Goal: Information Seeking & Learning: Learn about a topic

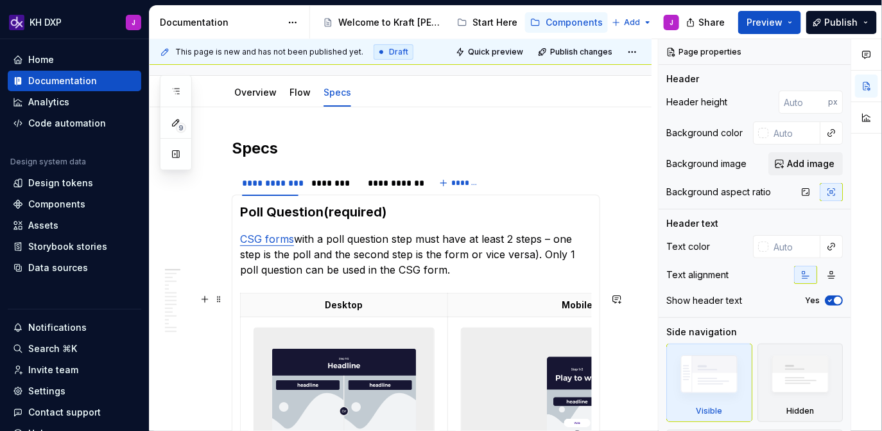
scroll to position [147, 0]
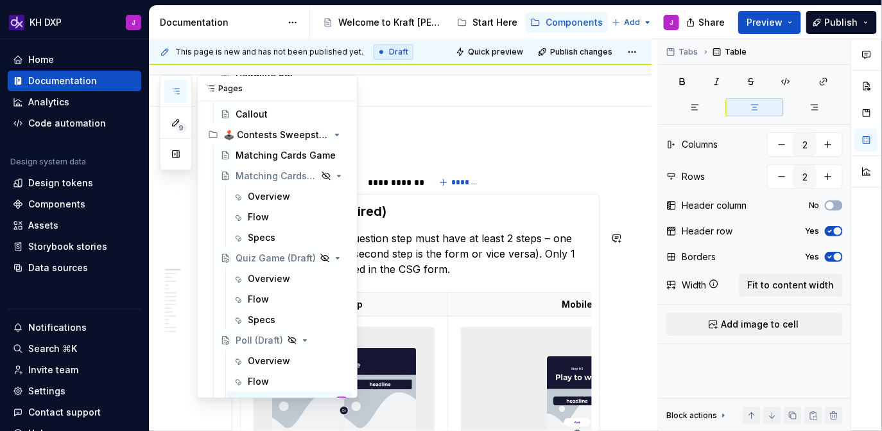
scroll to position [379, 0]
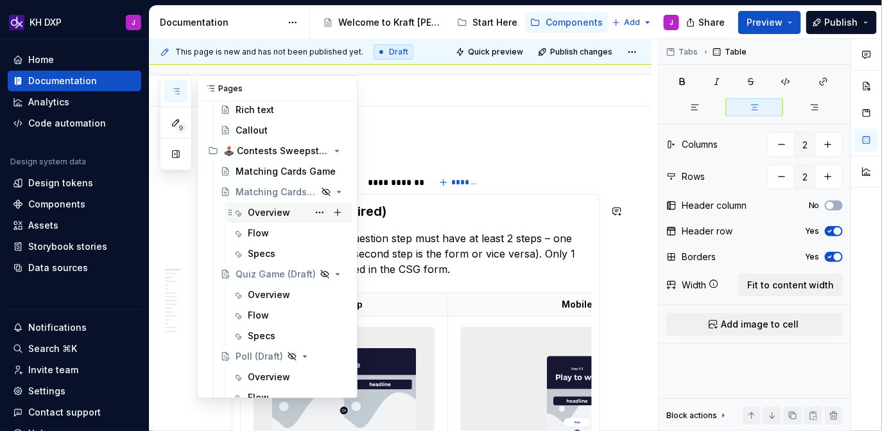
click at [268, 208] on div "Overview" at bounding box center [269, 212] width 42 height 13
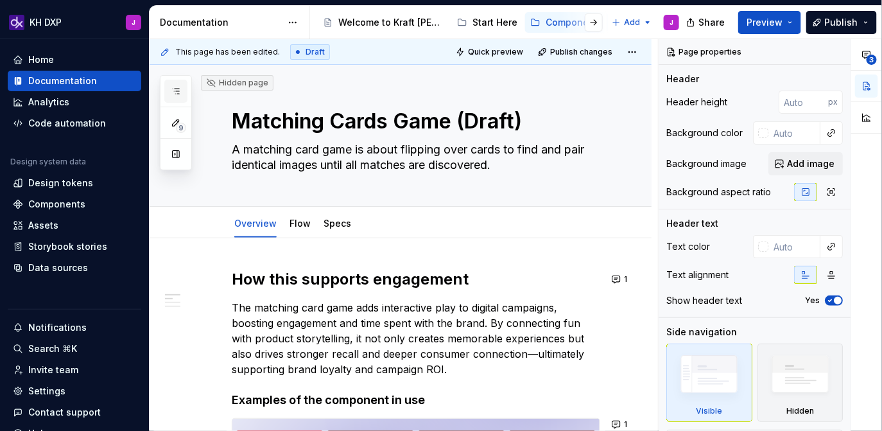
click at [177, 91] on icon "button" at bounding box center [176, 91] width 6 height 5
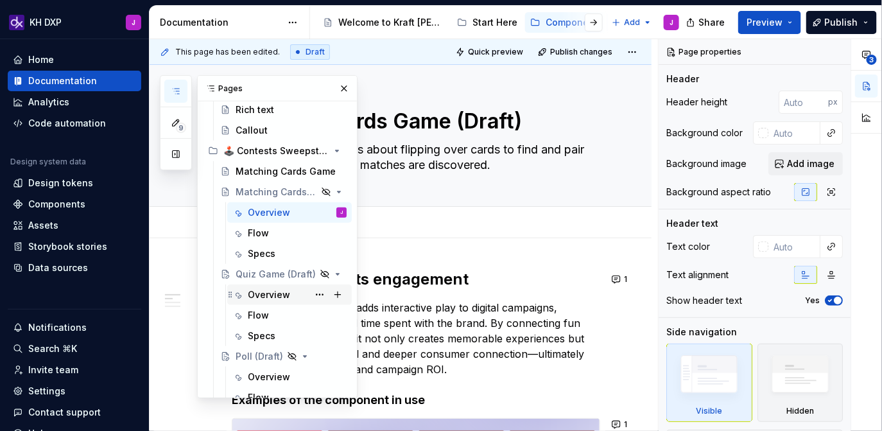
click at [277, 296] on div "Overview" at bounding box center [269, 294] width 42 height 13
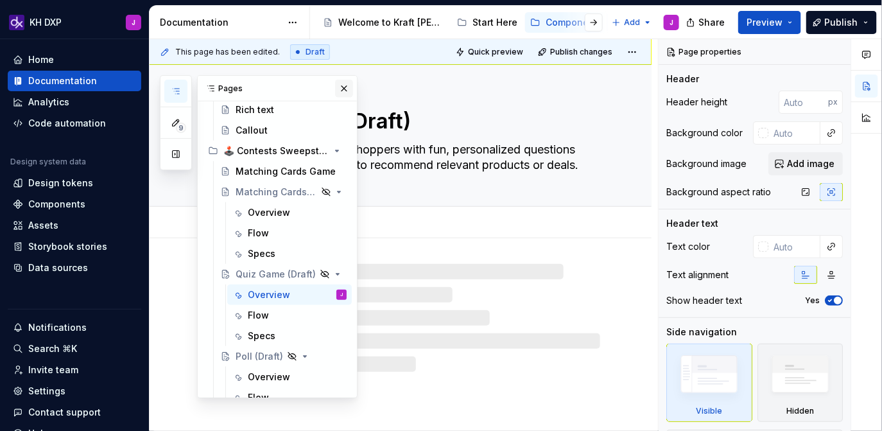
click at [347, 93] on button "button" at bounding box center [344, 89] width 18 height 18
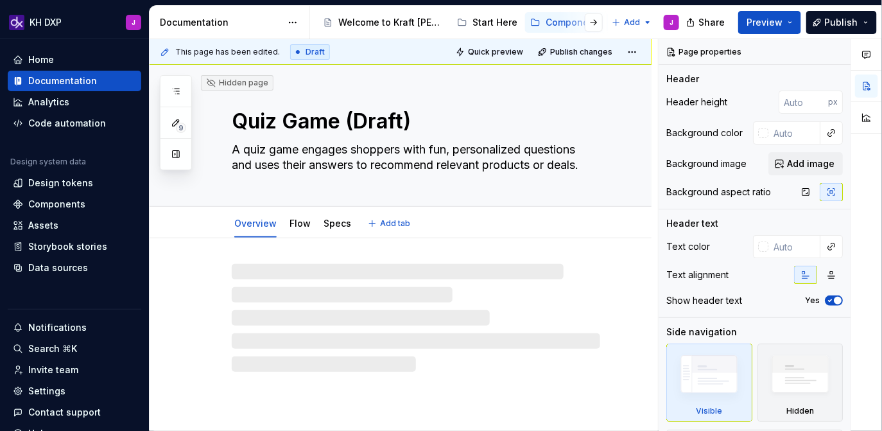
click at [367, 153] on textarea "A quiz game engages shoppers with fun, personalized questions and uses their an…" at bounding box center [413, 157] width 369 height 36
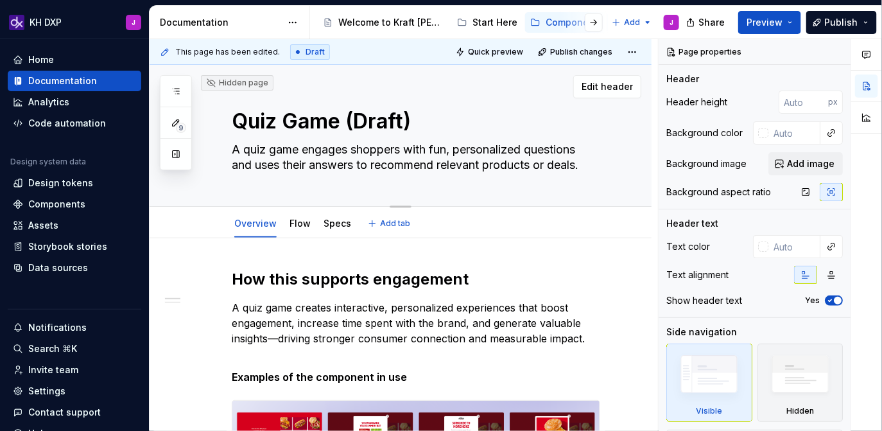
click at [401, 152] on textarea "A quiz game engages shoppers with fun, personalized questions and uses their an…" at bounding box center [413, 157] width 369 height 36
drag, startPoint x: 404, startPoint y: 152, endPoint x: 355, endPoint y: 152, distance: 49.4
click at [355, 152] on textarea "A quiz game engages shoppers with fun, personalized questions and uses their an…" at bounding box center [413, 157] width 369 height 36
type textarea "*"
type textarea "A quiz game engages C with fun, personalized questions and uses their answers t…"
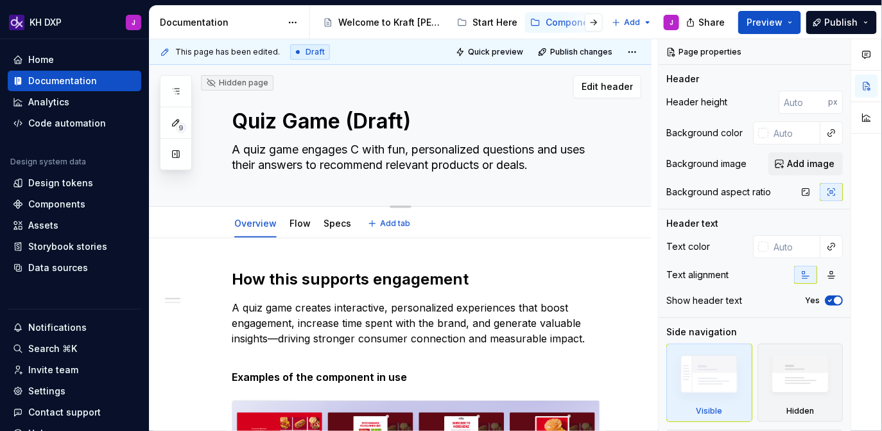
type textarea "*"
type textarea "A quiz game engages with fun, personalized questions and uses their answers to …"
type textarea "*"
type textarea "A quiz game engages c with fun, personalized questions and uses their answers t…"
type textarea "*"
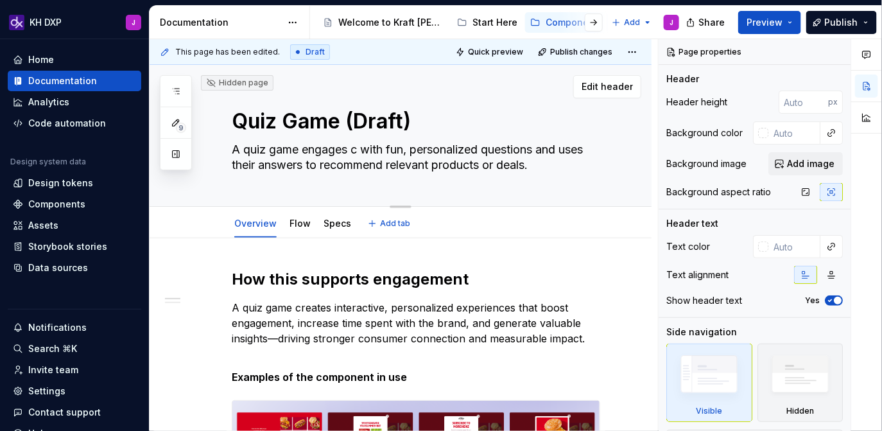
type textarea "A quiz game engages co with fun, personalized questions and uses their answers …"
type textarea "*"
type textarea "A quiz game engages con with fun, personalized questions and uses their answers…"
type textarea "*"
type textarea "A quiz game engages cons with fun, personalized questions and uses their answer…"
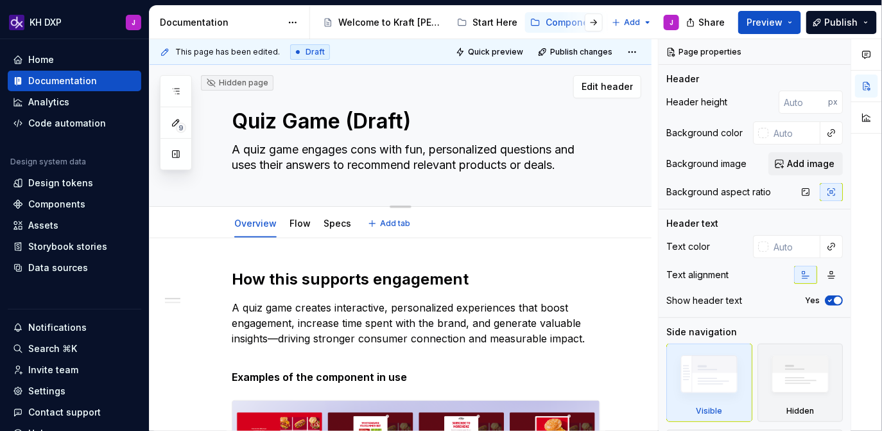
type textarea "*"
type textarea "A quiz game engages consu with fun, personalized questions and uses their answe…"
type textarea "*"
type textarea "A quiz game engages consum with fun, personalized questions and uses their answ…"
type textarea "*"
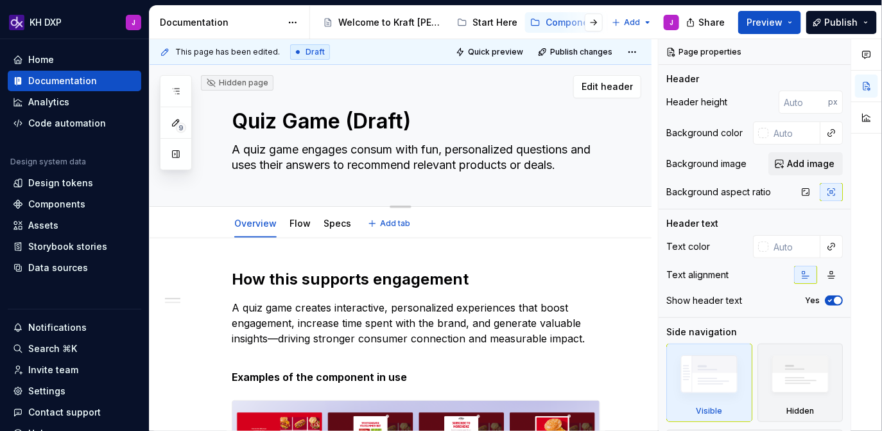
type textarea "A quiz game engages consume with fun, personalized questions and uses their ans…"
type textarea "*"
type textarea "A quiz game engages consumer with fun, personalized questions and uses their an…"
type textarea "*"
type textarea "A quiz game engages consumers with fun, personalized questions and uses their a…"
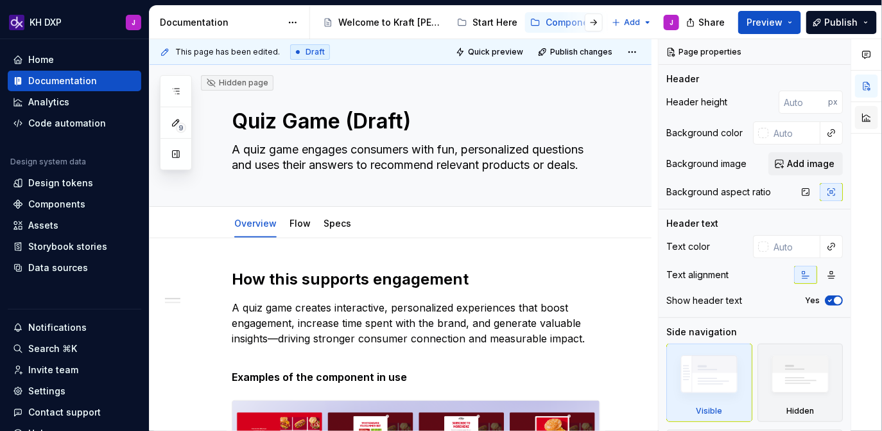
type textarea "*"
type textarea "A quiz game engages consumers with fun, personalized questions and uses their a…"
type textarea "*"
click at [274, 340] on p "A quiz game creates interactive, personalized experiences that boost engagement…" at bounding box center [416, 323] width 369 height 46
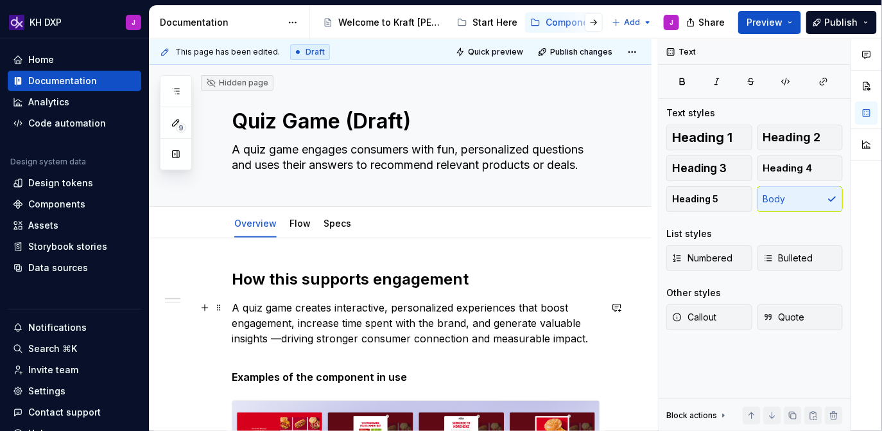
click at [283, 340] on p "A quiz game creates interactive, personalized experiences that boost engagement…" at bounding box center [416, 323] width 369 height 46
click at [368, 343] on p "A quiz game creates interactive, personalized experiences that boost engagement…" at bounding box center [416, 323] width 369 height 46
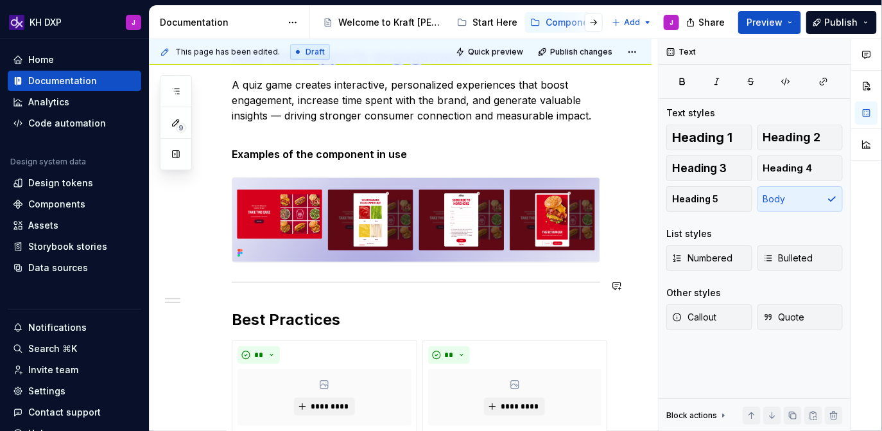
scroll to position [235, 0]
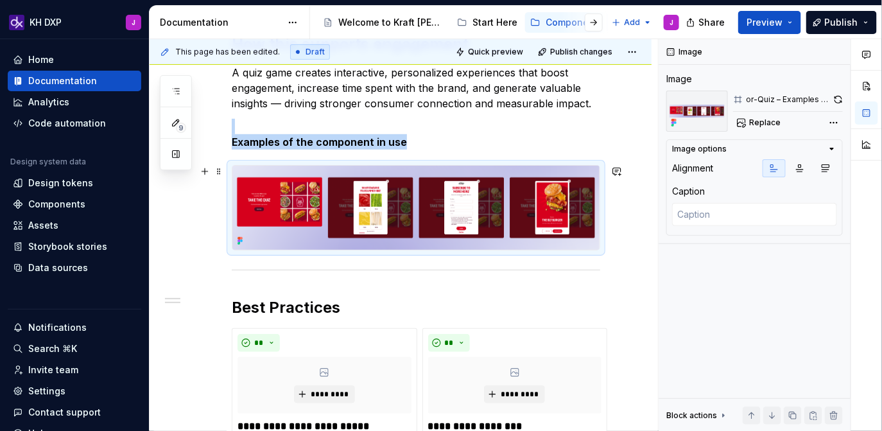
click at [535, 217] on img at bounding box center [415, 208] width 367 height 84
click at [833, 148] on icon "button" at bounding box center [832, 148] width 3 height 1
click at [833, 148] on icon "button" at bounding box center [831, 149] width 1 height 3
click at [721, 412] on icon at bounding box center [723, 415] width 10 height 10
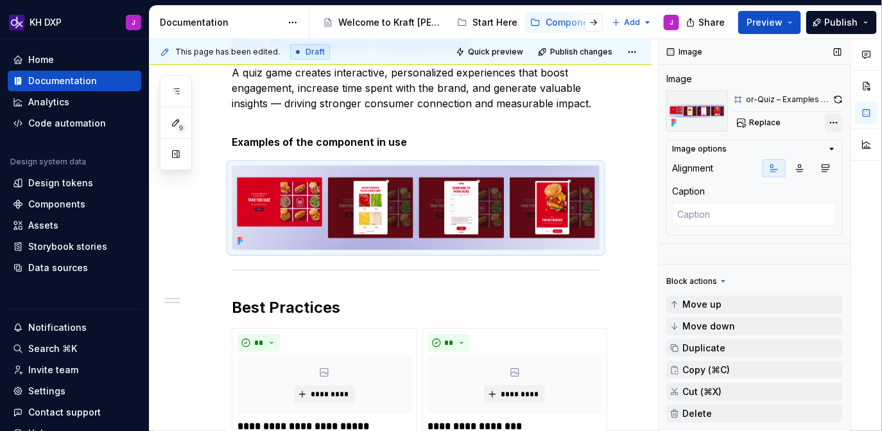
click at [838, 119] on div "Comments Open comments No comments yet Select ‘Comment’ from the block context …" at bounding box center [770, 235] width 223 height 392
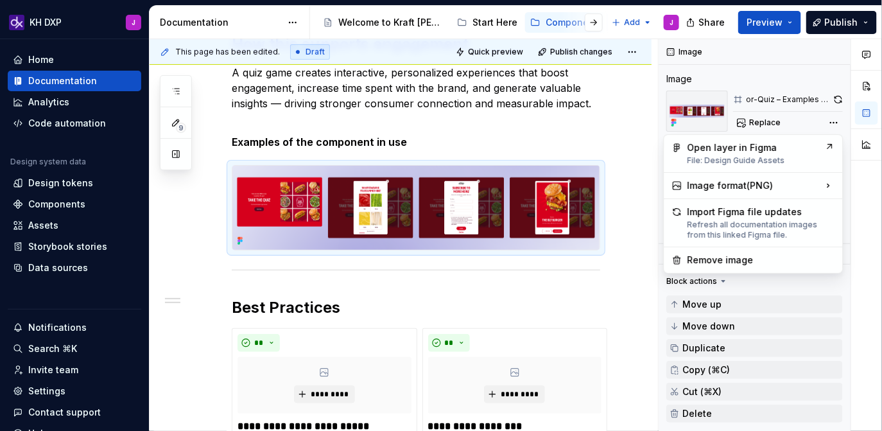
click at [293, 184] on html "KH DXP J Home Documentation Analytics Code automation Design system data Design…" at bounding box center [441, 215] width 882 height 431
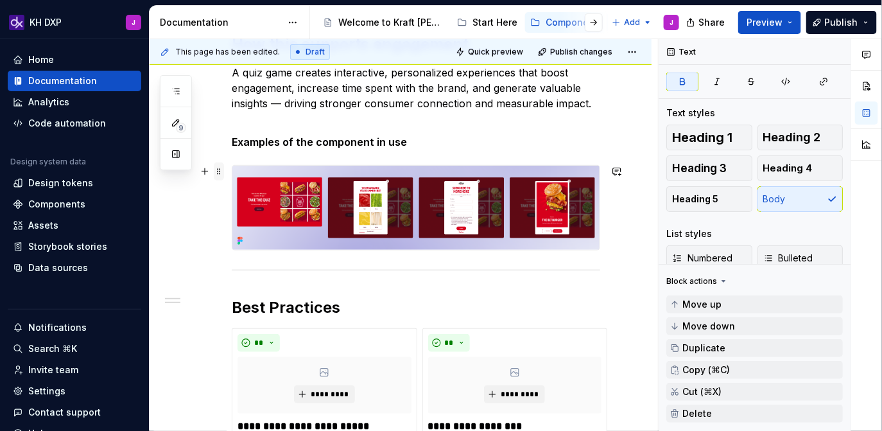
click at [218, 173] on span at bounding box center [219, 171] width 10 height 18
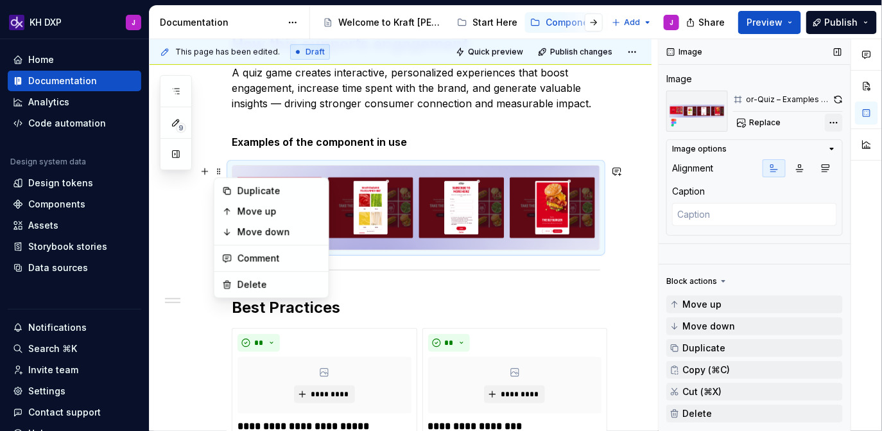
click at [833, 123] on div "Comments Open comments No comments yet Select ‘Comment’ from the block context …" at bounding box center [770, 235] width 223 height 392
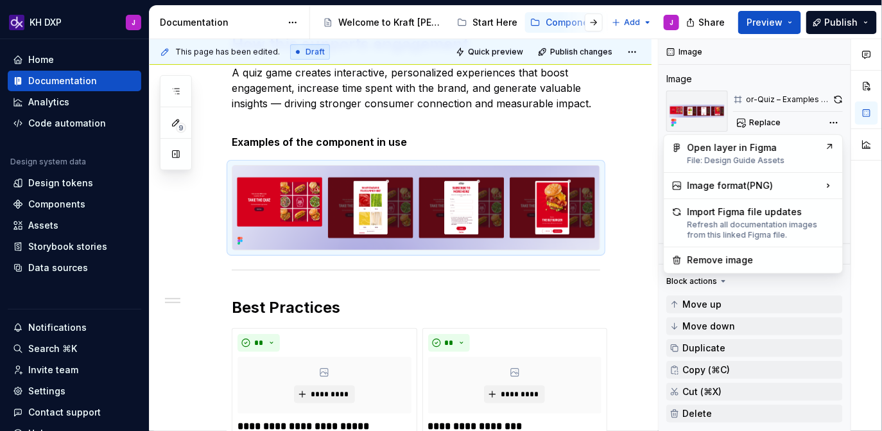
click at [871, 268] on div at bounding box center [866, 235] width 31 height 392
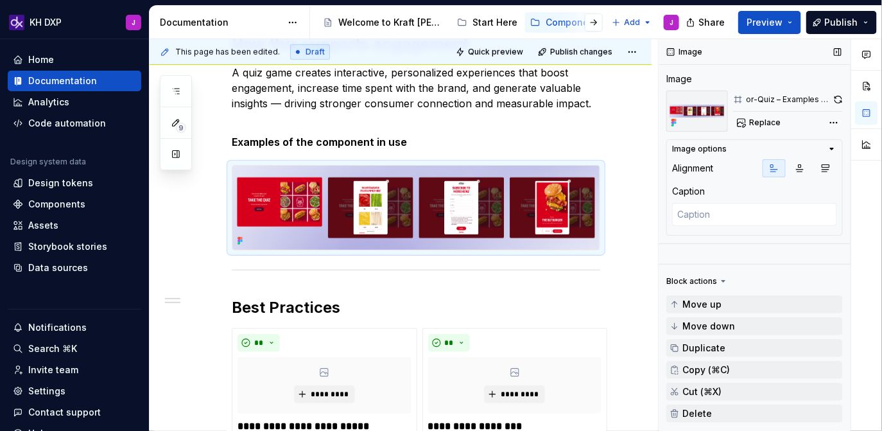
click at [831, 150] on icon "button" at bounding box center [832, 149] width 10 height 10
click at [836, 150] on icon "button" at bounding box center [832, 149] width 10 height 10
click at [510, 201] on img at bounding box center [415, 208] width 367 height 84
click at [220, 173] on span at bounding box center [219, 171] width 10 height 18
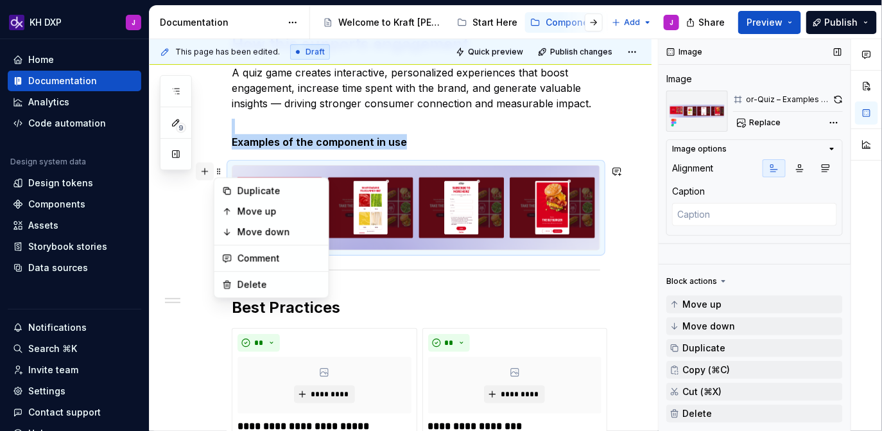
click at [204, 177] on button "button" at bounding box center [205, 171] width 18 height 18
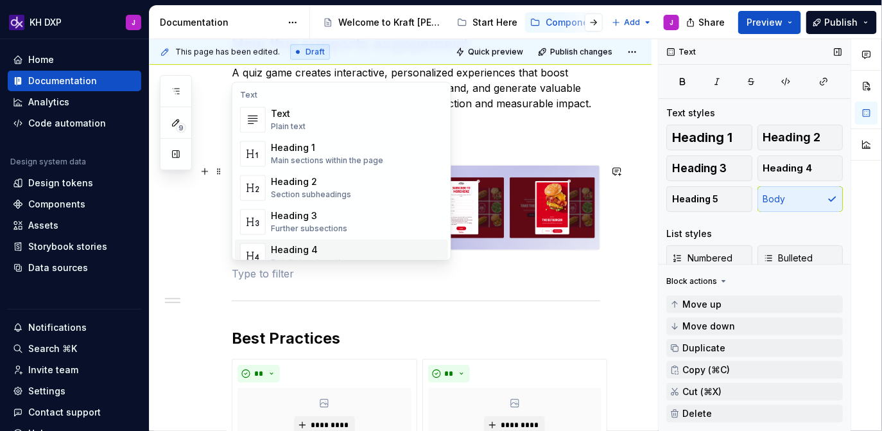
click at [287, 271] on p at bounding box center [416, 273] width 369 height 15
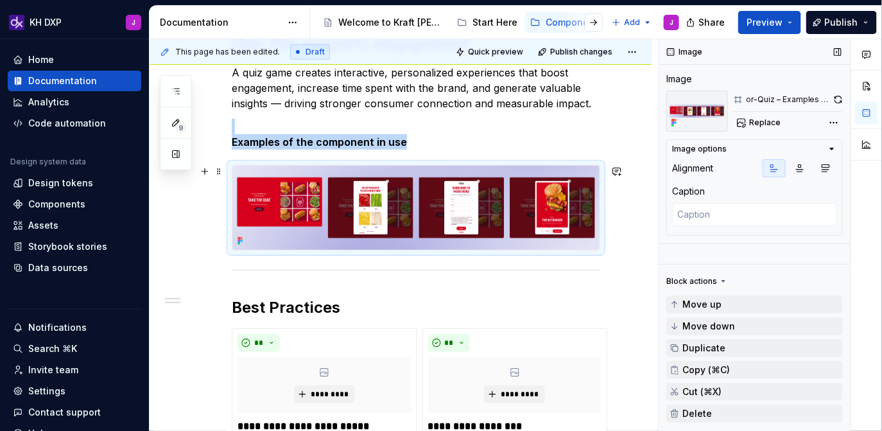
click at [405, 209] on img at bounding box center [415, 208] width 367 height 84
click at [828, 173] on button "button" at bounding box center [825, 168] width 23 height 18
click at [777, 171] on icon "button" at bounding box center [774, 168] width 10 height 10
click at [764, 28] on span "Preview" at bounding box center [765, 22] width 36 height 13
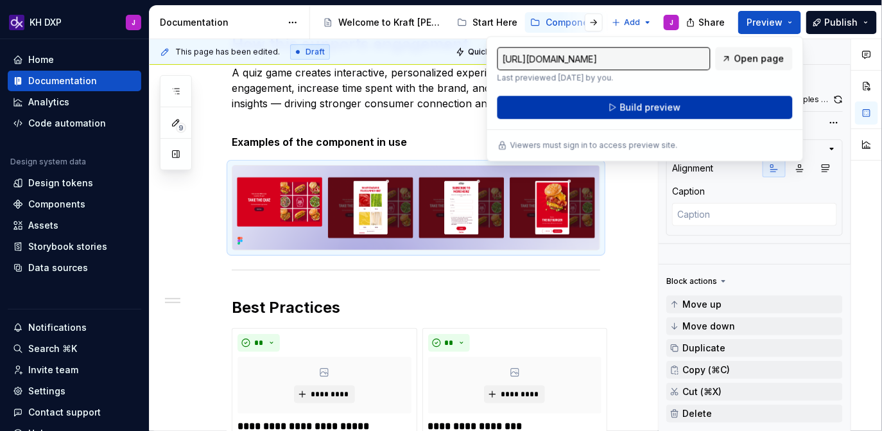
click at [673, 109] on span "Build preview" at bounding box center [650, 107] width 61 height 13
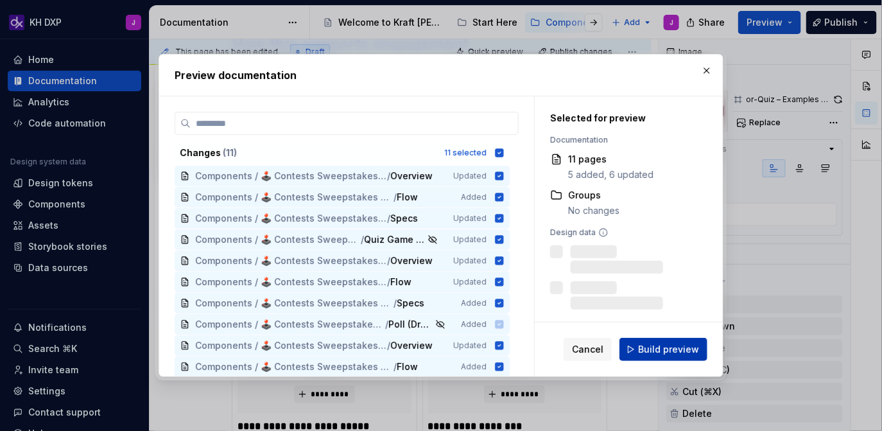
click at [668, 351] on span "Build preview" at bounding box center [668, 349] width 61 height 13
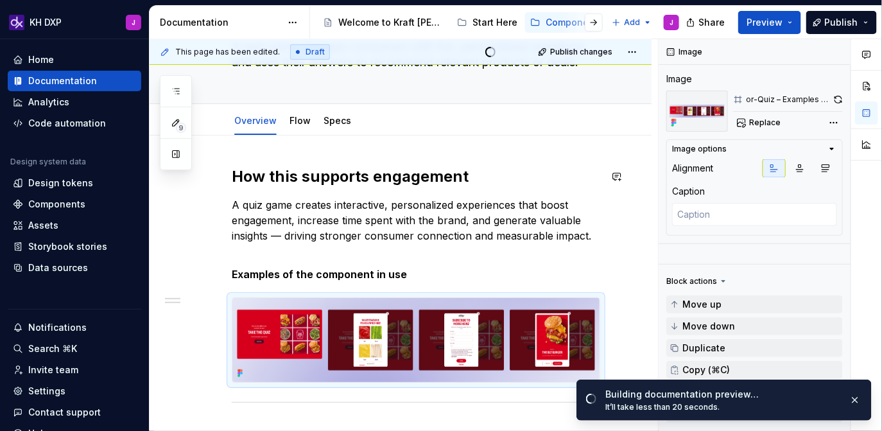
scroll to position [100, 0]
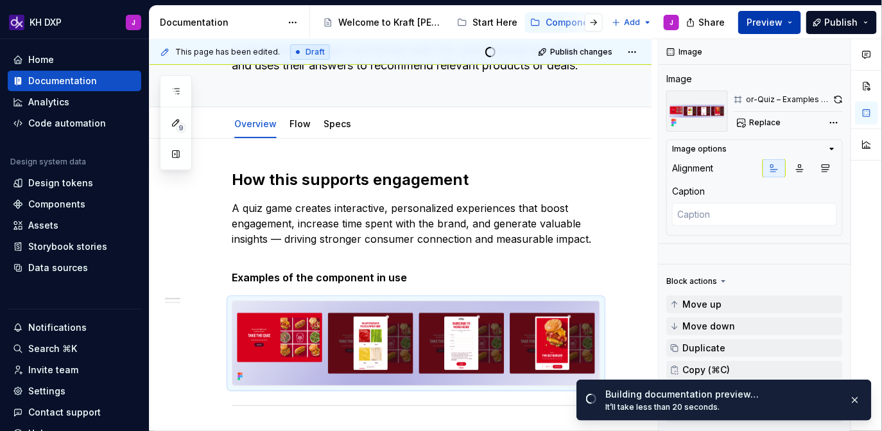
click at [788, 26] on button "Preview" at bounding box center [769, 22] width 63 height 23
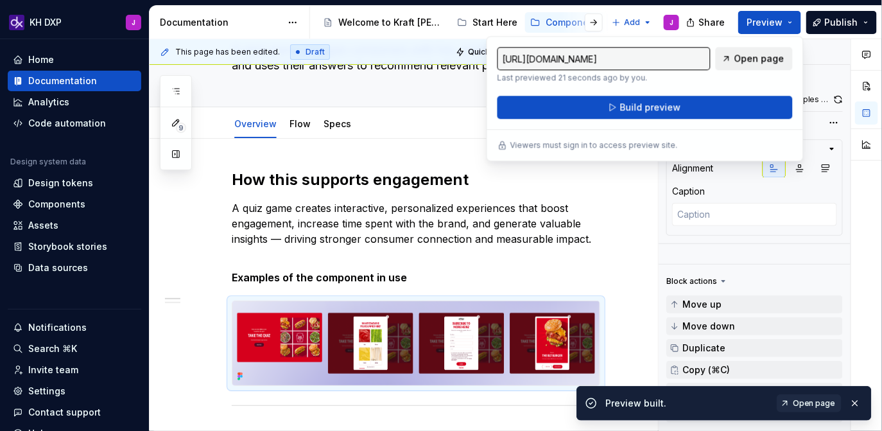
click at [752, 62] on span "Open page" at bounding box center [759, 58] width 50 height 13
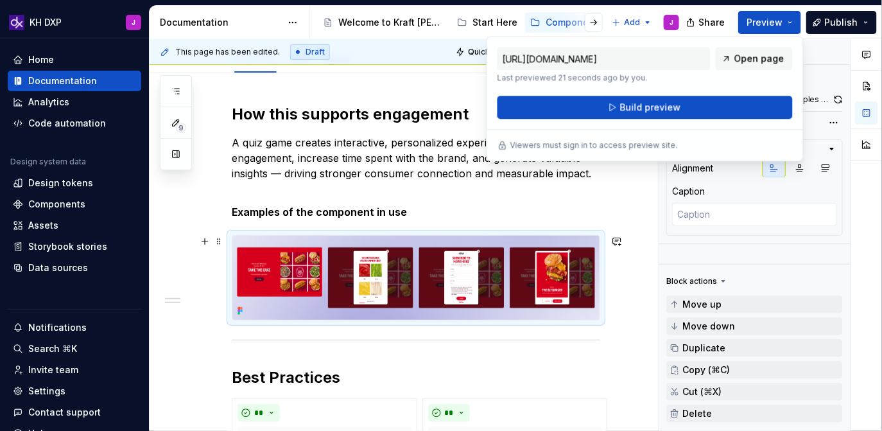
scroll to position [166, 0]
click at [643, 307] on div "**********" at bounding box center [404, 235] width 508 height 392
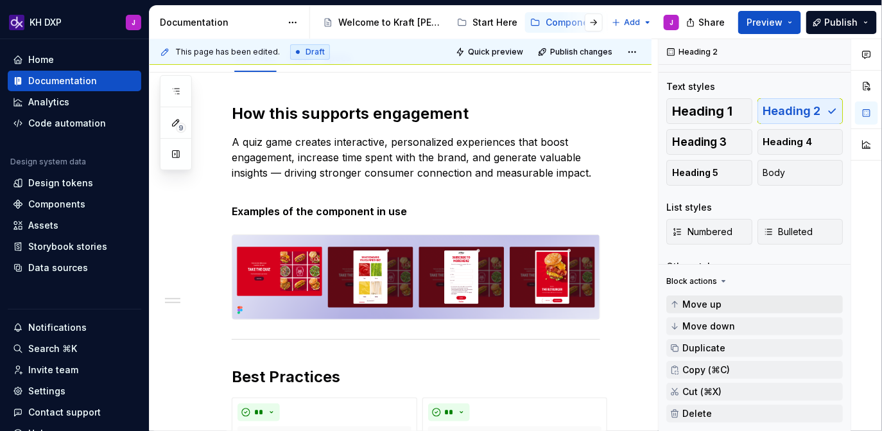
scroll to position [45, 0]
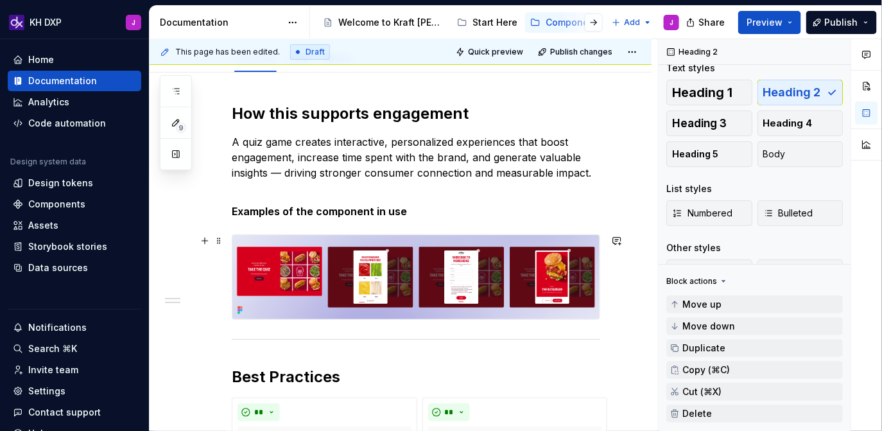
click at [499, 248] on img at bounding box center [415, 277] width 367 height 84
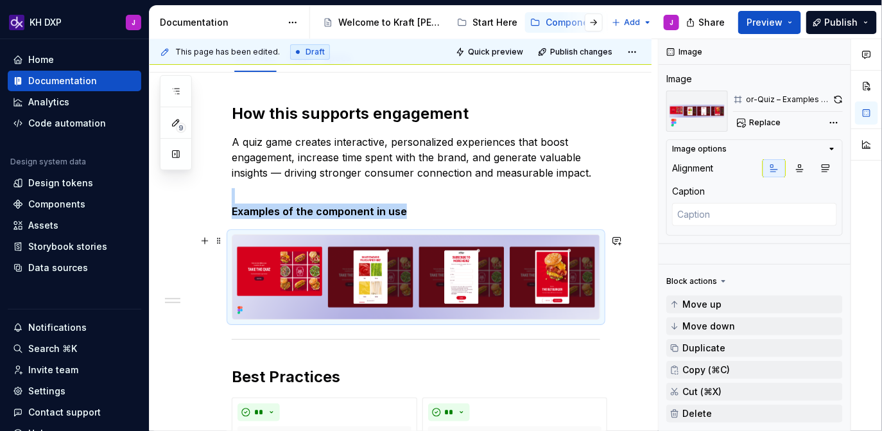
scroll to position [0, 0]
click at [205, 240] on button "button" at bounding box center [205, 241] width 18 height 18
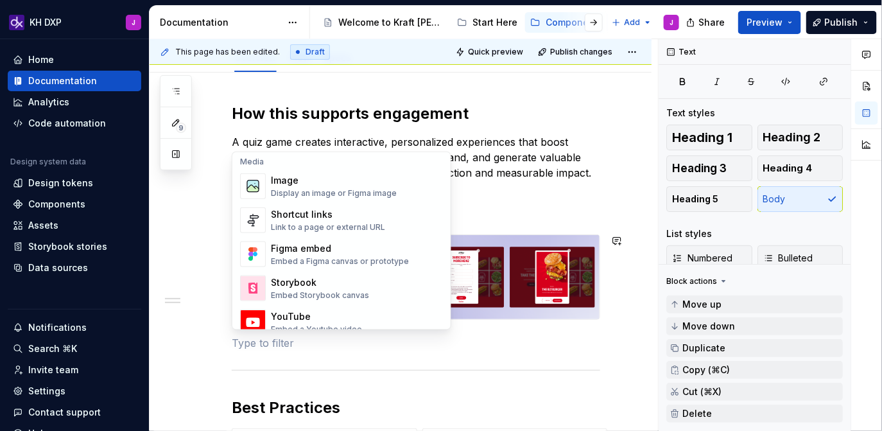
scroll to position [551, 0]
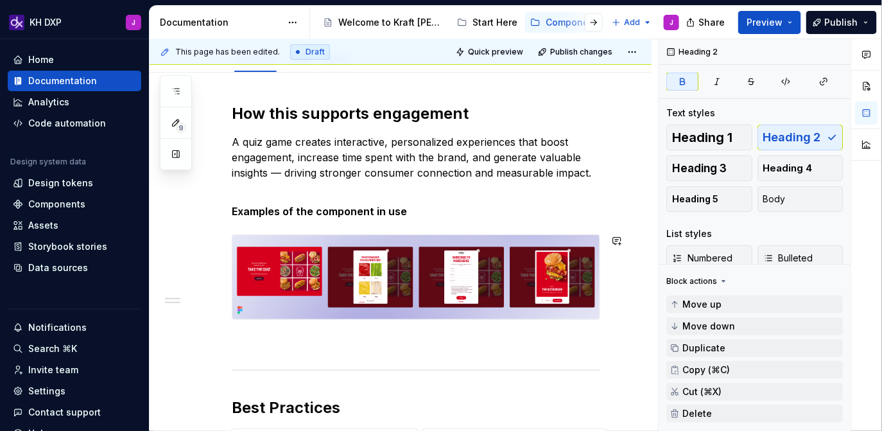
click at [369, 347] on p at bounding box center [416, 342] width 369 height 15
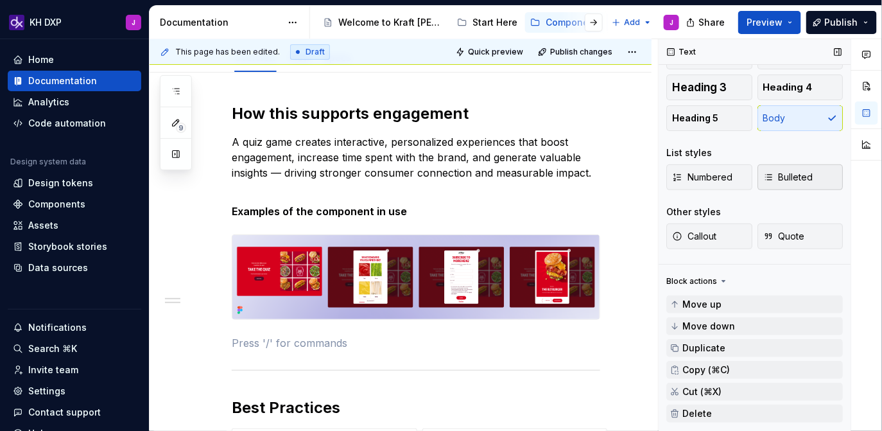
scroll to position [0, 0]
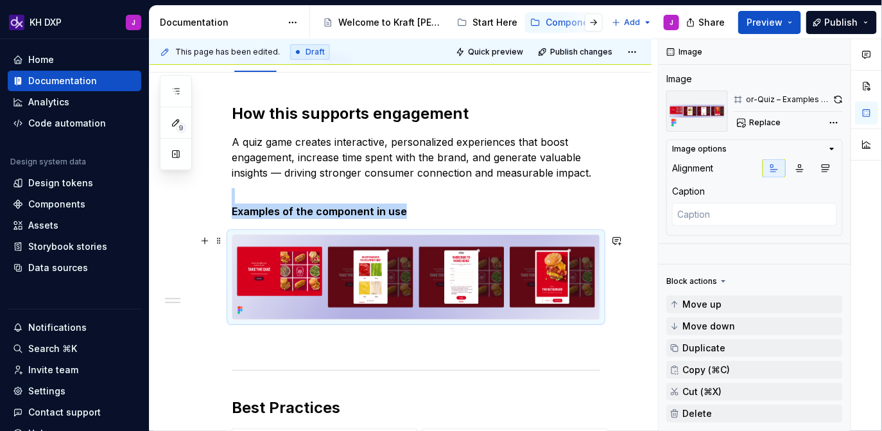
click at [448, 249] on img at bounding box center [415, 277] width 367 height 84
click at [312, 266] on img at bounding box center [415, 277] width 367 height 84
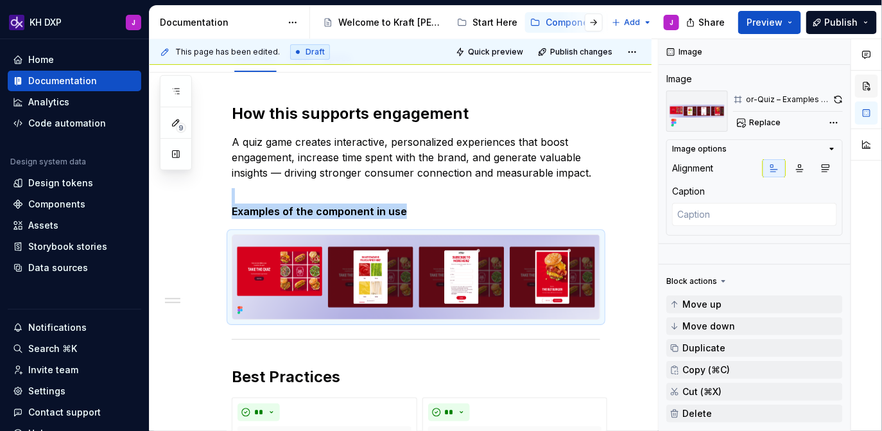
click at [867, 89] on button "button" at bounding box center [866, 85] width 23 height 23
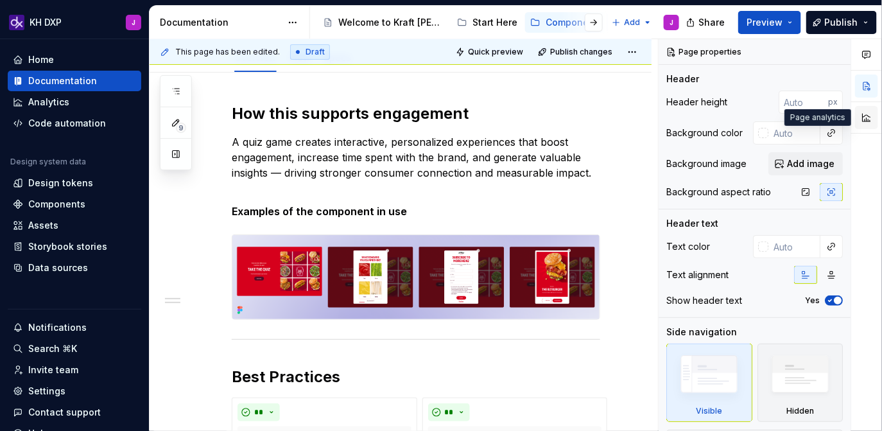
click at [867, 125] on button "button" at bounding box center [866, 117] width 23 height 23
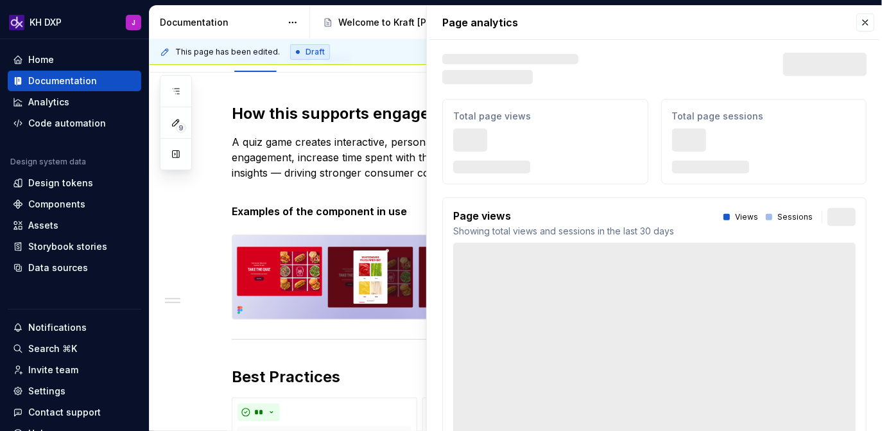
click at [868, 117] on div "Page analytics Text defining the skeleton width Skeleton width Last 30 days Tot…" at bounding box center [654, 268] width 455 height 525
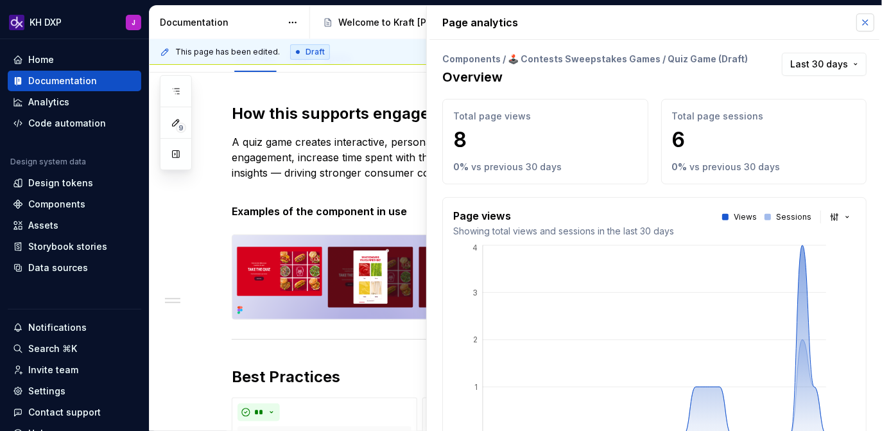
click at [861, 19] on button "button" at bounding box center [865, 22] width 18 height 18
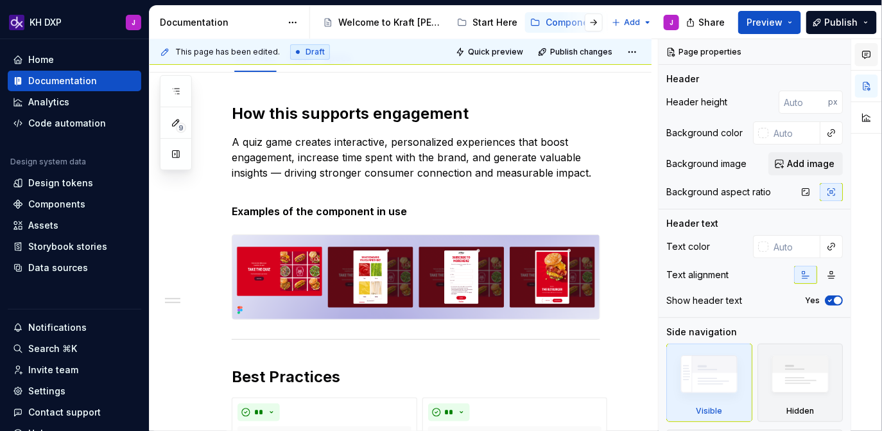
click at [871, 55] on icon "button" at bounding box center [867, 54] width 8 height 7
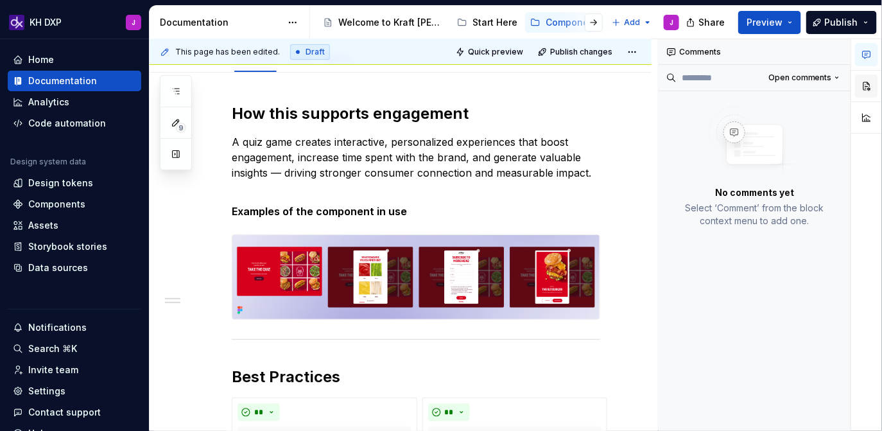
click at [869, 89] on button "button" at bounding box center [866, 85] width 23 height 23
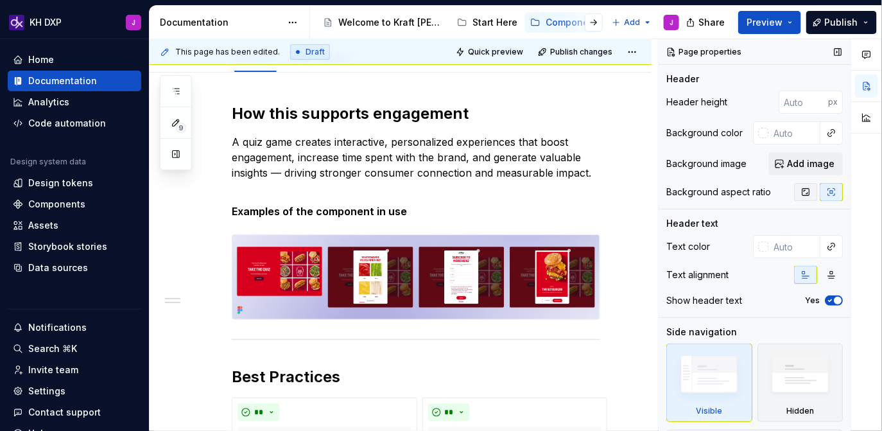
click at [806, 193] on icon "button" at bounding box center [806, 192] width 10 height 10
click at [835, 195] on icon "button" at bounding box center [831, 192] width 10 height 10
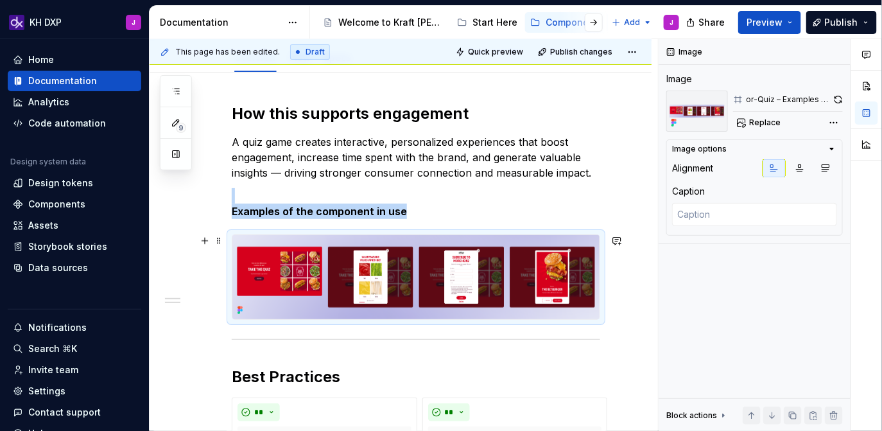
click at [455, 265] on img at bounding box center [415, 277] width 367 height 84
click at [869, 87] on button "button" at bounding box center [866, 85] width 23 height 23
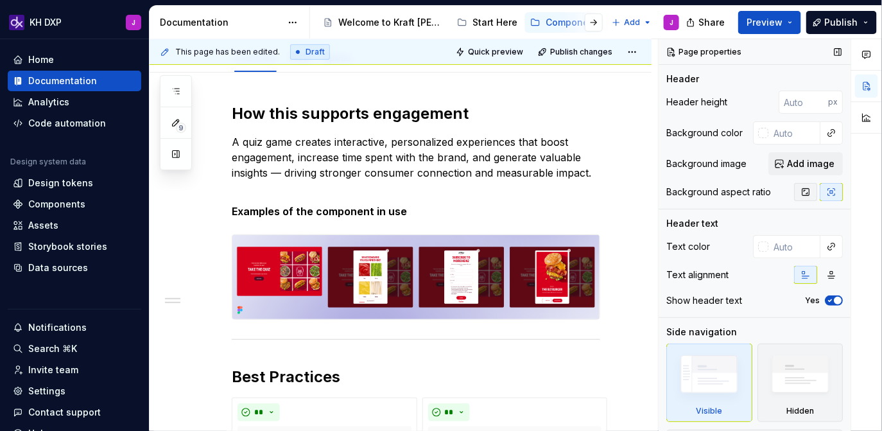
click at [807, 191] on icon "button" at bounding box center [806, 192] width 10 height 10
click at [531, 259] on img at bounding box center [415, 277] width 367 height 84
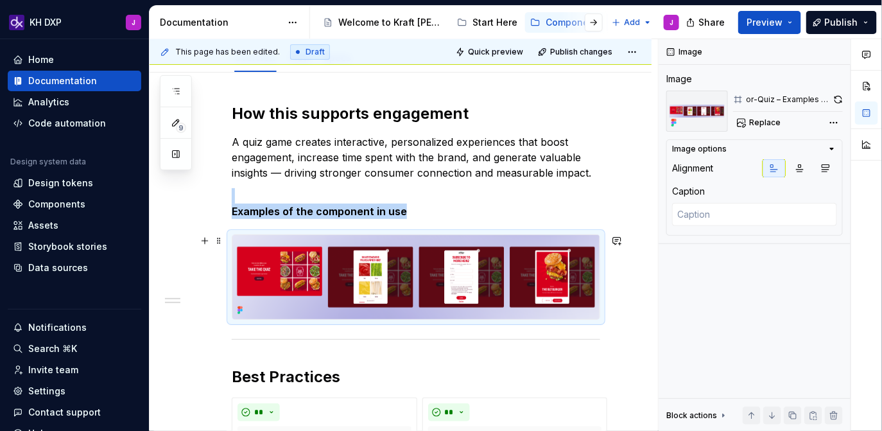
click at [580, 266] on img at bounding box center [415, 277] width 367 height 84
click at [765, 21] on span "Preview" at bounding box center [765, 22] width 36 height 13
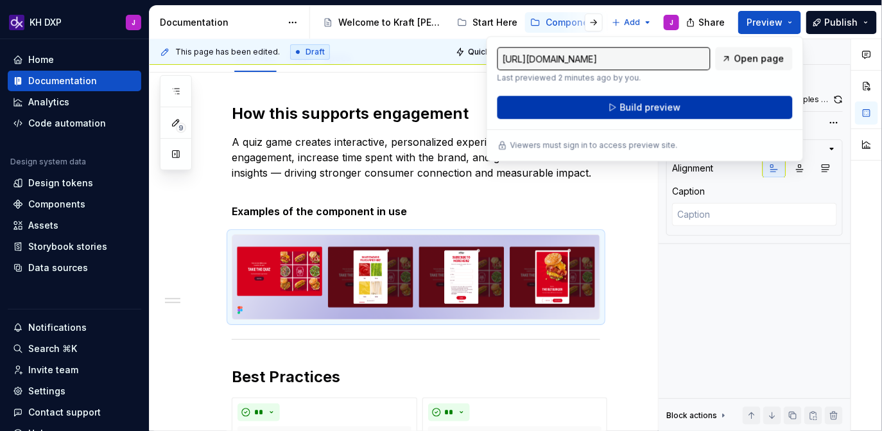
click at [735, 111] on button "Build preview" at bounding box center [645, 107] width 295 height 23
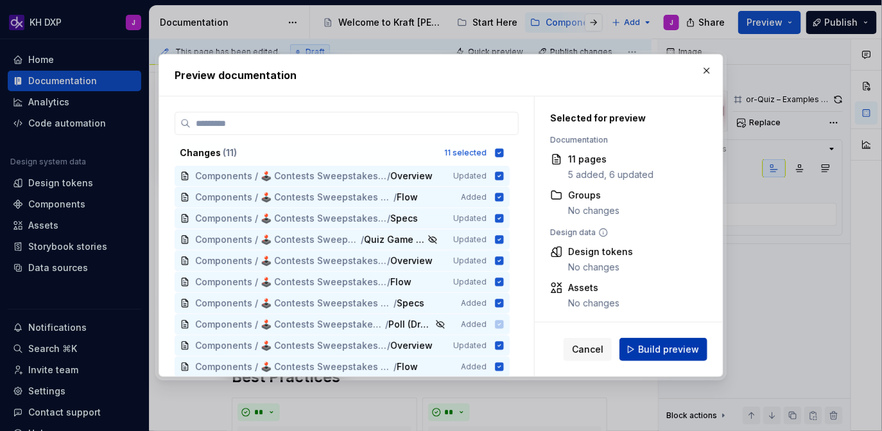
click at [679, 342] on button "Build preview" at bounding box center [664, 349] width 88 height 23
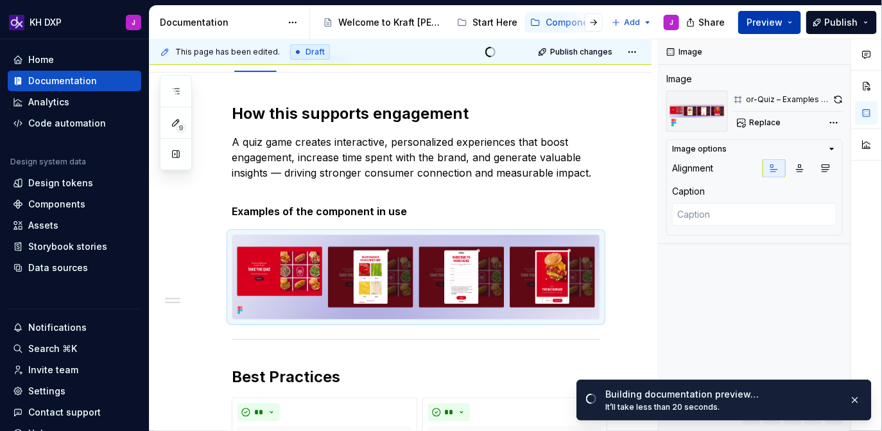
click at [788, 26] on button "Preview" at bounding box center [769, 22] width 63 height 23
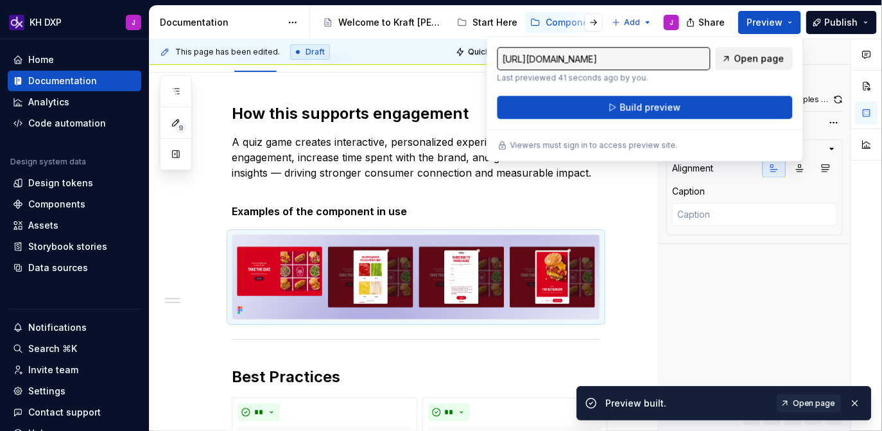
click at [760, 64] on span "Open page" at bounding box center [759, 58] width 50 height 13
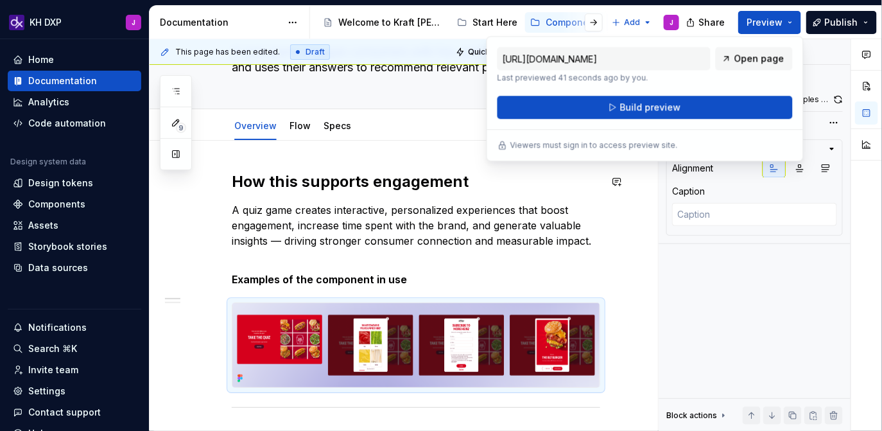
scroll to position [79, 0]
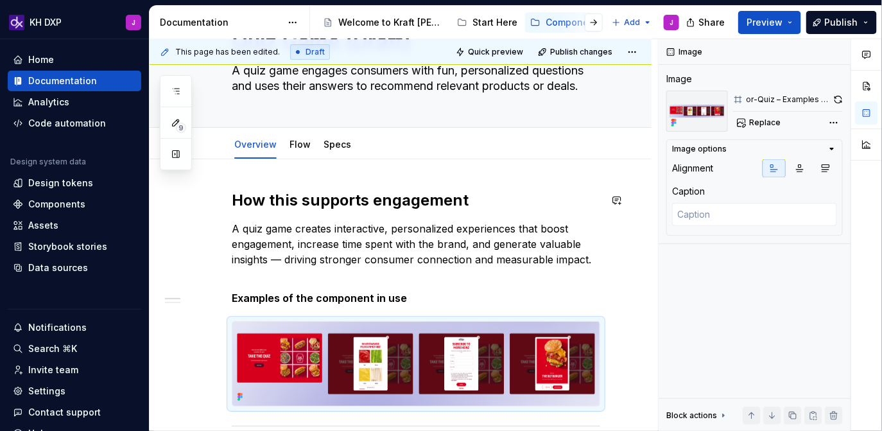
scroll to position [13, 0]
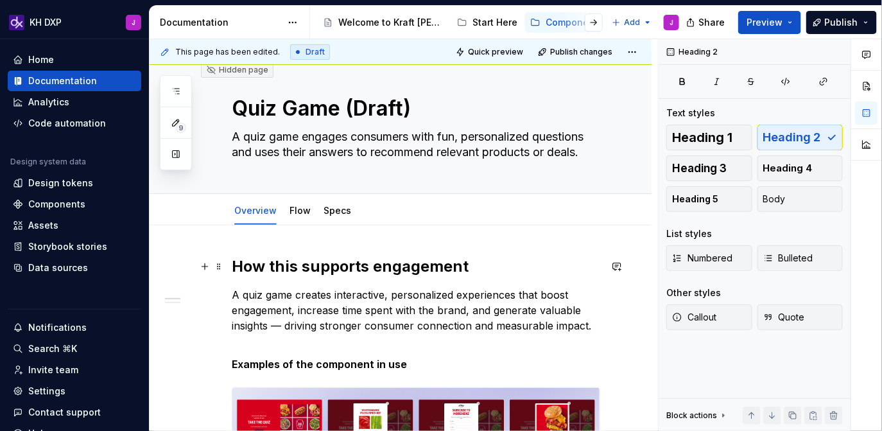
click at [236, 270] on h2 "How this supports engagement" at bounding box center [416, 266] width 369 height 21
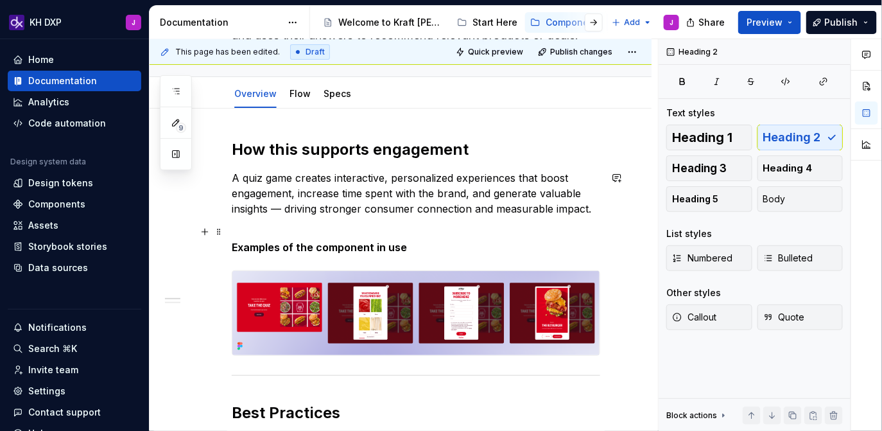
scroll to position [133, 0]
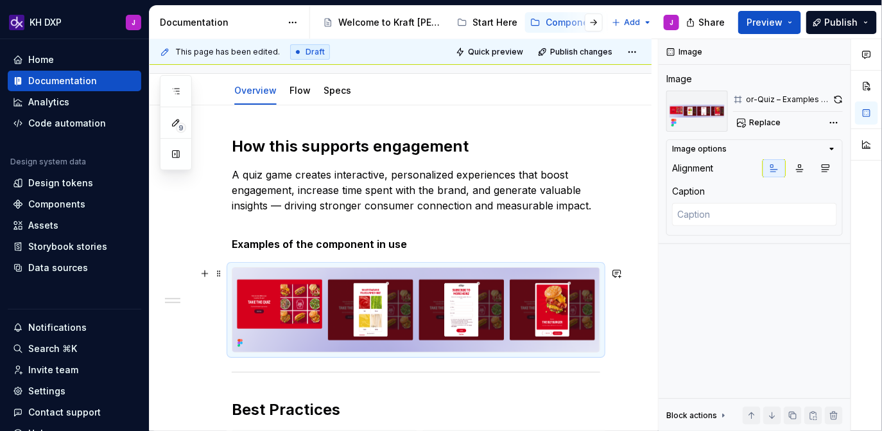
click at [381, 320] on img at bounding box center [415, 310] width 367 height 84
click at [870, 80] on button "button" at bounding box center [866, 85] width 23 height 23
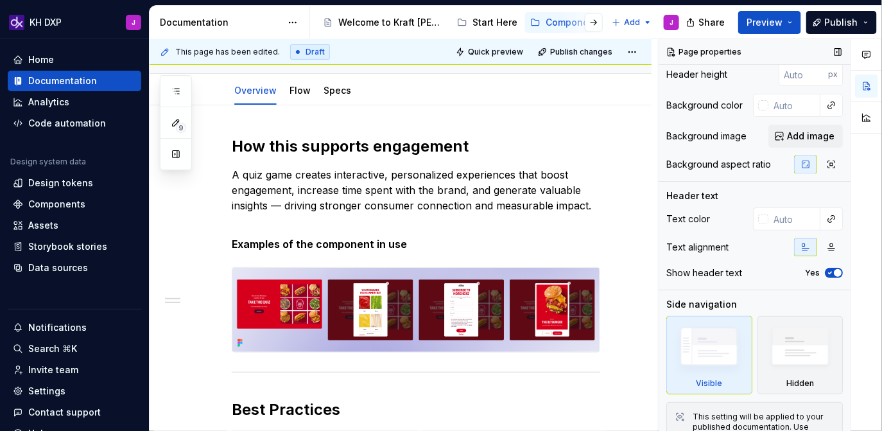
scroll to position [55, 0]
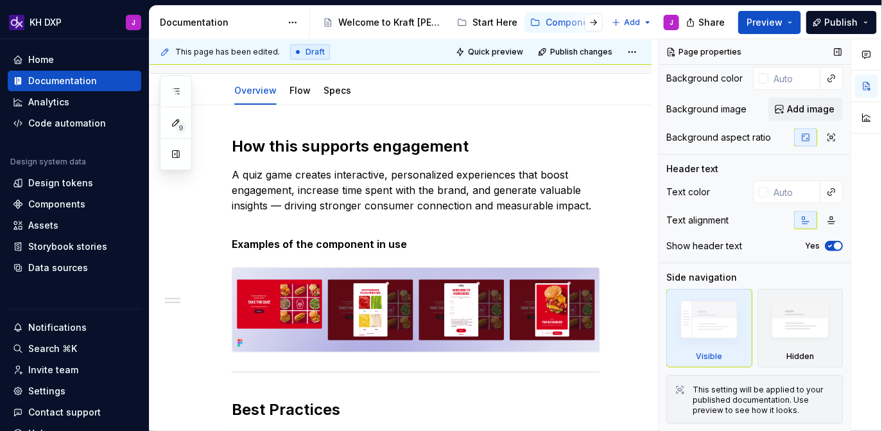
click at [833, 243] on icon "button" at bounding box center [830, 246] width 10 height 8
click at [835, 246] on icon "button" at bounding box center [830, 246] width 10 height 8
click at [830, 245] on icon "button" at bounding box center [830, 246] width 3 height 2
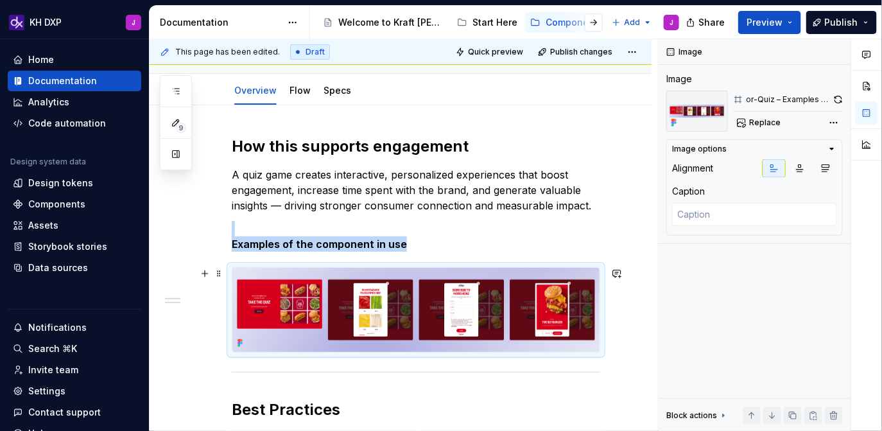
click at [489, 317] on img at bounding box center [415, 310] width 367 height 84
click at [837, 123] on div "Comments Open comments No comments yet Select ‘Comment’ from the block context …" at bounding box center [770, 235] width 223 height 392
click at [767, 343] on div "Comments Open comments No comments yet Select ‘Comment’ from the block context …" at bounding box center [770, 235] width 223 height 392
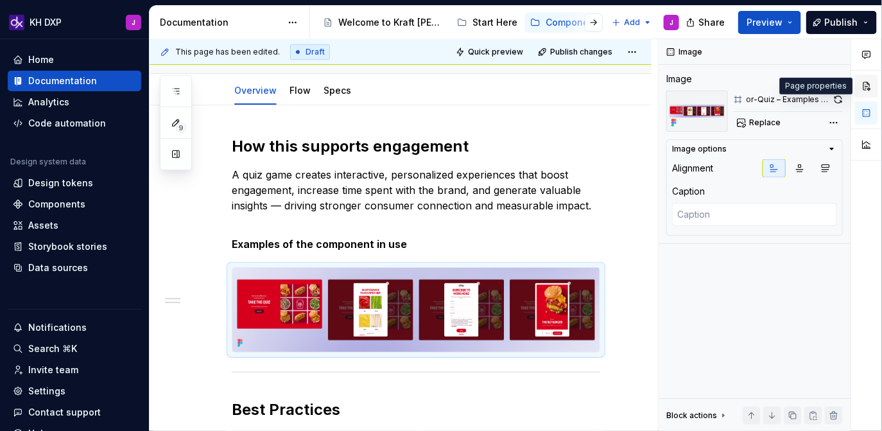
click at [865, 87] on button "button" at bounding box center [866, 85] width 23 height 23
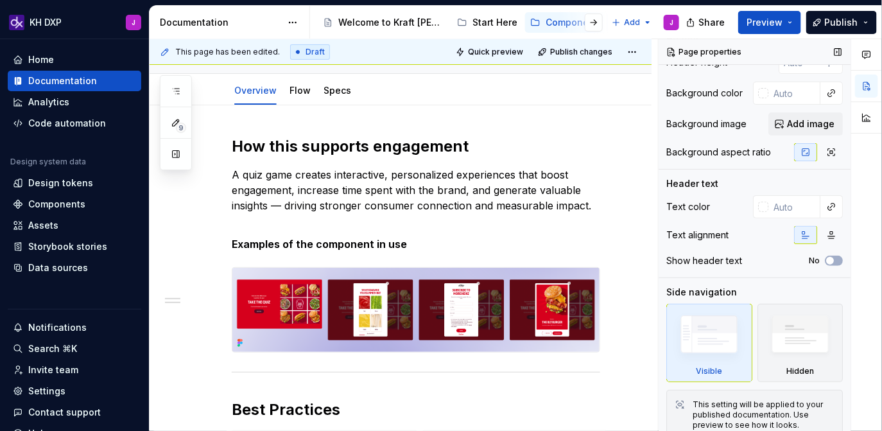
scroll to position [55, 0]
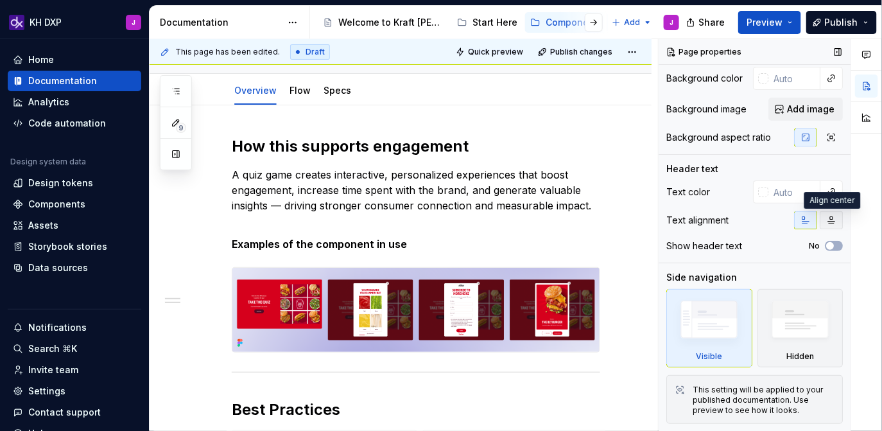
click at [835, 226] on button "button" at bounding box center [831, 220] width 23 height 18
click at [812, 222] on button "button" at bounding box center [805, 220] width 23 height 18
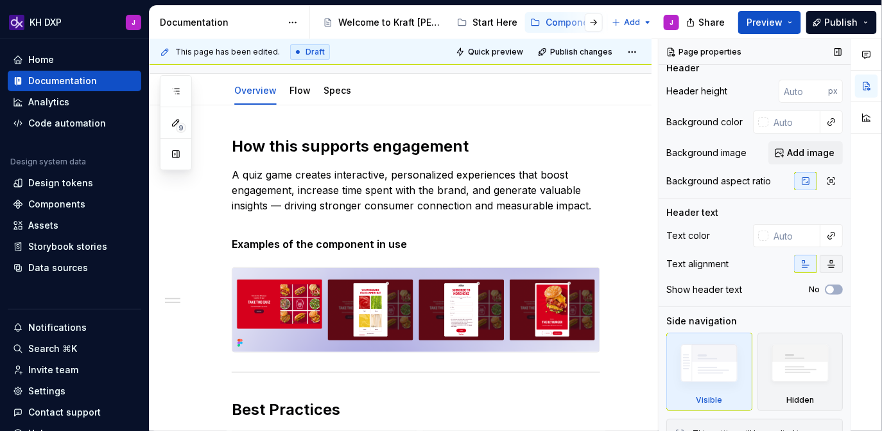
click at [835, 262] on icon "button" at bounding box center [831, 264] width 10 height 10
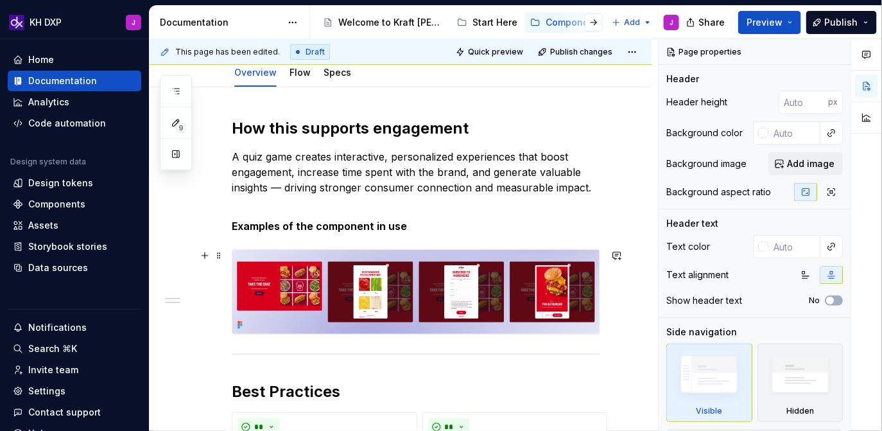
scroll to position [150, 0]
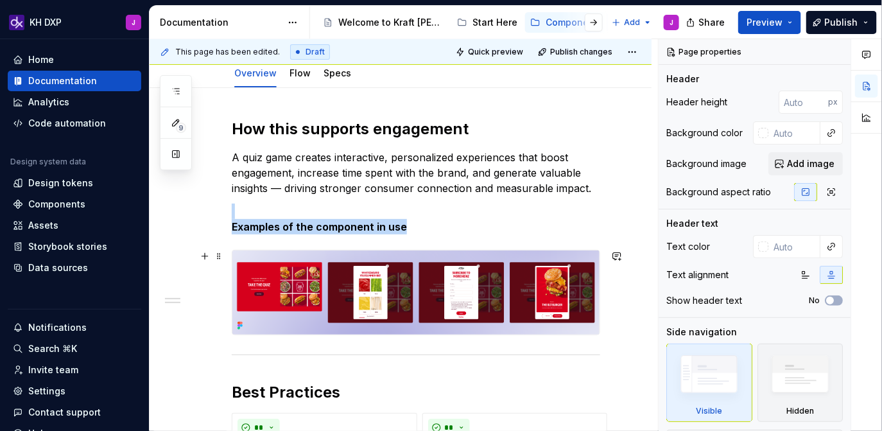
click at [488, 301] on img at bounding box center [415, 292] width 367 height 84
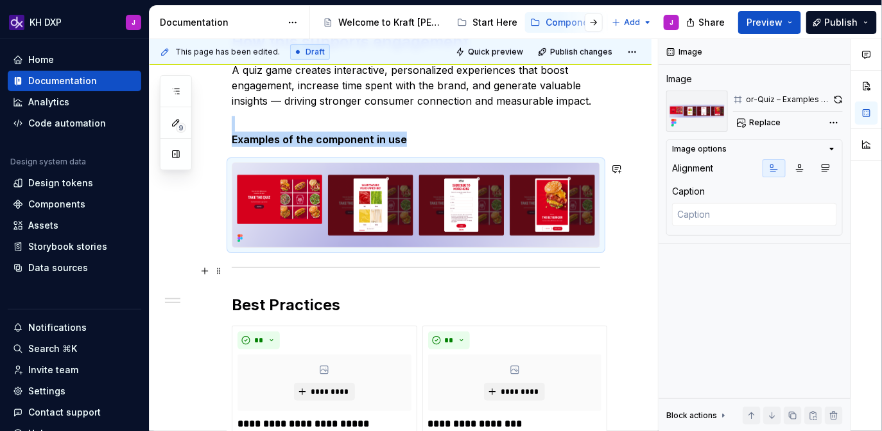
scroll to position [239, 0]
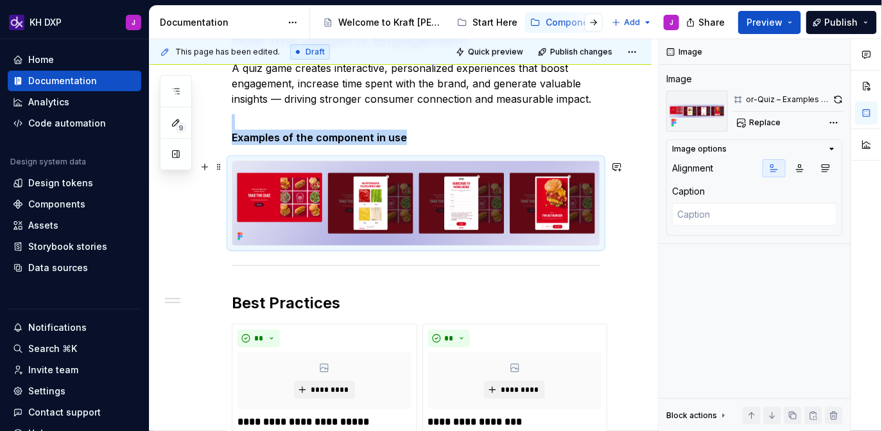
click at [445, 222] on img at bounding box center [415, 203] width 367 height 84
click at [468, 202] on img at bounding box center [415, 203] width 367 height 84
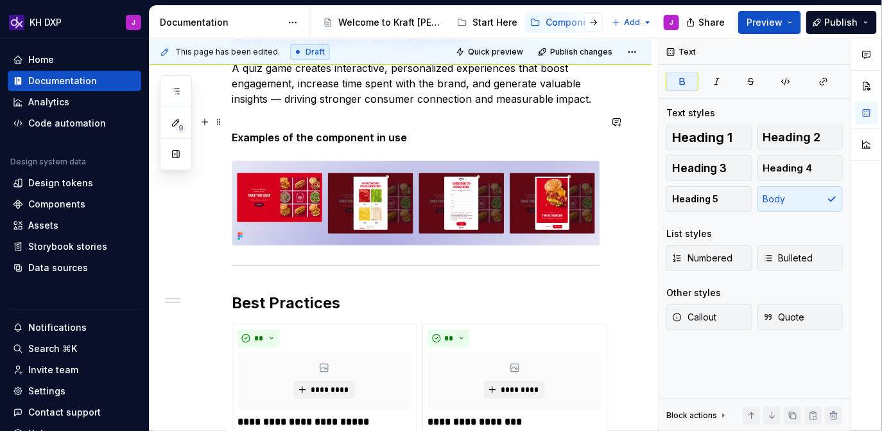
click at [428, 132] on p "Examples of the component in use" at bounding box center [416, 129] width 369 height 31
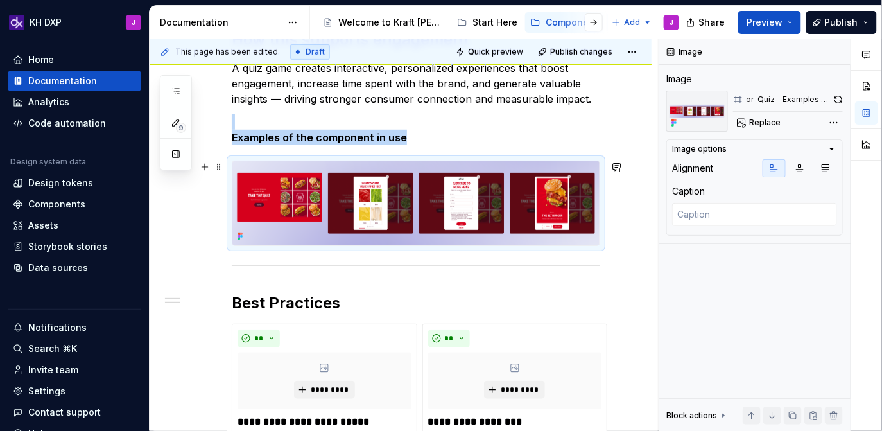
click at [396, 200] on img at bounding box center [415, 203] width 367 height 84
click at [765, 124] on span "Replace" at bounding box center [764, 122] width 31 height 10
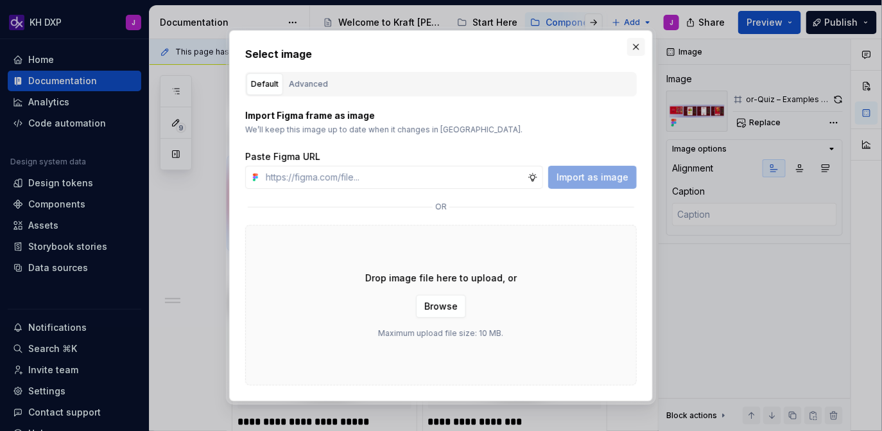
click at [639, 46] on button "button" at bounding box center [636, 47] width 18 height 18
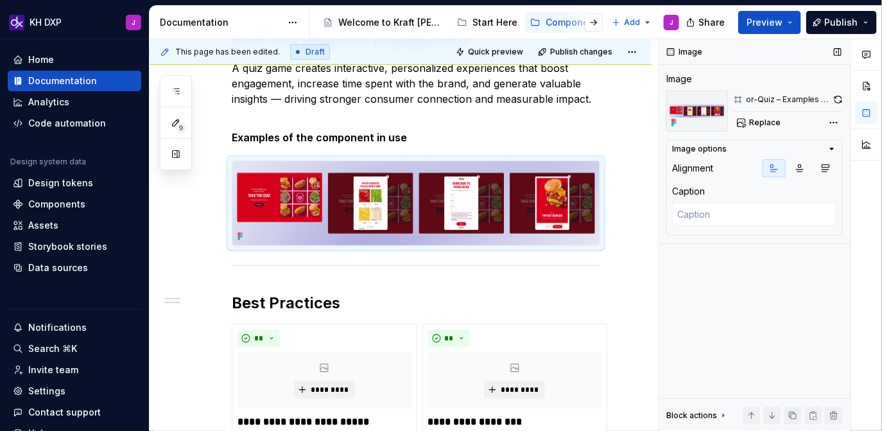
click at [834, 149] on icon "button" at bounding box center [832, 149] width 10 height 10
click at [867, 92] on button "button" at bounding box center [866, 85] width 23 height 23
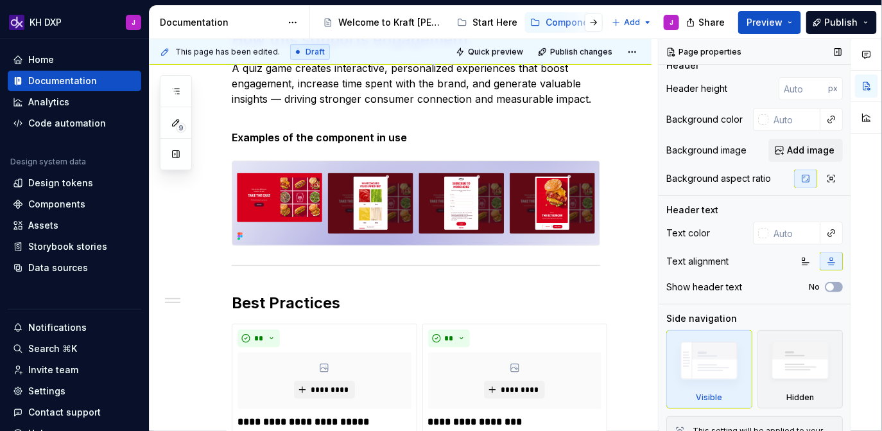
scroll to position [0, 0]
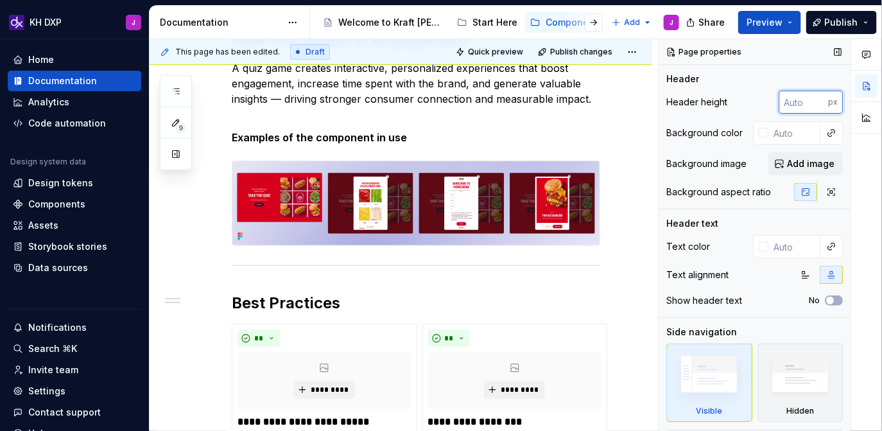
click at [794, 100] on input "number" at bounding box center [803, 102] width 49 height 23
click at [751, 85] on div "Header Header height px Background color Background image Add image Background …" at bounding box center [754, 141] width 177 height 136
click at [548, 205] on img at bounding box center [415, 203] width 367 height 84
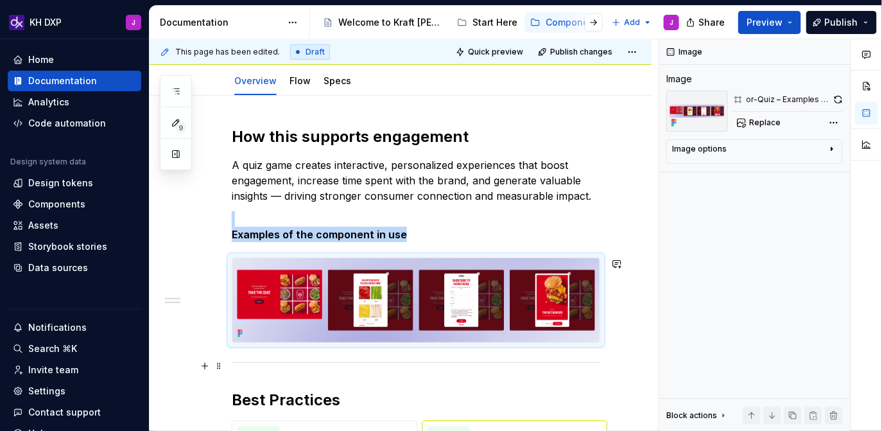
scroll to position [146, 0]
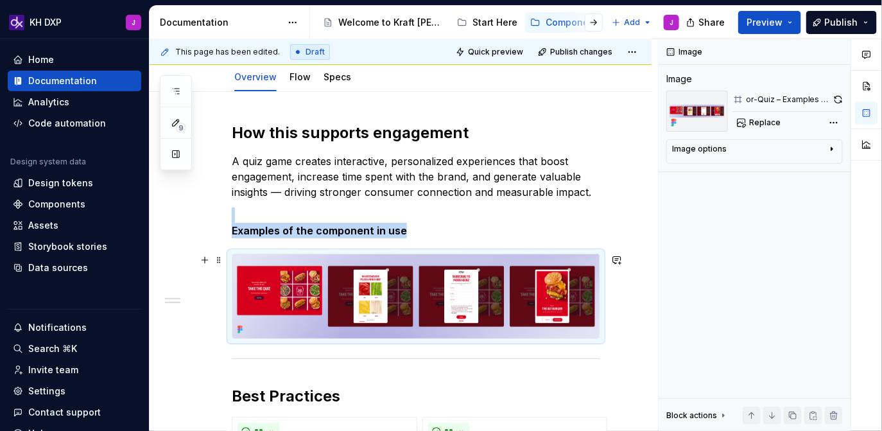
click at [446, 309] on img at bounding box center [415, 296] width 367 height 84
click at [385, 195] on p "A quiz game creates interactive, personalized experiences that boost engagement…" at bounding box center [416, 176] width 369 height 46
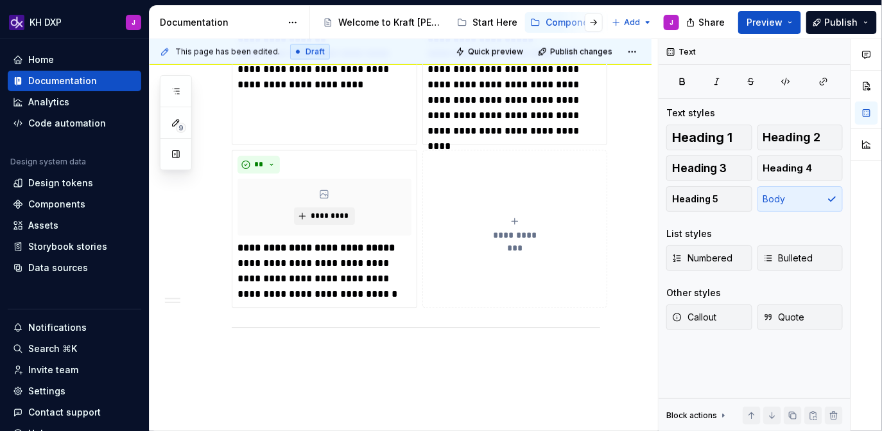
scroll to position [796, 0]
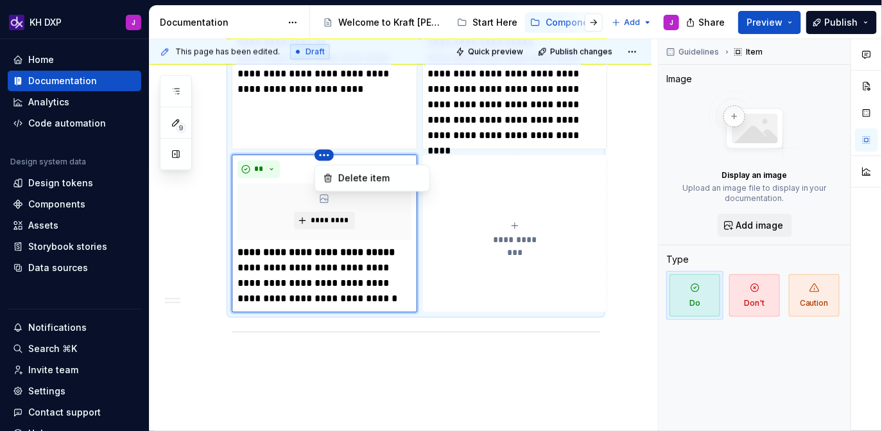
click at [324, 158] on html "KH DXP J Home Documentation Analytics Code automation Design system data Design…" at bounding box center [441, 215] width 882 height 431
click at [325, 161] on html "KH DXP J Home Documentation Analytics Code automation Design system data Design…" at bounding box center [441, 215] width 882 height 431
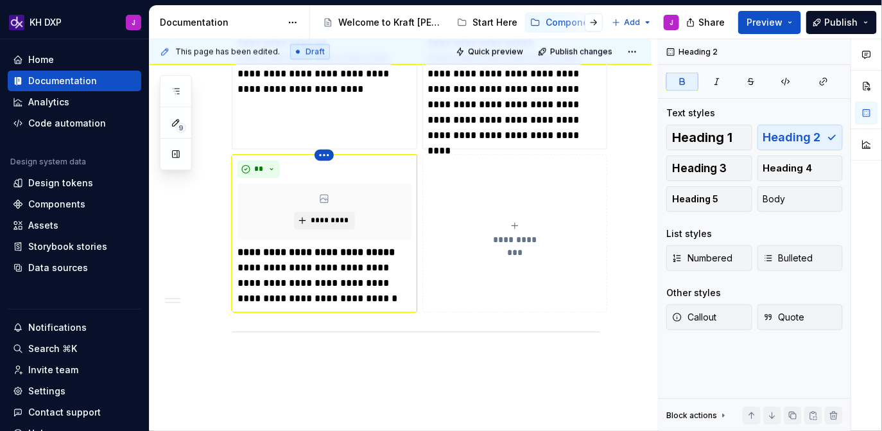
click at [325, 159] on html "KH DXP J Home Documentation Analytics Code automation Design system data Design…" at bounding box center [441, 215] width 882 height 431
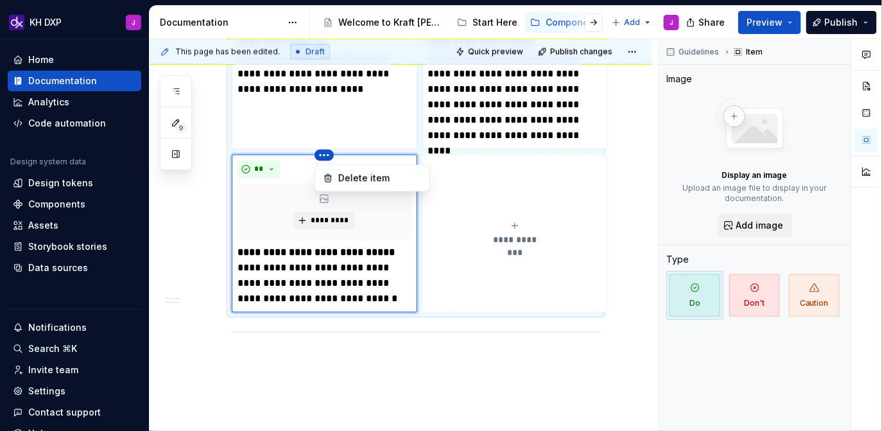
click at [325, 159] on html "KH DXP J Home Documentation Analytics Code automation Design system data Design…" at bounding box center [441, 215] width 882 height 431
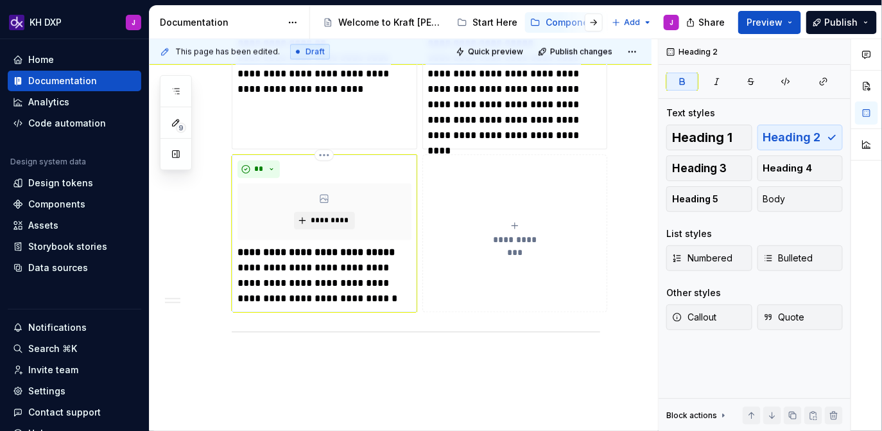
click at [333, 177] on div "**" at bounding box center [325, 170] width 174 height 18
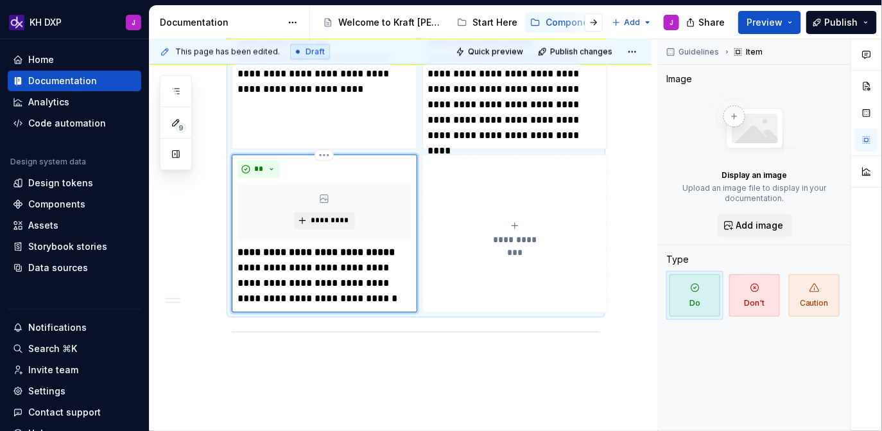
click at [351, 312] on div "**********" at bounding box center [325, 234] width 186 height 158
click at [358, 293] on p "**********" at bounding box center [325, 276] width 174 height 62
click at [320, 155] on html "KH DXP J Home Documentation Analytics Code automation Design system data Design…" at bounding box center [441, 215] width 882 height 431
click at [352, 184] on div "Delete item" at bounding box center [379, 177] width 83 height 13
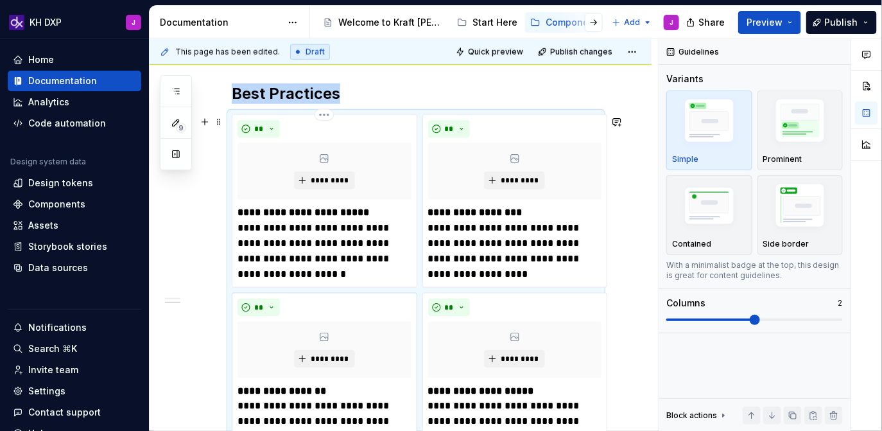
scroll to position [390, 0]
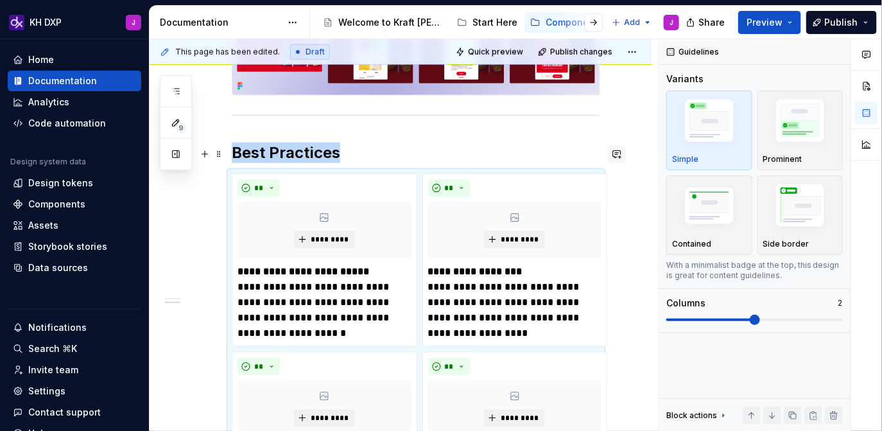
click at [626, 149] on button "button" at bounding box center [617, 154] width 18 height 18
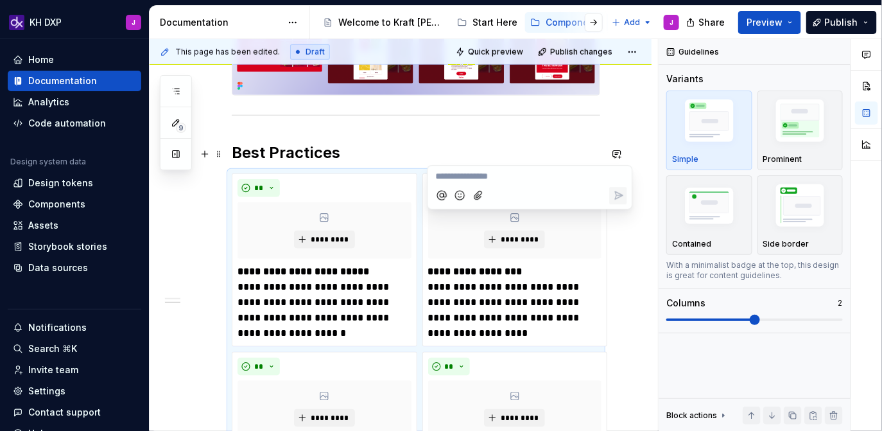
click at [648, 143] on div "**********" at bounding box center [401, 307] width 502 height 918
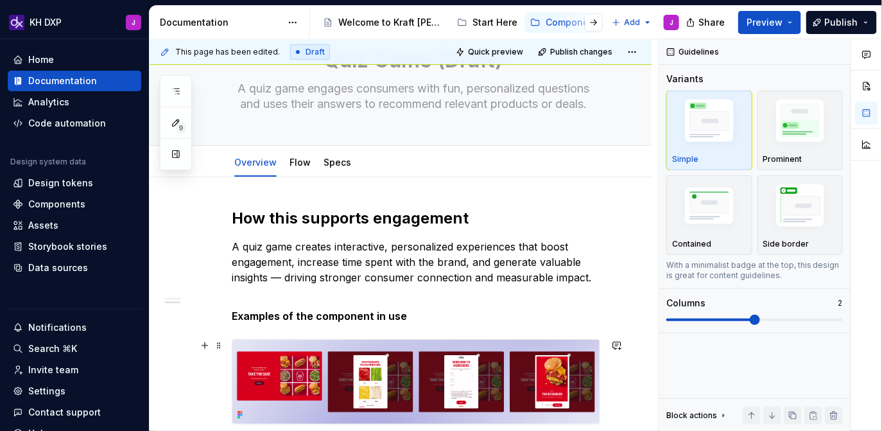
scroll to position [0, 0]
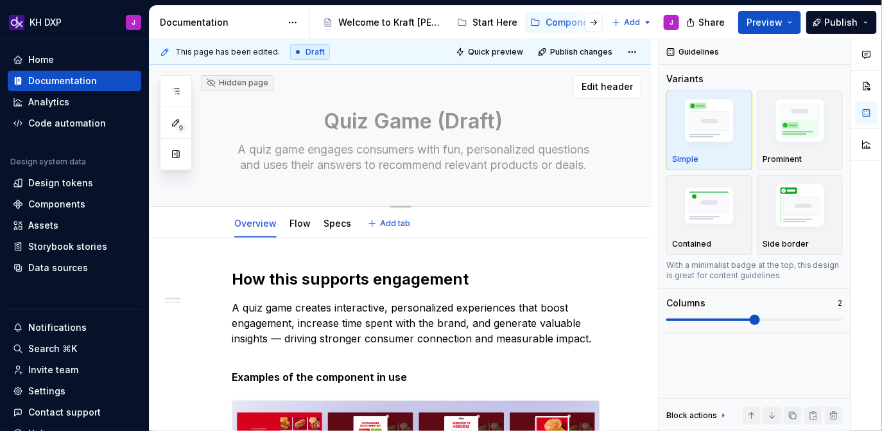
click at [398, 140] on textarea "A quiz game engages consumers with fun, personalized questions and uses their a…" at bounding box center [413, 157] width 369 height 36
click at [427, 123] on textarea "Quiz Game (Draft)" at bounding box center [413, 121] width 369 height 31
click at [381, 126] on textarea "Quiz Game (Draft)" at bounding box center [413, 121] width 369 height 31
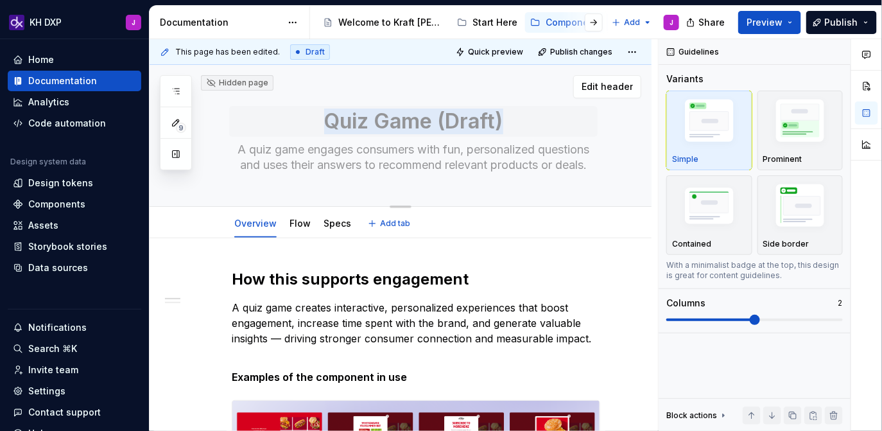
drag, startPoint x: 605, startPoint y: 168, endPoint x: 286, endPoint y: 117, distance: 322.4
click at [286, 117] on div "Quiz Game (Draft) A quiz game engages consumers with fun, personalized question…" at bounding box center [416, 135] width 369 height 141
click at [321, 124] on textarea "Quiz Game (Draft)" at bounding box center [413, 121] width 369 height 31
click at [295, 227] on link "Flow" at bounding box center [300, 223] width 21 height 11
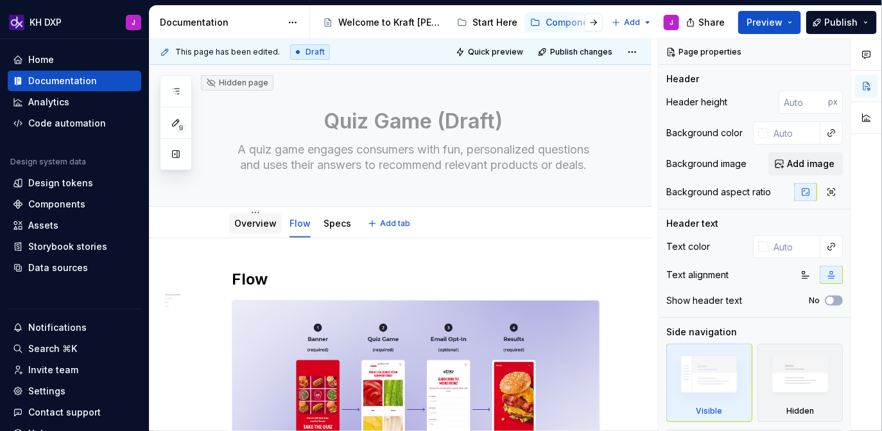
click at [252, 228] on link "Overview" at bounding box center [255, 223] width 42 height 11
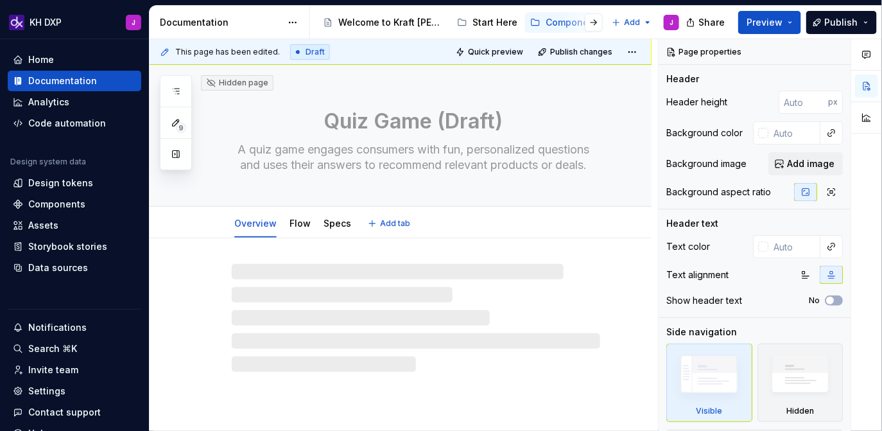
click at [413, 132] on textarea "Quiz Game (Draft)" at bounding box center [413, 121] width 369 height 31
click at [401, 155] on textarea "A quiz game engages consumers with fun, personalized questions and uses their a…" at bounding box center [413, 157] width 369 height 36
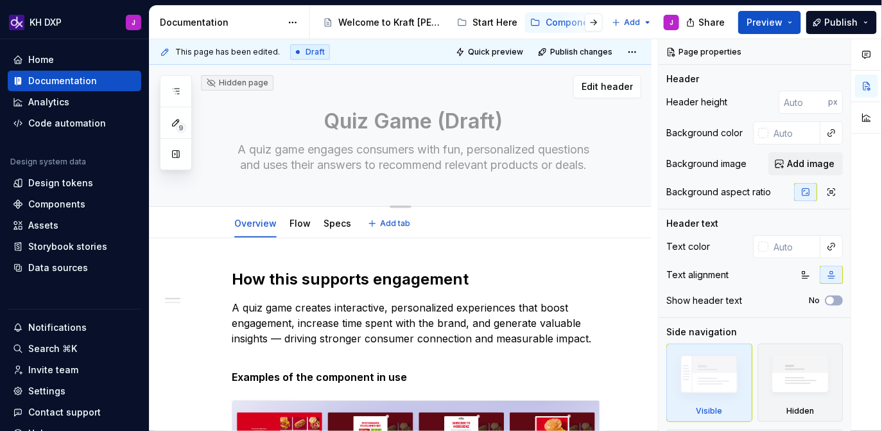
click at [401, 155] on textarea "A quiz game engages consumers with fun, personalized questions and uses their a…" at bounding box center [413, 157] width 369 height 36
click at [431, 123] on textarea "Quiz Game (Draft)" at bounding box center [413, 121] width 369 height 31
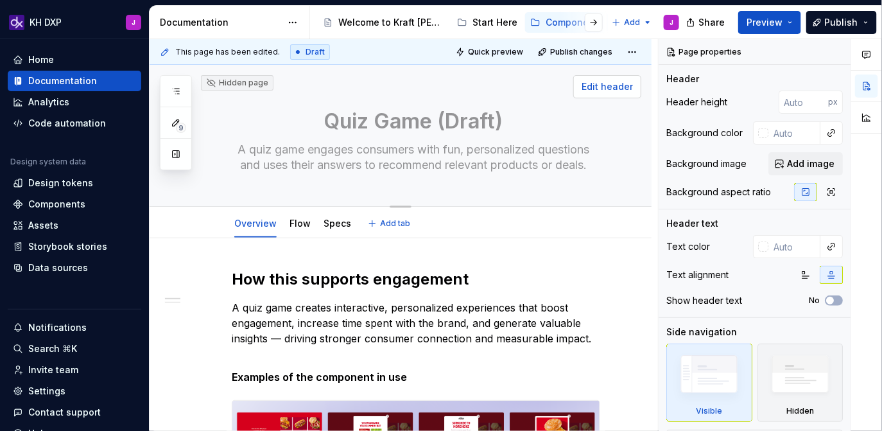
click at [630, 88] on span "Edit header" at bounding box center [607, 86] width 51 height 13
click at [805, 274] on icon "button" at bounding box center [806, 275] width 10 height 10
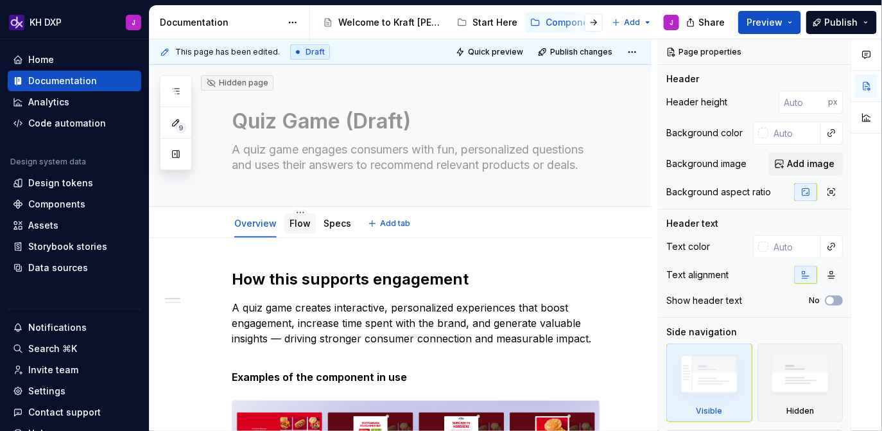
click at [295, 226] on link "Flow" at bounding box center [300, 223] width 21 height 11
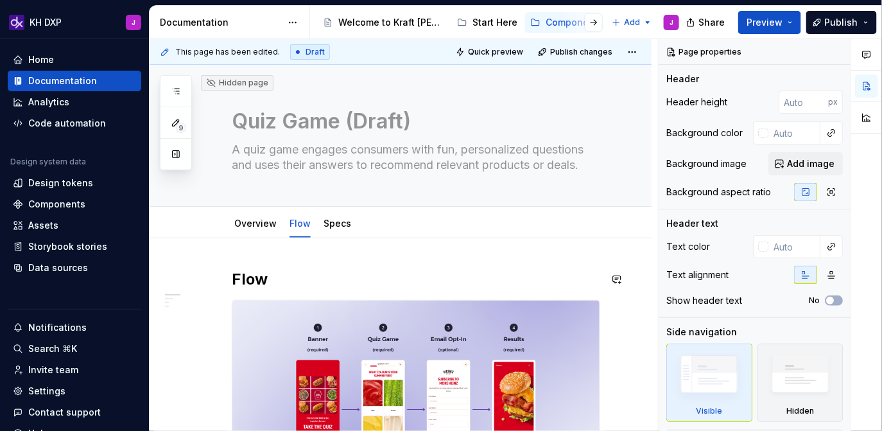
scroll to position [143, 0]
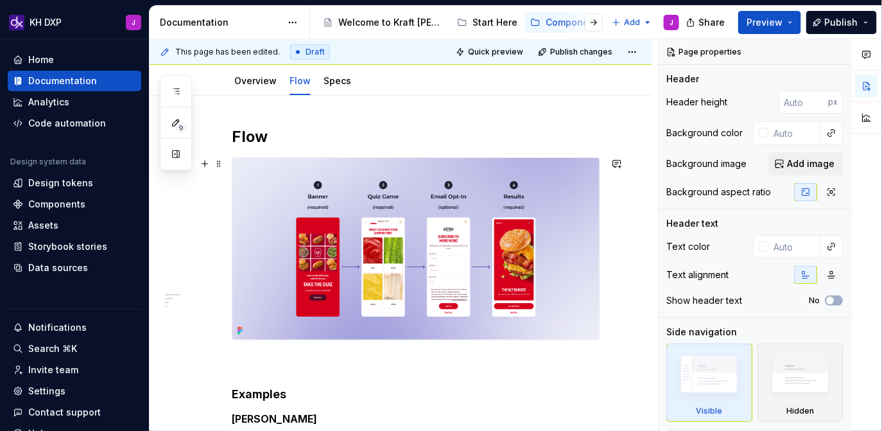
click at [337, 264] on img at bounding box center [415, 249] width 367 height 182
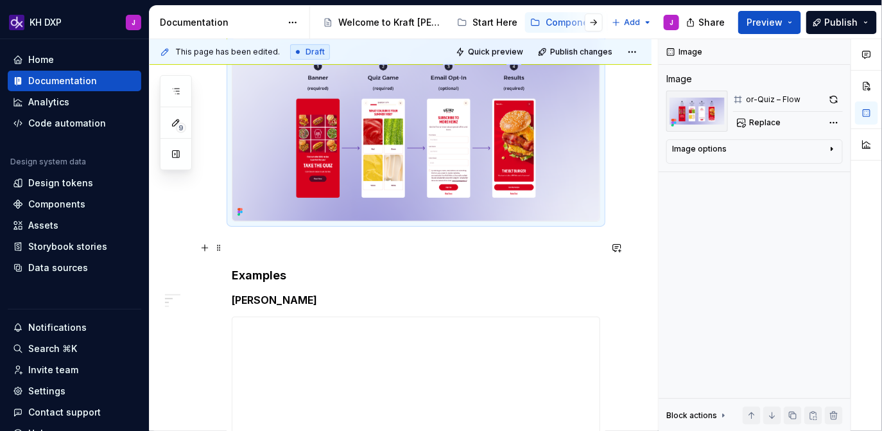
click at [286, 244] on p at bounding box center [416, 244] width 369 height 15
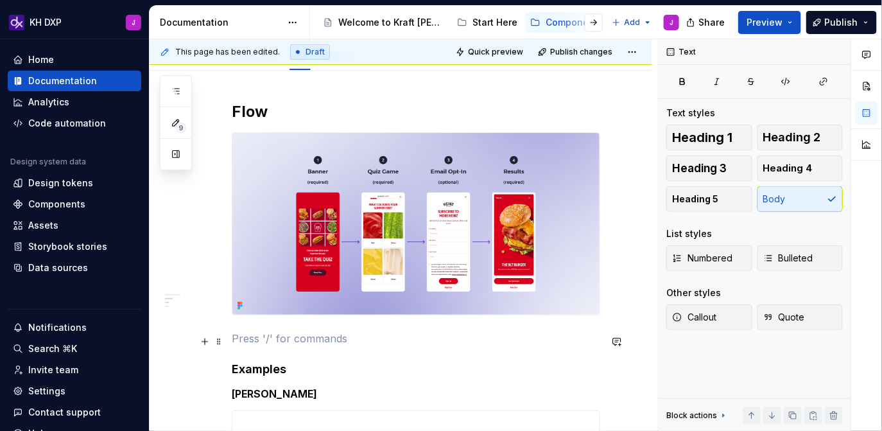
scroll to position [166, 0]
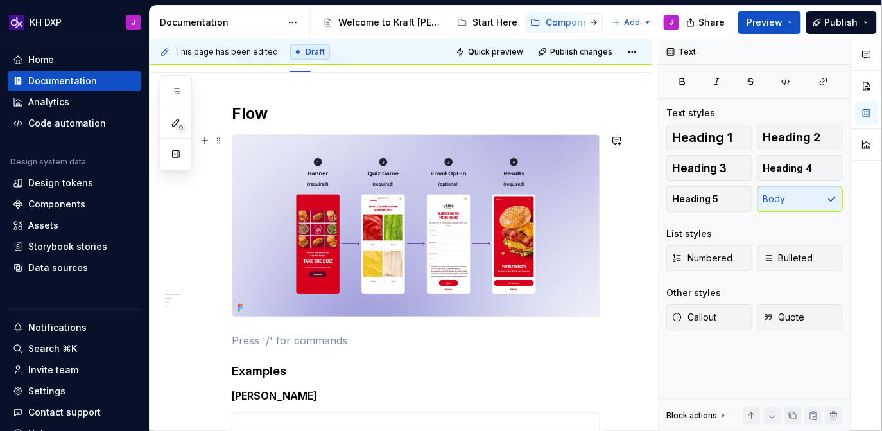
click at [547, 210] on img at bounding box center [415, 226] width 367 height 182
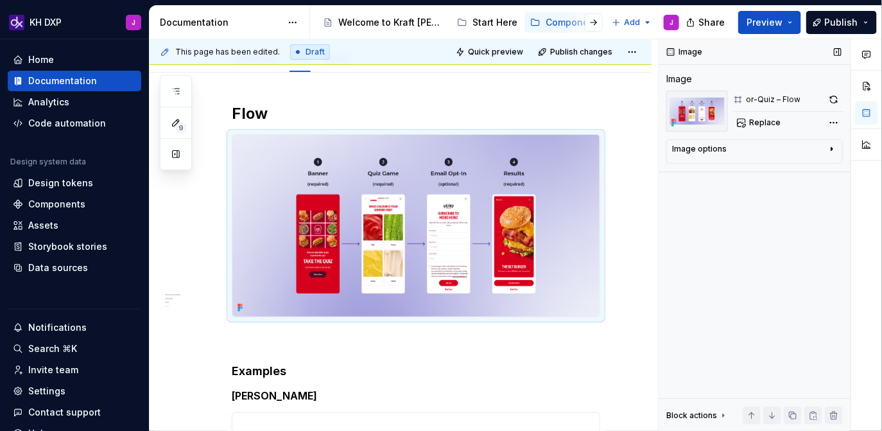
click at [778, 100] on div "or-Quiz – Flow" at bounding box center [773, 99] width 55 height 10
click at [835, 96] on button "button" at bounding box center [834, 100] width 18 height 18
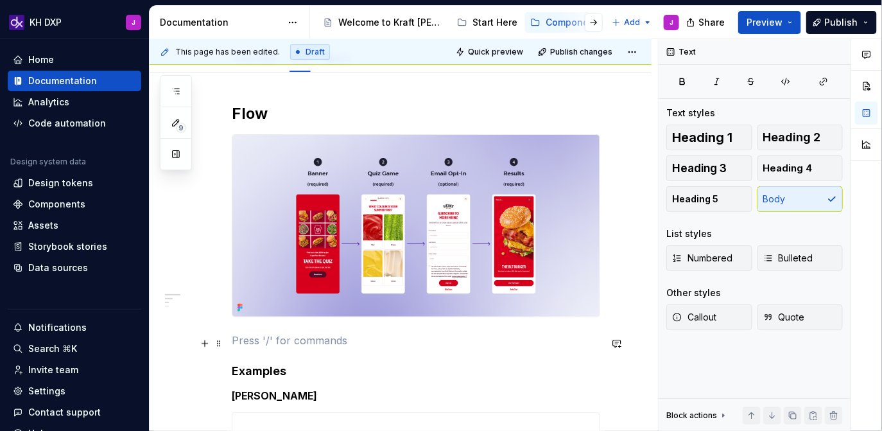
click at [279, 340] on p at bounding box center [416, 340] width 369 height 15
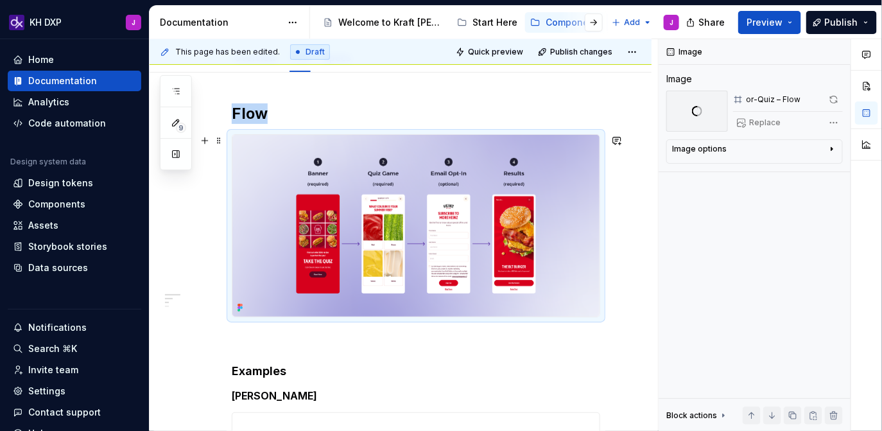
click at [298, 278] on img at bounding box center [415, 226] width 367 height 182
copy h2 "Flow"
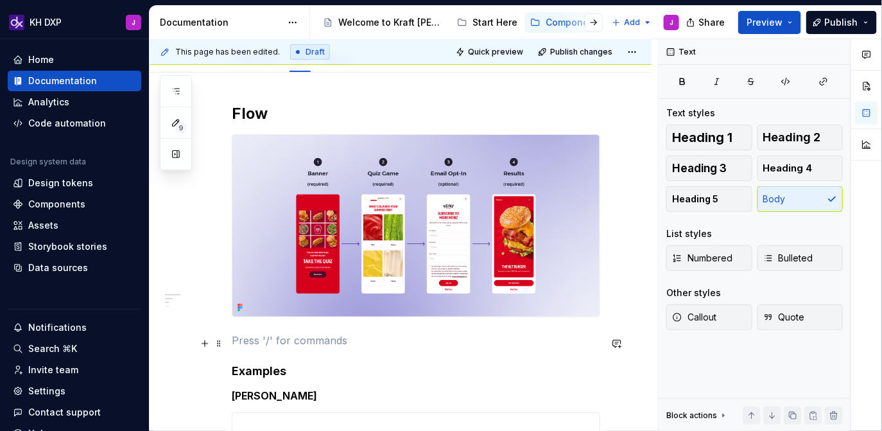
click at [290, 338] on p at bounding box center [416, 340] width 369 height 15
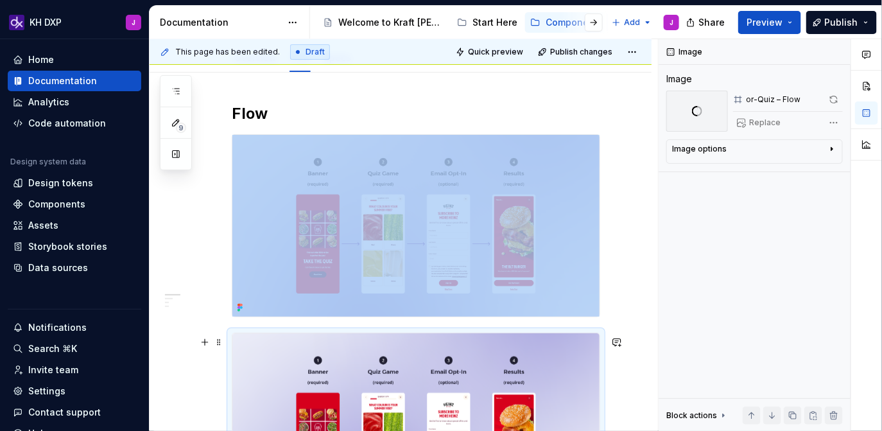
click at [456, 378] on img at bounding box center [415, 424] width 367 height 182
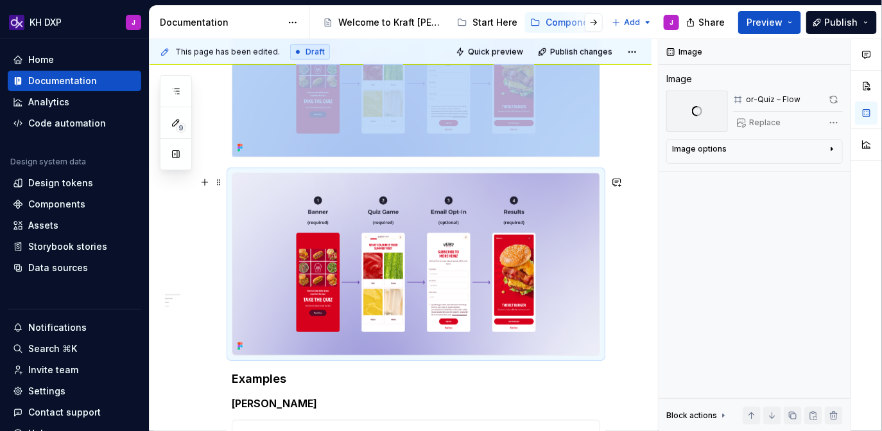
scroll to position [330, 0]
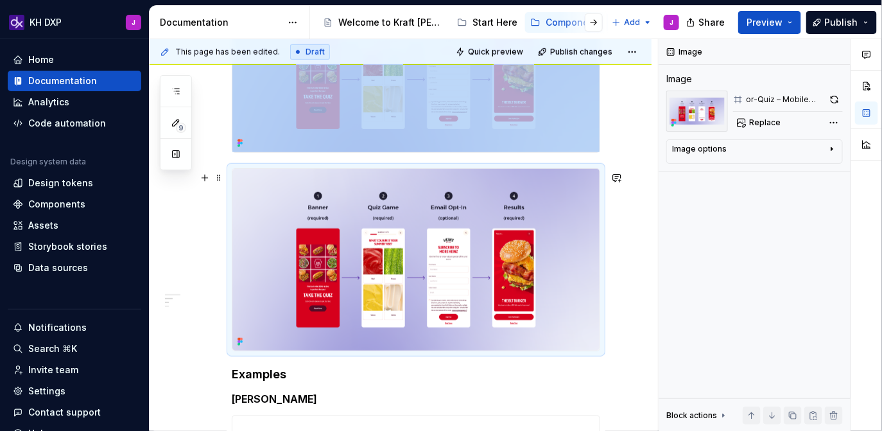
click at [500, 266] on img at bounding box center [415, 260] width 367 height 182
click at [765, 126] on span "Replace" at bounding box center [764, 122] width 31 height 10
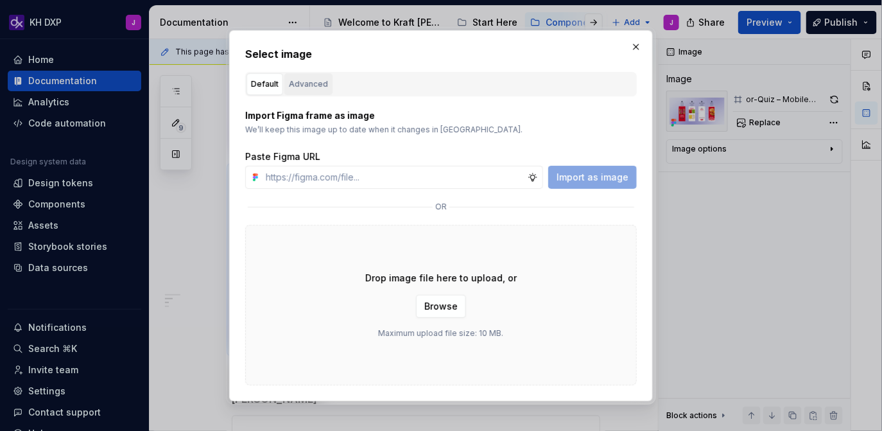
click at [313, 86] on div "Advanced" at bounding box center [308, 84] width 39 height 13
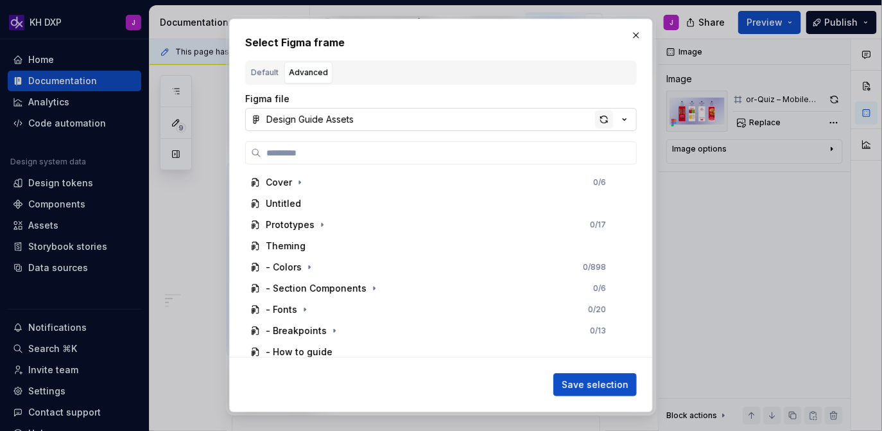
click at [607, 120] on div "button" at bounding box center [604, 119] width 18 height 18
type textarea "*"
type input "**********"
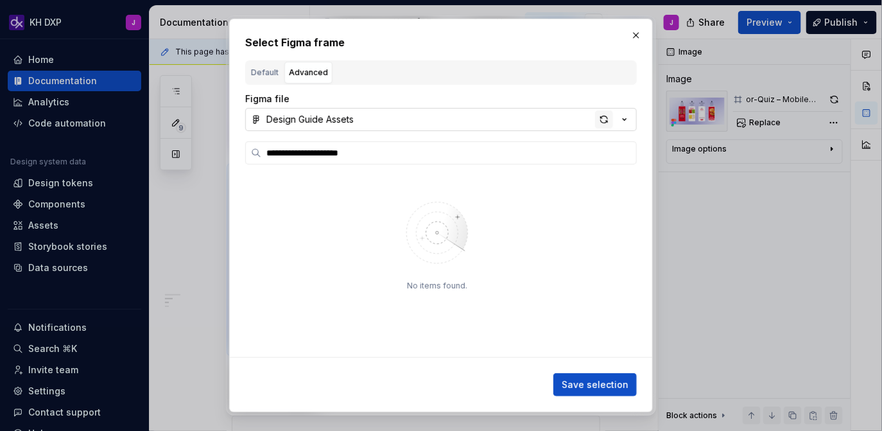
click at [604, 117] on div "button" at bounding box center [604, 119] width 18 height 18
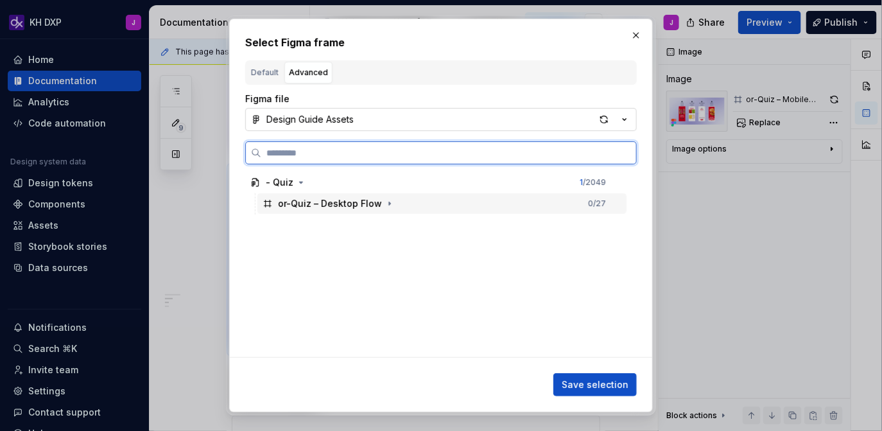
click at [419, 202] on div "or-Quiz – Desktop Flow 0 / 27" at bounding box center [441, 203] width 369 height 21
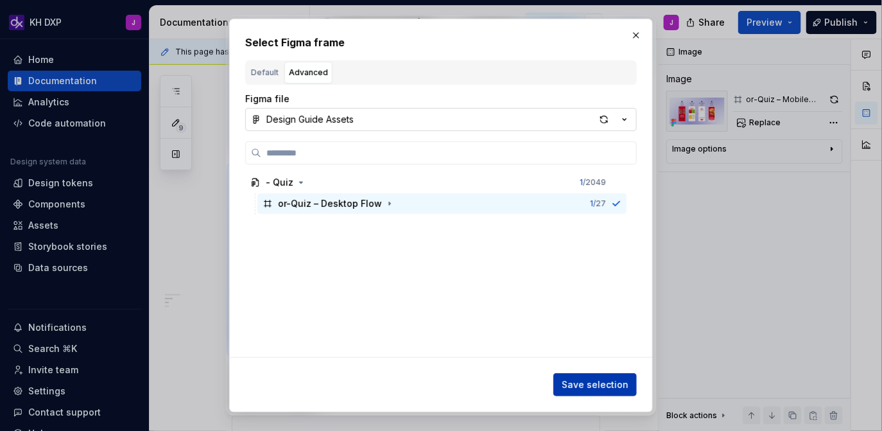
click at [605, 385] on span "Save selection" at bounding box center [595, 384] width 67 height 13
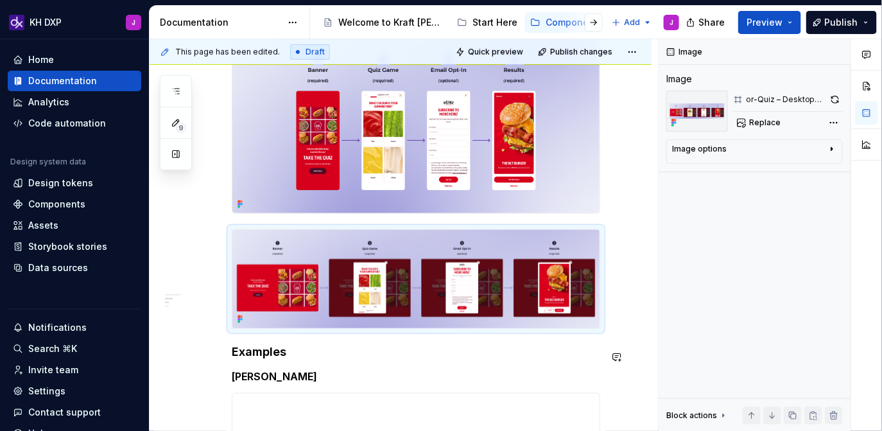
scroll to position [290, 0]
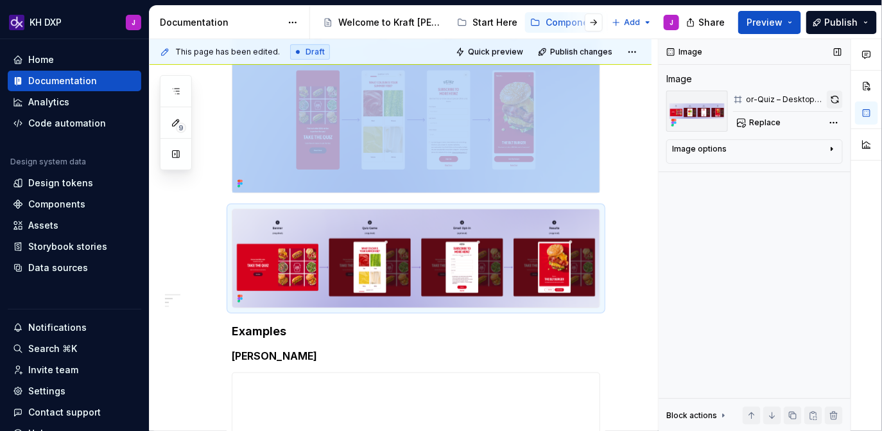
click at [835, 103] on button "button" at bounding box center [835, 100] width 16 height 18
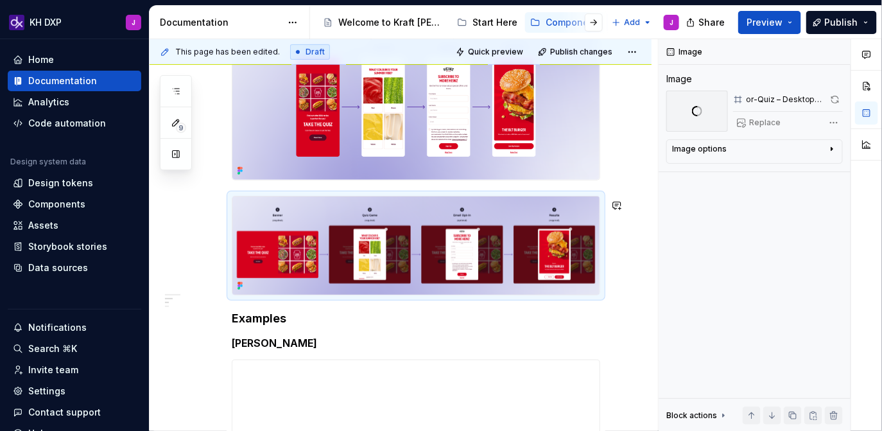
click at [293, 315] on h4 "Examples" at bounding box center [416, 318] width 369 height 15
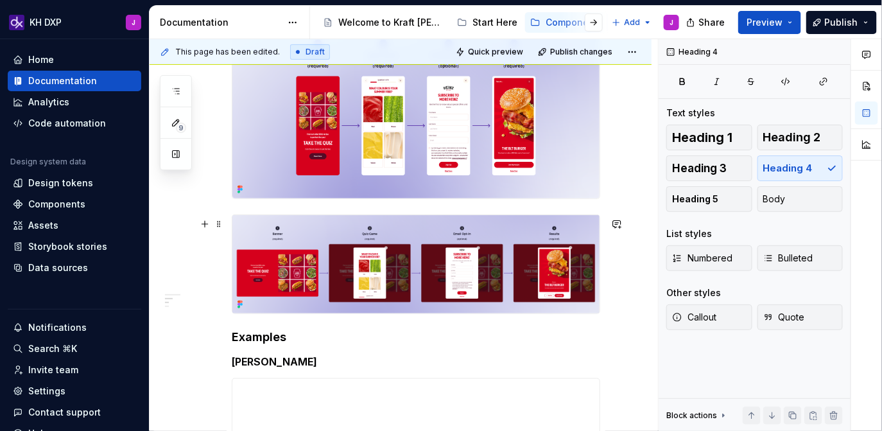
scroll to position [239, 0]
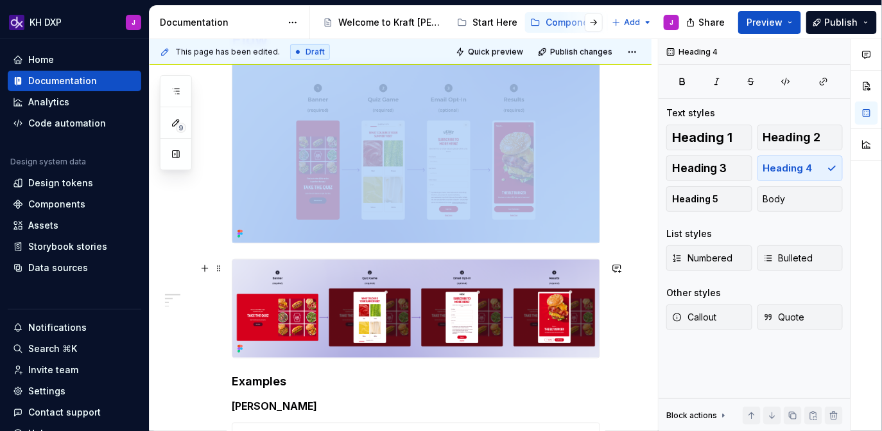
click at [393, 322] on img at bounding box center [415, 308] width 367 height 98
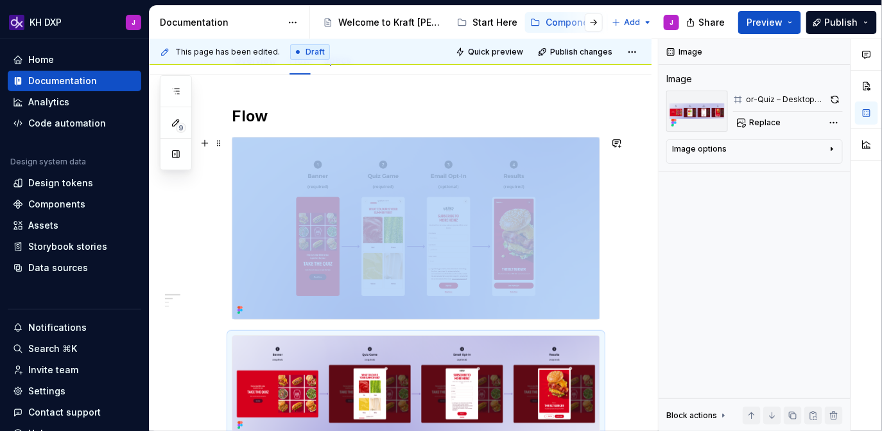
scroll to position [101, 0]
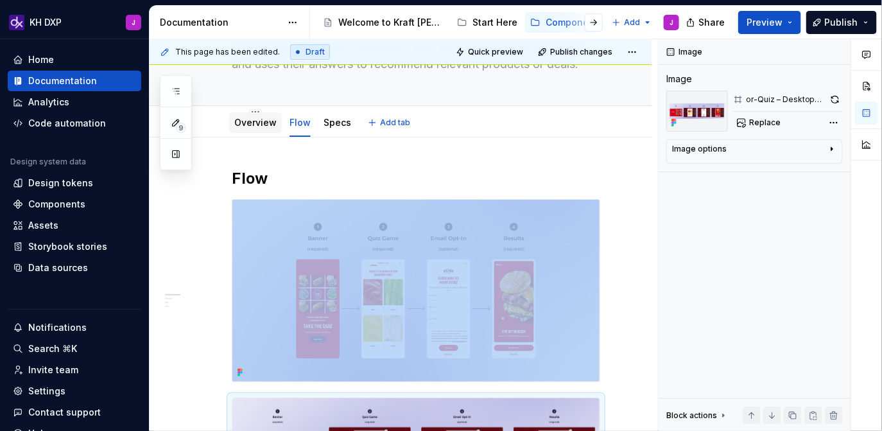
click at [267, 125] on link "Overview" at bounding box center [255, 122] width 42 height 11
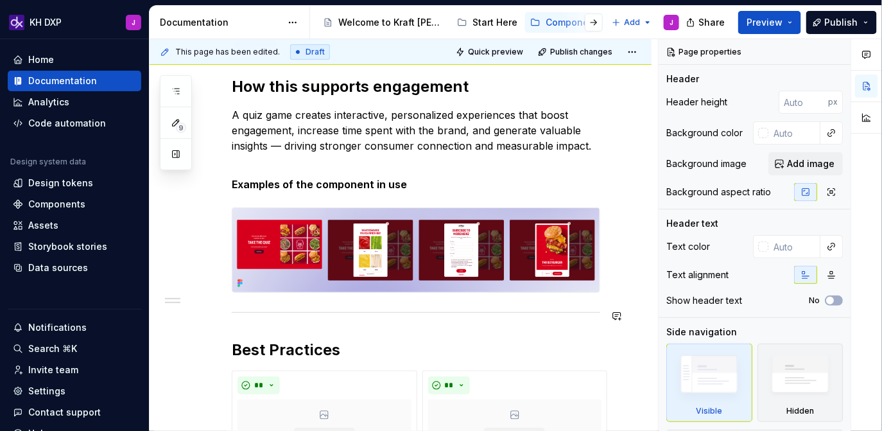
scroll to position [189, 0]
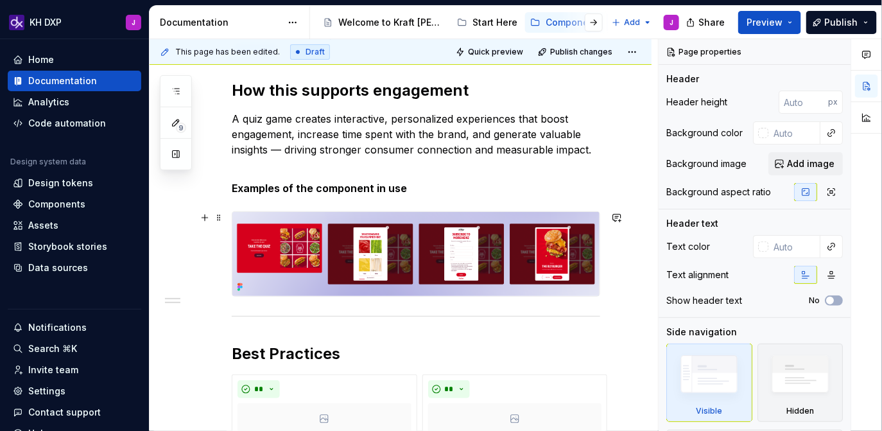
click at [501, 255] on img at bounding box center [415, 254] width 367 height 84
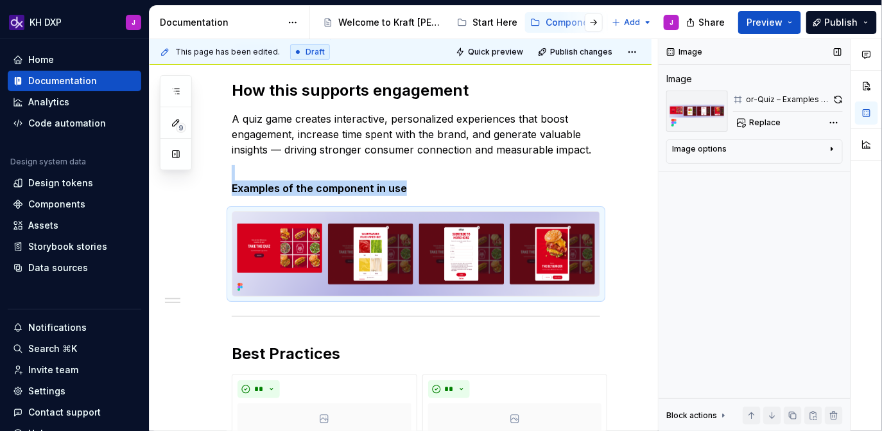
click at [833, 151] on icon "button" at bounding box center [832, 149] width 10 height 10
click at [411, 268] on img at bounding box center [415, 254] width 367 height 84
click at [869, 87] on button "button" at bounding box center [866, 85] width 23 height 23
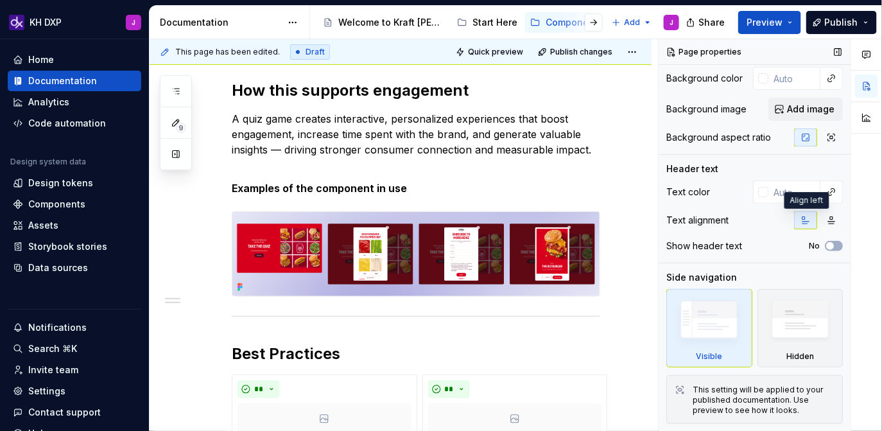
scroll to position [0, 0]
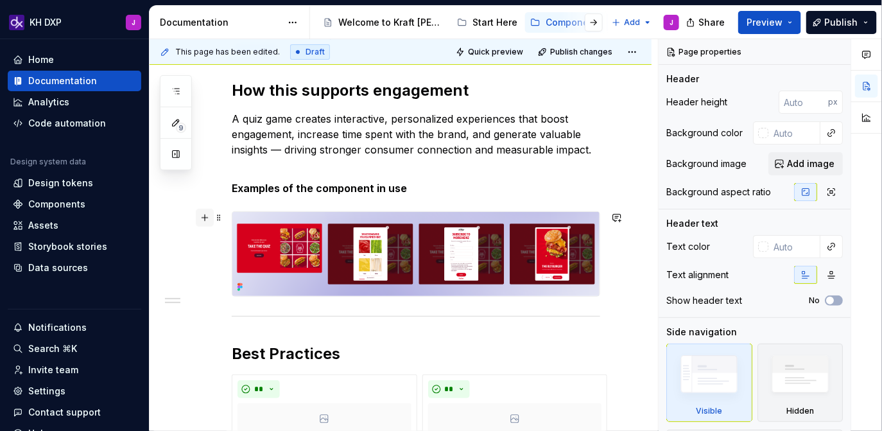
click at [204, 218] on button "button" at bounding box center [205, 218] width 18 height 18
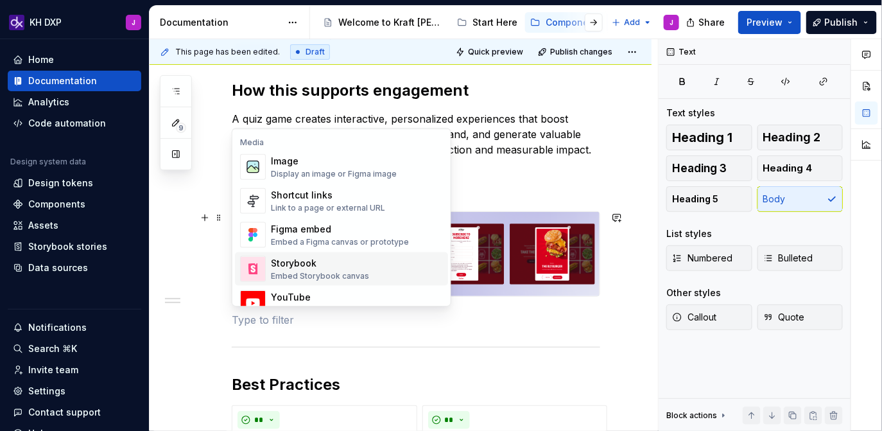
scroll to position [544, 0]
click at [331, 203] on div "Link to a page or external URL" at bounding box center [328, 208] width 114 height 10
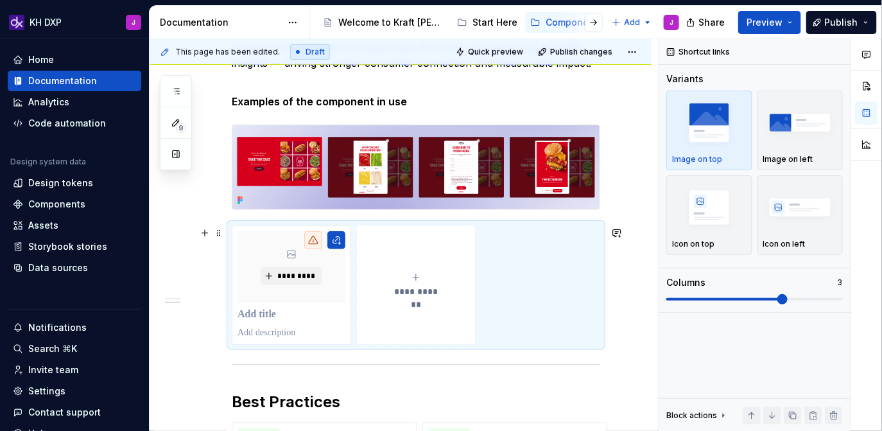
scroll to position [279, 0]
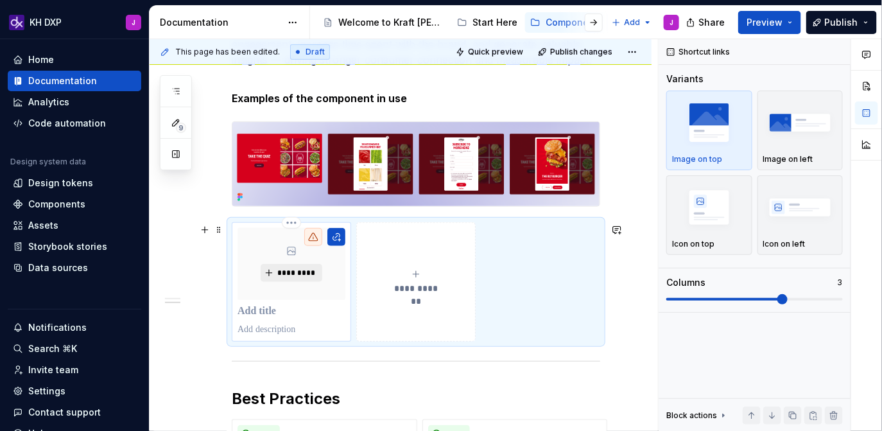
click at [296, 277] on span "*********" at bounding box center [296, 273] width 39 height 10
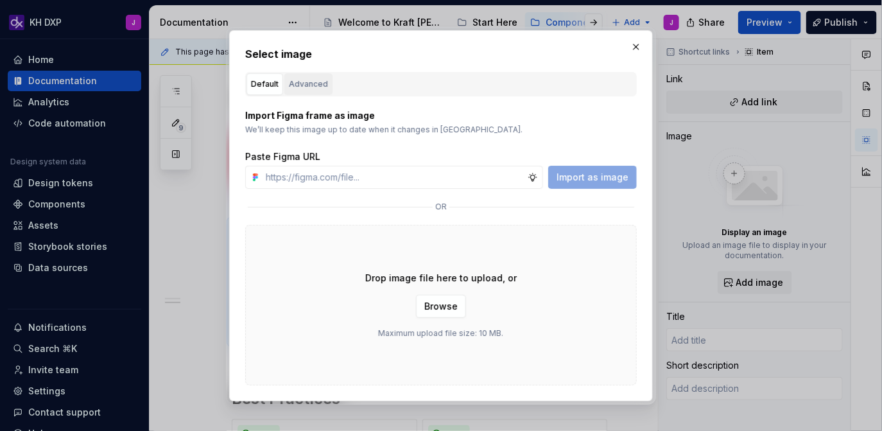
click at [327, 81] on button "Advanced" at bounding box center [308, 84] width 48 height 22
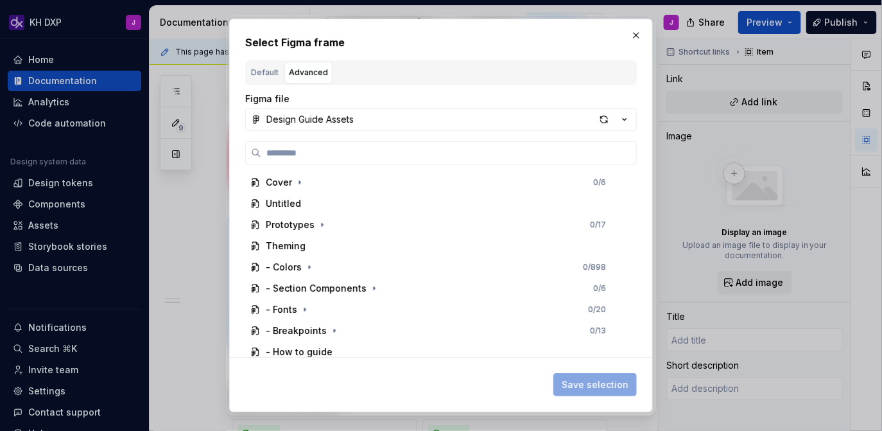
type textarea "*"
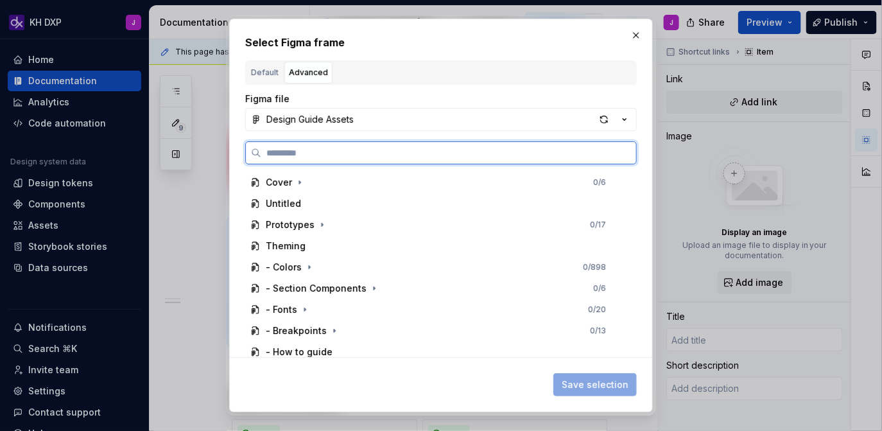
paste input "**********"
type input "**********"
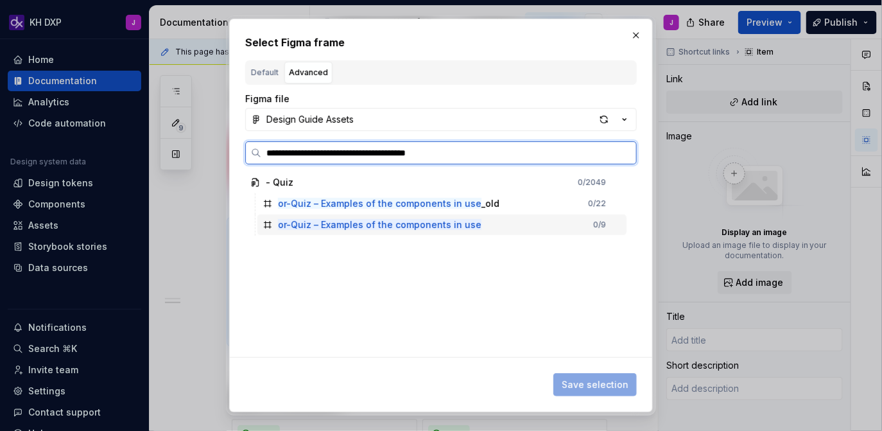
click at [467, 225] on mark "or-Quiz – Examples of the components in use" at bounding box center [380, 224] width 204 height 11
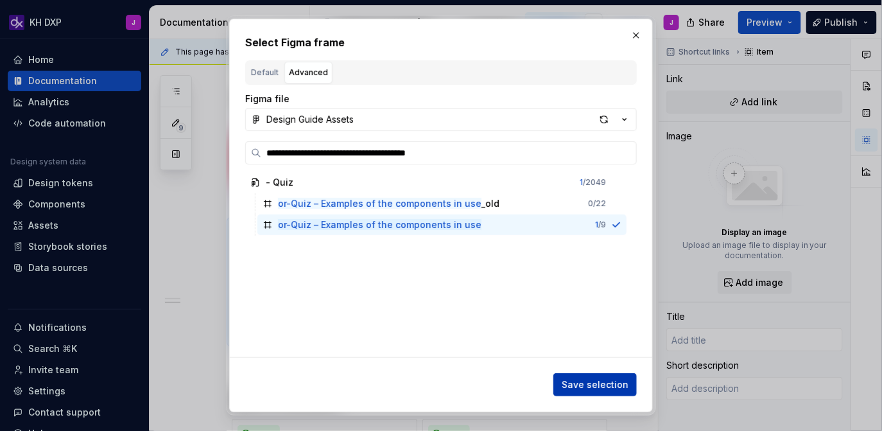
click at [581, 387] on span "Save selection" at bounding box center [595, 384] width 67 height 13
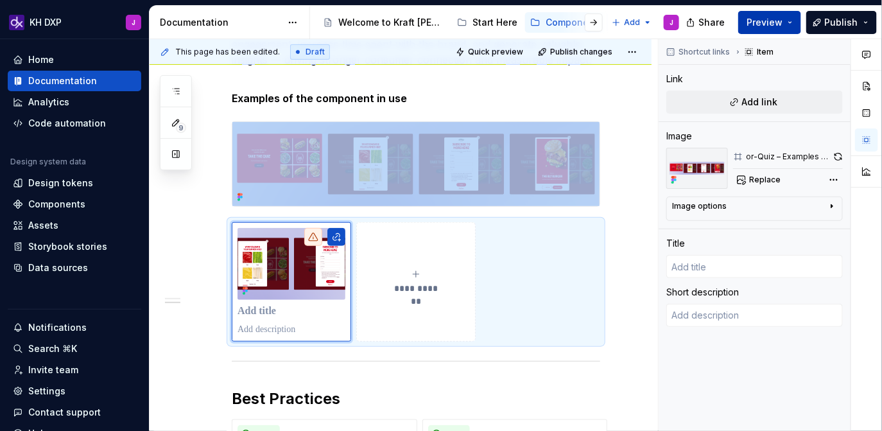
click at [779, 26] on span "Preview" at bounding box center [765, 22] width 36 height 13
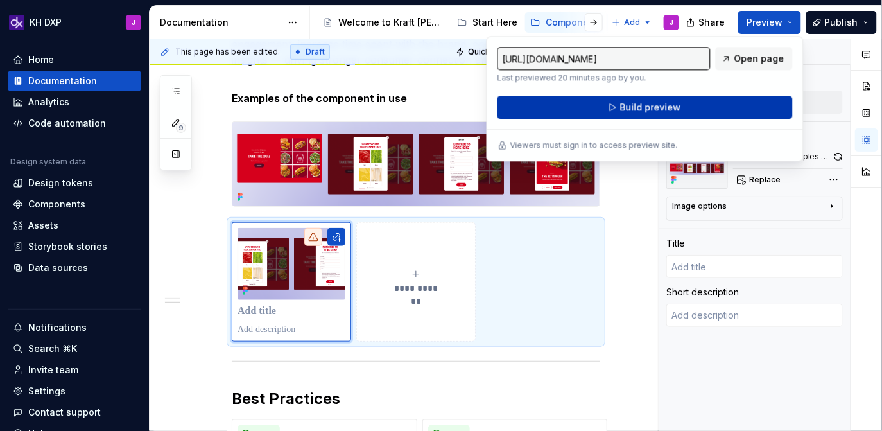
click at [692, 110] on button "Build preview" at bounding box center [645, 107] width 295 height 23
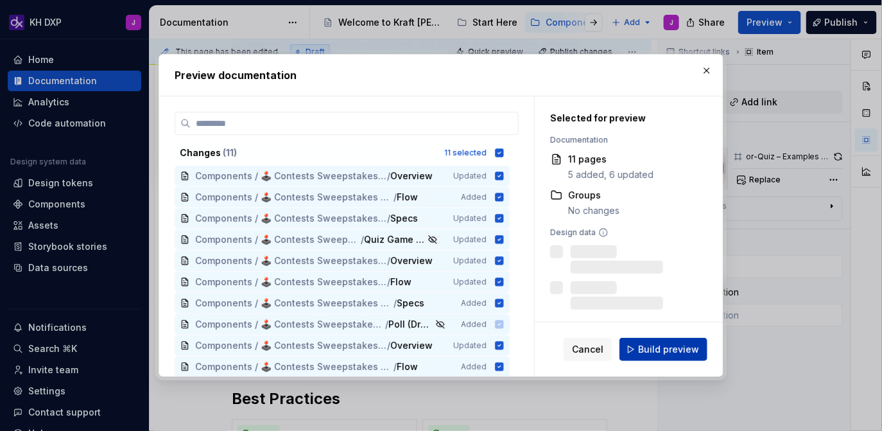
click at [672, 352] on span "Build preview" at bounding box center [668, 349] width 61 height 13
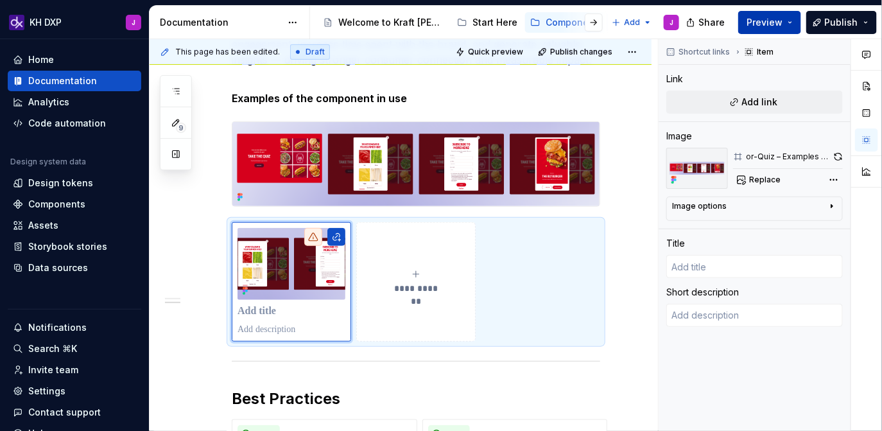
click at [782, 23] on span "Preview" at bounding box center [765, 22] width 36 height 13
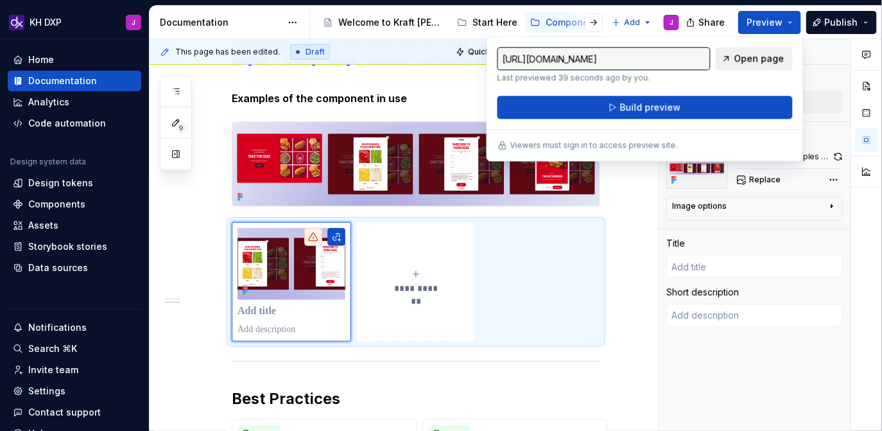
click at [759, 59] on span "Open page" at bounding box center [759, 58] width 50 height 13
click at [767, 57] on span "Open page" at bounding box center [759, 58] width 50 height 13
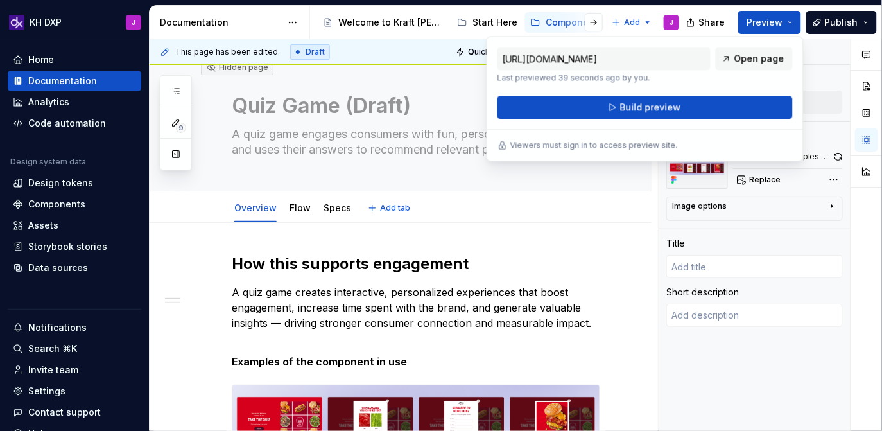
scroll to position [0, 0]
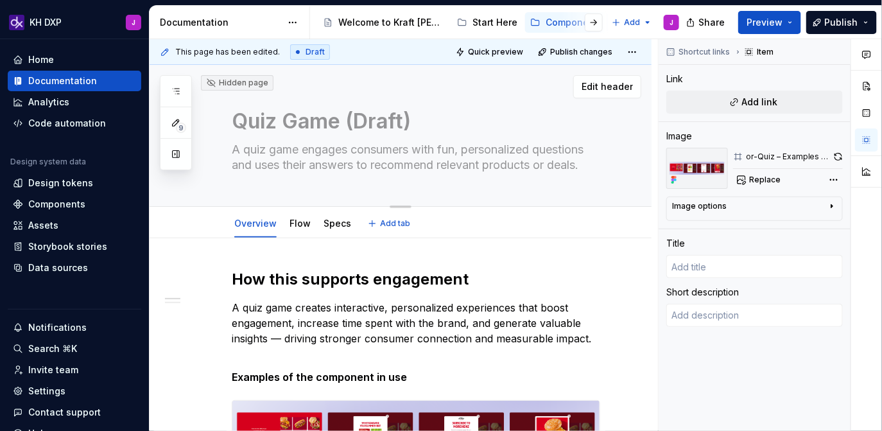
click at [315, 135] on textarea "Quiz Game (Draft)" at bounding box center [413, 121] width 369 height 31
click at [391, 141] on textarea "A quiz game engages consumers with fun, personalized questions and uses their a…" at bounding box center [413, 157] width 369 height 36
click at [447, 140] on textarea "A quiz game engages consumers with fun, personalized questions and uses their a…" at bounding box center [413, 157] width 369 height 36
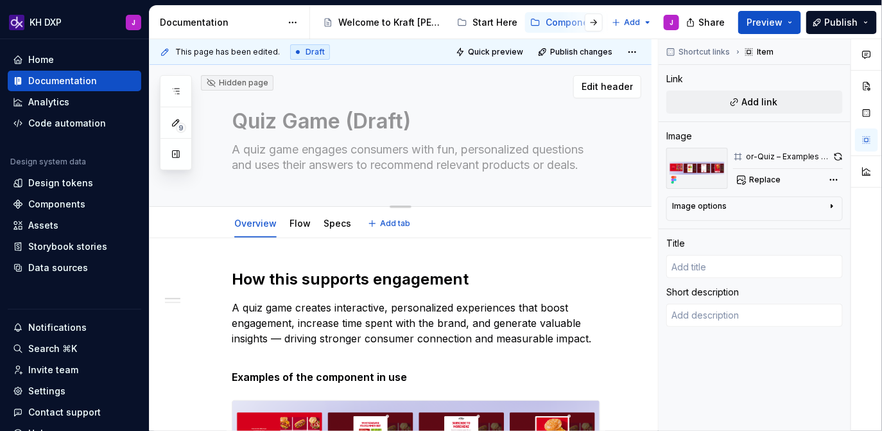
click at [259, 82] on div "Hidden page" at bounding box center [237, 83] width 62 height 10
click at [213, 83] on icon at bounding box center [211, 83] width 10 height 10
click at [307, 133] on textarea "Quiz Game (Draft)" at bounding box center [413, 121] width 369 height 31
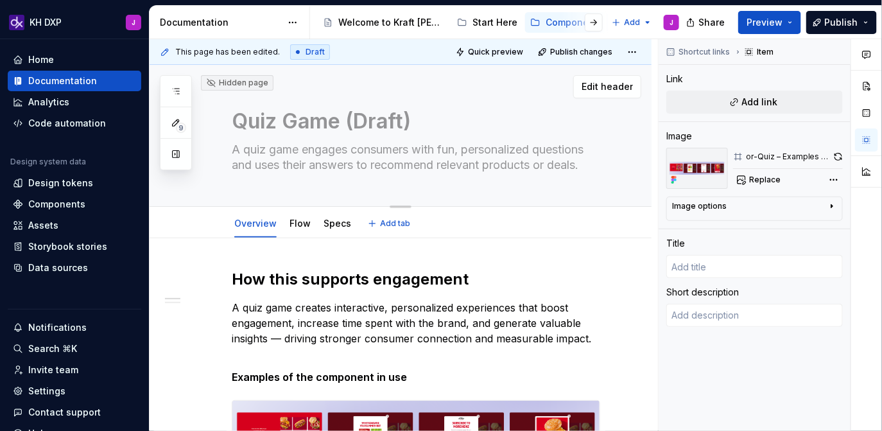
click at [385, 142] on textarea "A quiz game engages consumers with fun, personalized questions and uses their a…" at bounding box center [413, 157] width 369 height 36
click at [345, 119] on textarea "Quiz Game (Draft)" at bounding box center [413, 121] width 369 height 31
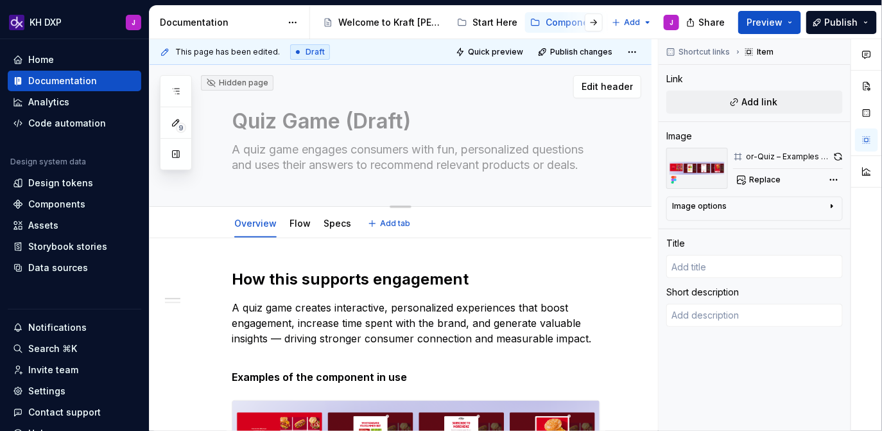
click at [253, 117] on textarea "Quiz Game (Draft)" at bounding box center [413, 121] width 369 height 31
drag, startPoint x: 235, startPoint y: 117, endPoint x: 607, endPoint y: 183, distance: 378.1
click at [607, 183] on div "Hidden page Quiz Game (Draft) A quiz game engages consumers with fun, personali…" at bounding box center [401, 136] width 502 height 142
click at [619, 90] on span "Edit header" at bounding box center [607, 86] width 51 height 13
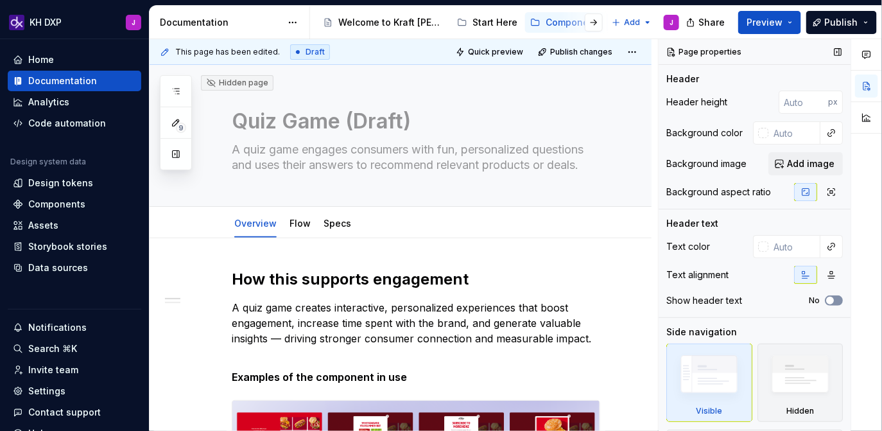
click at [838, 300] on button "No" at bounding box center [834, 300] width 18 height 10
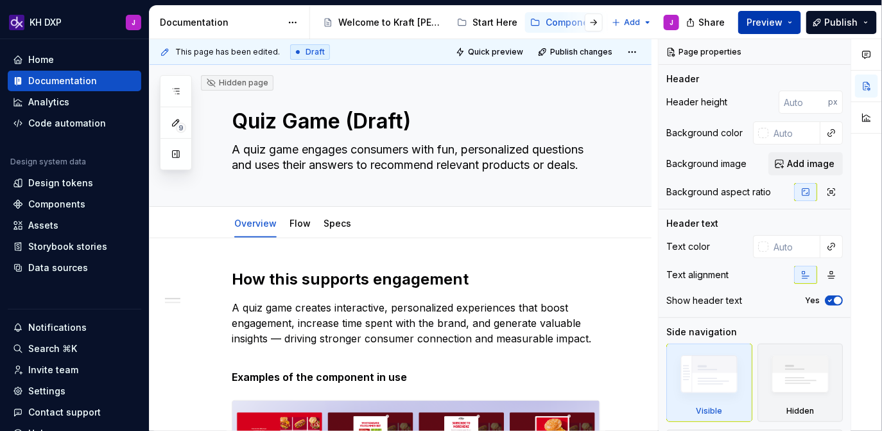
click at [767, 25] on span "Preview" at bounding box center [765, 22] width 36 height 13
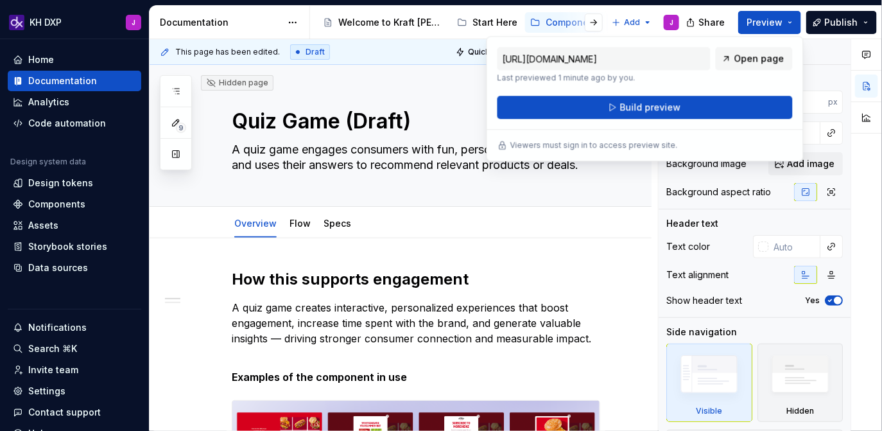
click at [675, 121] on div "[URL][DOMAIN_NAME] Last previewed 1 minute ago by you. Open page Build preview …" at bounding box center [645, 98] width 317 height 125
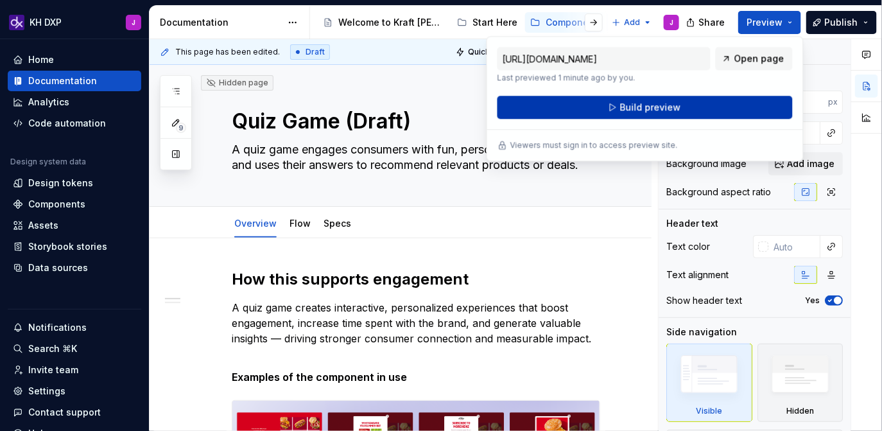
click at [688, 112] on button "Build preview" at bounding box center [645, 107] width 295 height 23
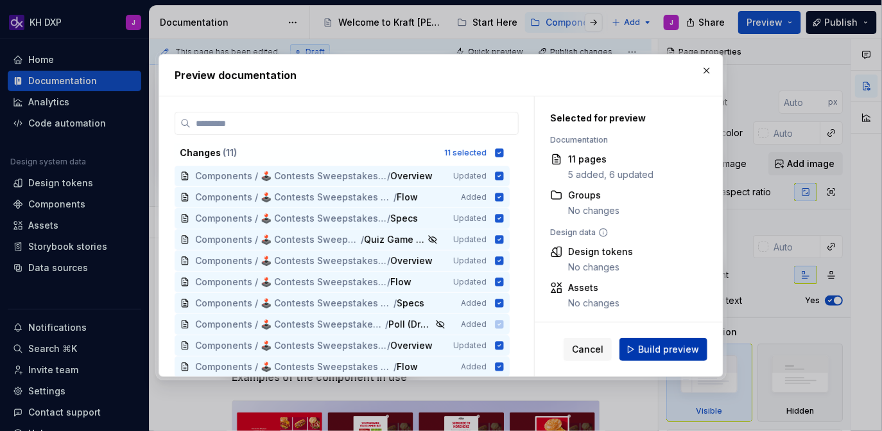
click at [663, 352] on span "Build preview" at bounding box center [668, 349] width 61 height 13
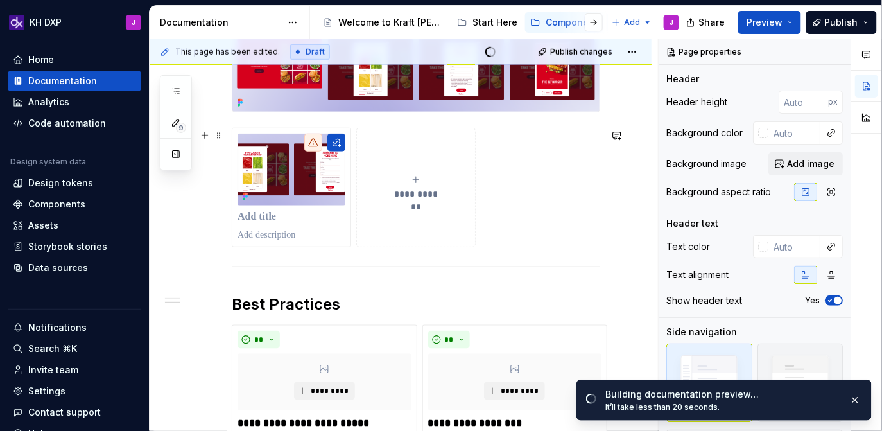
scroll to position [380, 0]
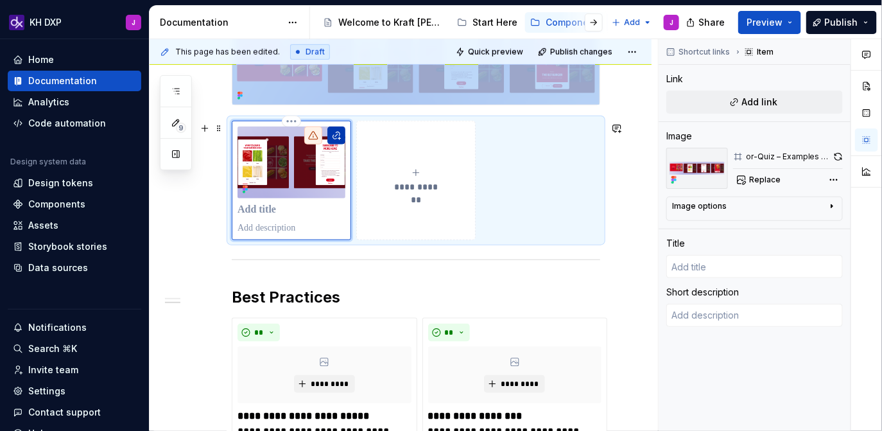
click at [342, 139] on button "button" at bounding box center [336, 135] width 18 height 18
type textarea "*"
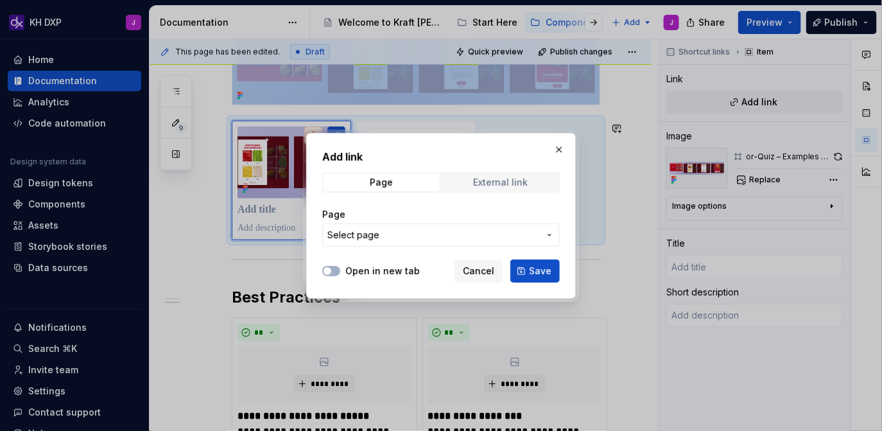
click at [503, 186] on div "External link" at bounding box center [500, 182] width 55 height 10
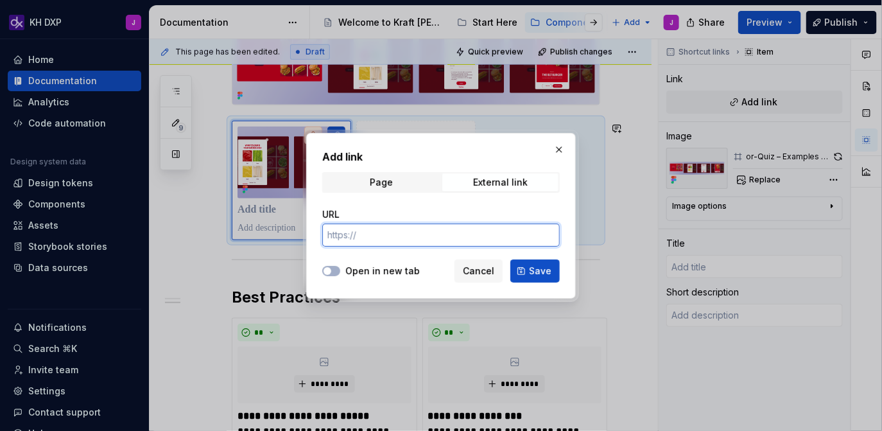
click at [421, 232] on input "URL" at bounding box center [441, 234] width 238 height 23
paste input "[URL][DOMAIN_NAME]"
type input "[URL][DOMAIN_NAME]"
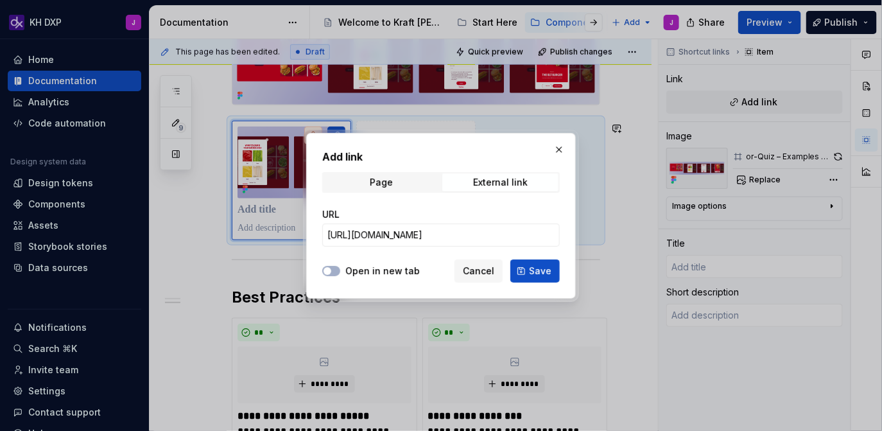
click at [345, 275] on label "Open in new tab" at bounding box center [382, 271] width 74 height 13
click at [340, 275] on button "Open in new tab" at bounding box center [331, 271] width 18 height 10
click at [550, 274] on span "Save" at bounding box center [540, 271] width 22 height 13
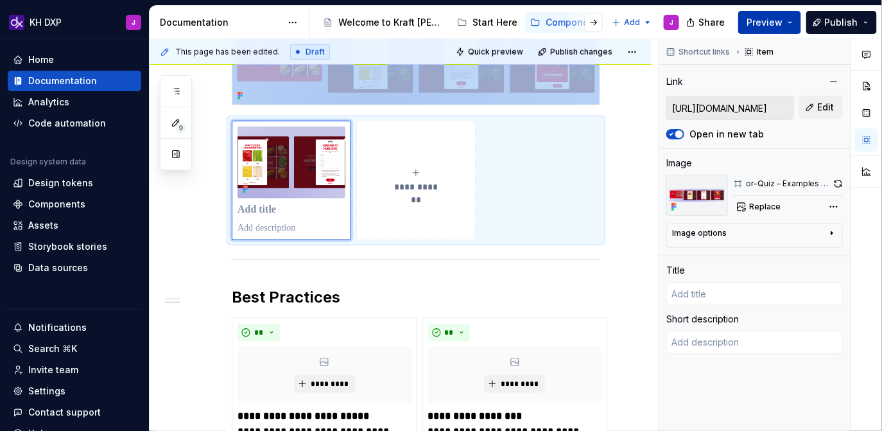
click at [787, 29] on button "Preview" at bounding box center [769, 22] width 63 height 23
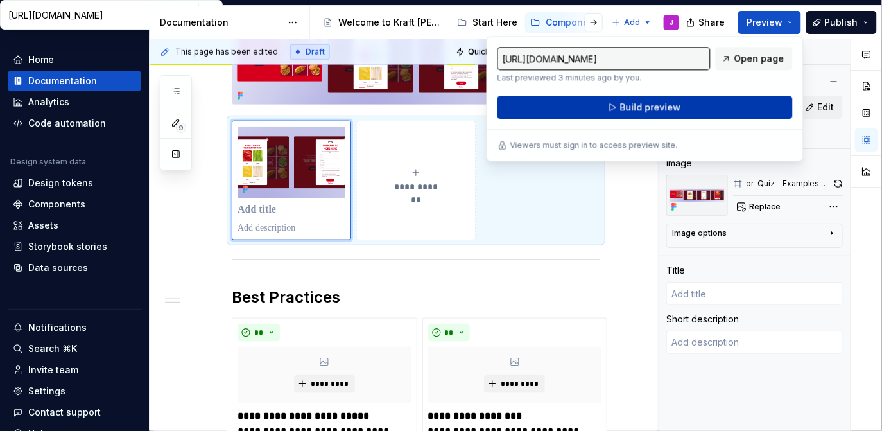
click at [710, 112] on button "Build preview" at bounding box center [645, 107] width 295 height 23
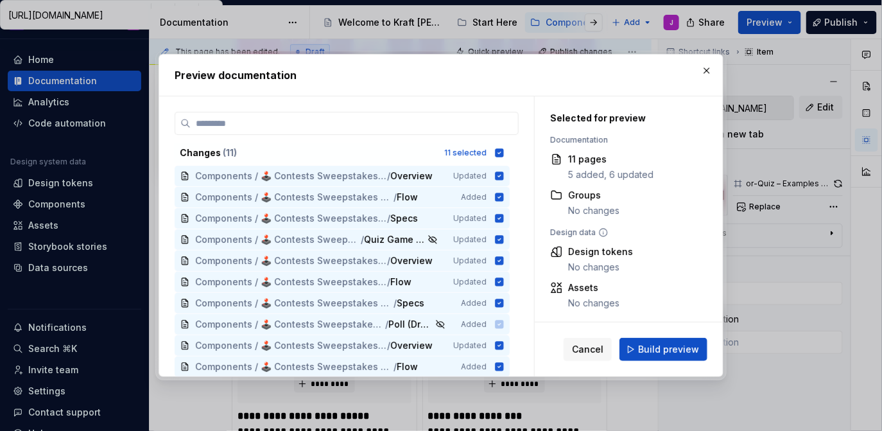
type textarea "*"
type input "or-Quiz – Examples of the components in use.jpg"
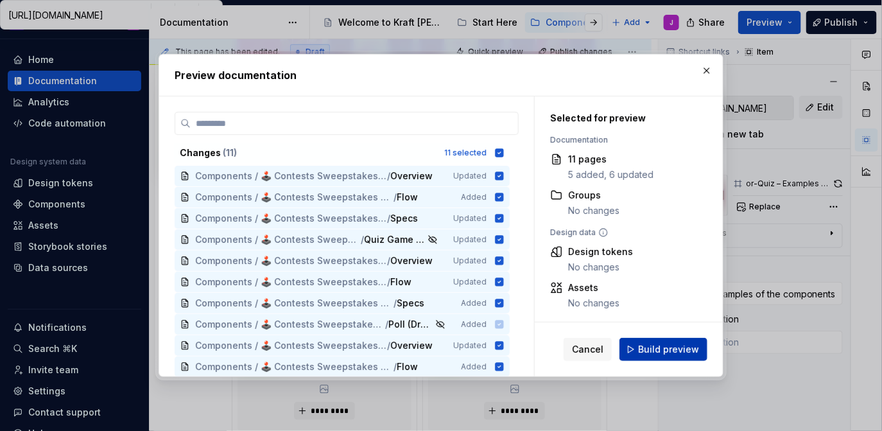
click at [667, 354] on span "Build preview" at bounding box center [668, 349] width 61 height 13
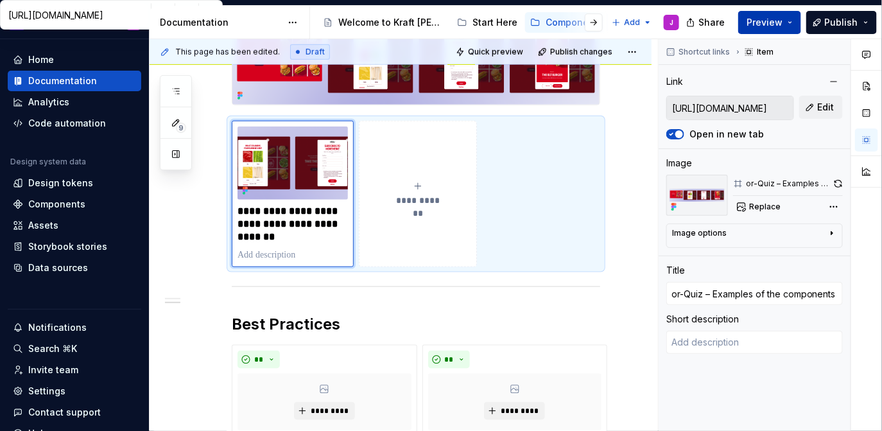
click at [793, 22] on button "Preview" at bounding box center [769, 22] width 63 height 23
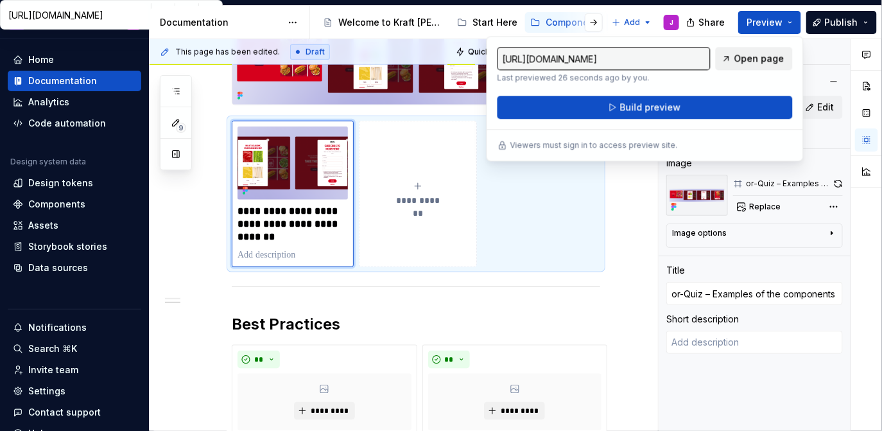
click at [770, 56] on span "Open page" at bounding box center [759, 58] width 50 height 13
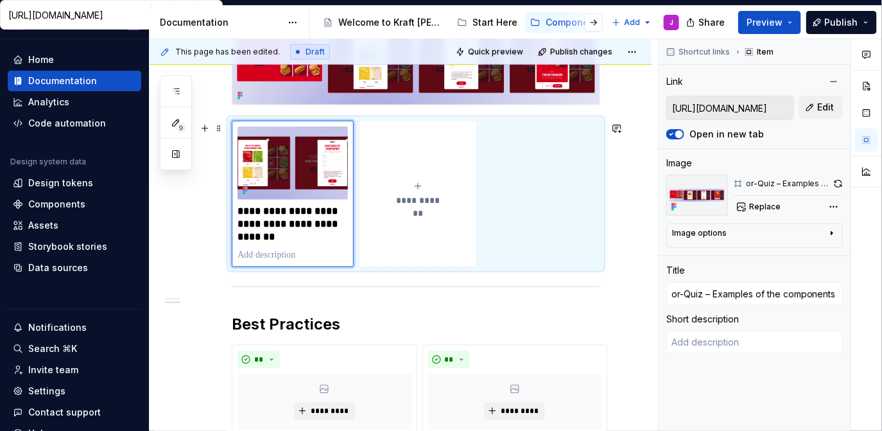
click at [540, 252] on div "**********" at bounding box center [416, 194] width 369 height 146
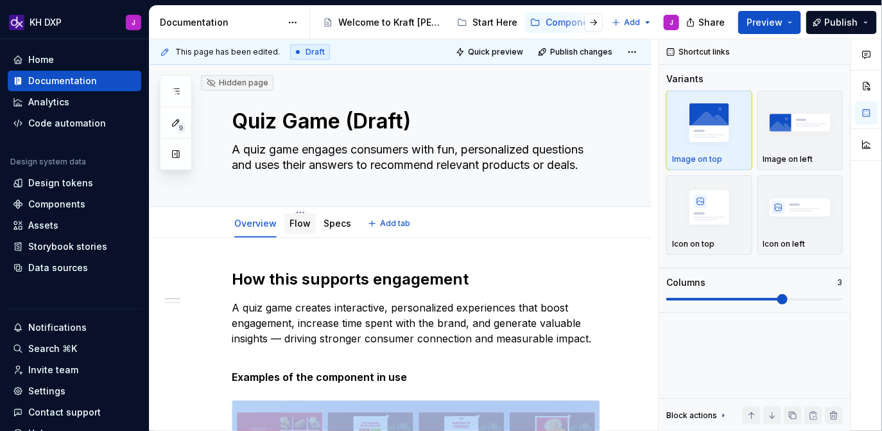
click at [305, 225] on link "Flow" at bounding box center [300, 223] width 21 height 11
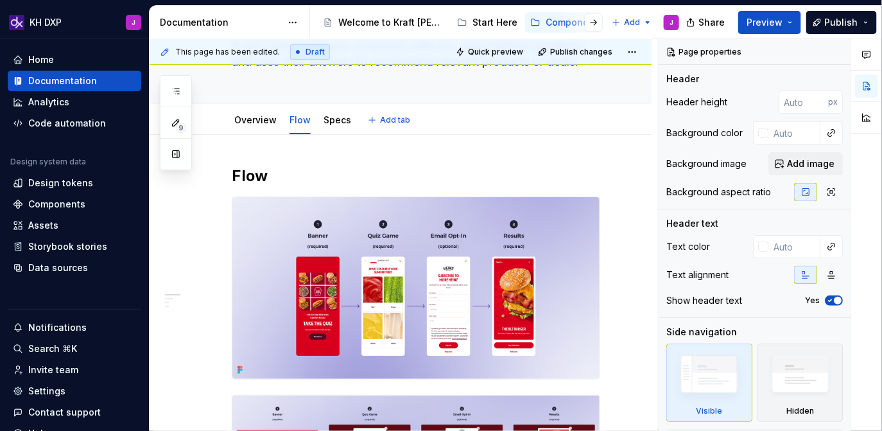
scroll to position [6, 0]
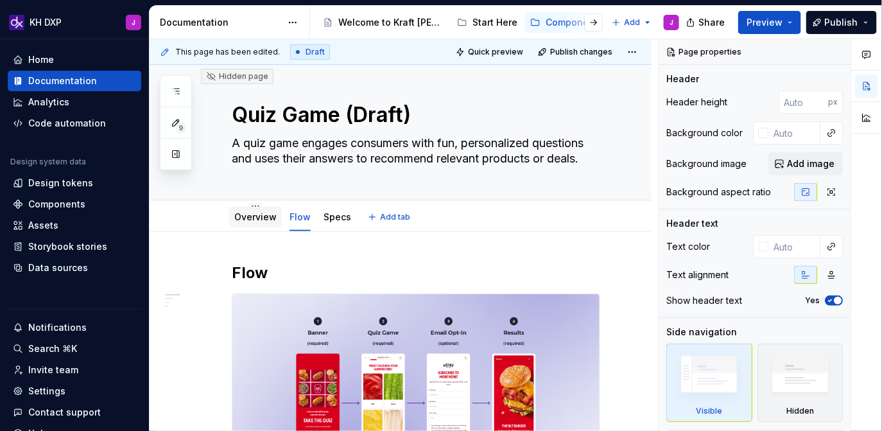
click at [252, 216] on link "Overview" at bounding box center [255, 216] width 42 height 11
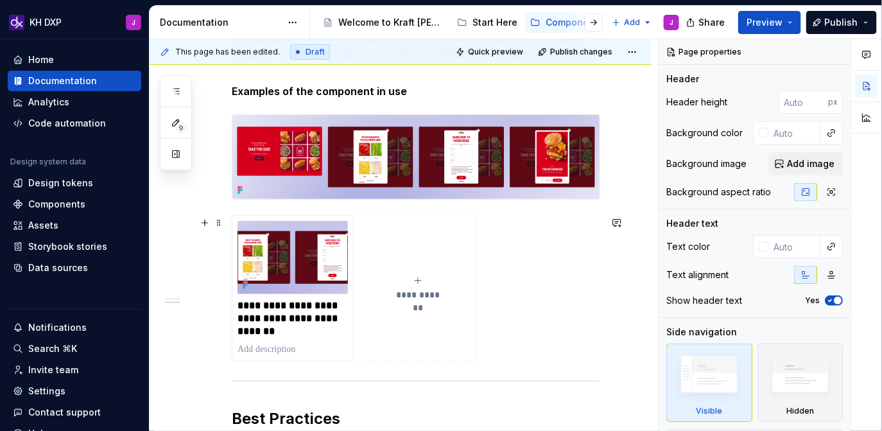
scroll to position [282, 0]
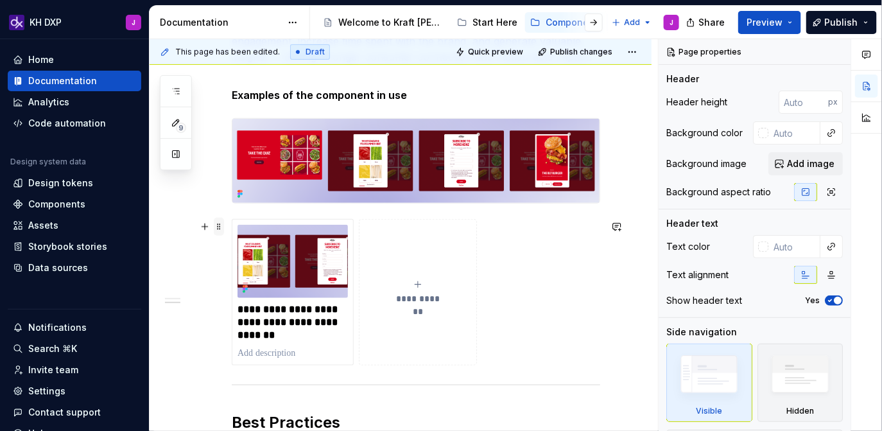
click at [218, 225] on span at bounding box center [219, 227] width 10 height 18
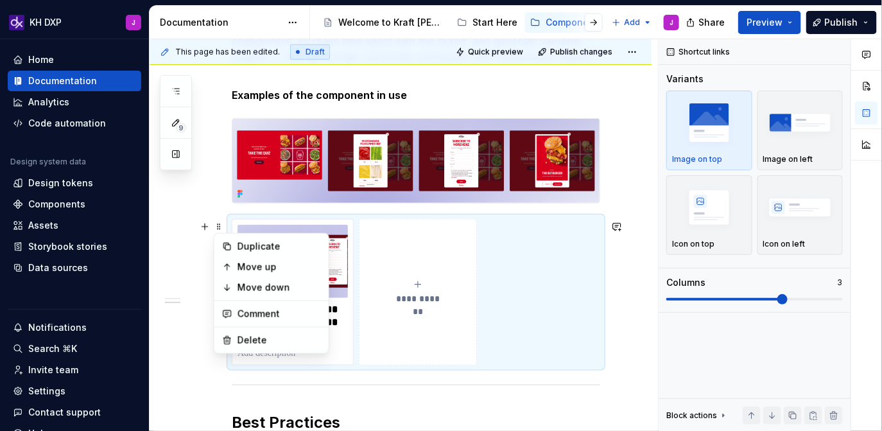
click at [521, 289] on div "**********" at bounding box center [416, 292] width 369 height 146
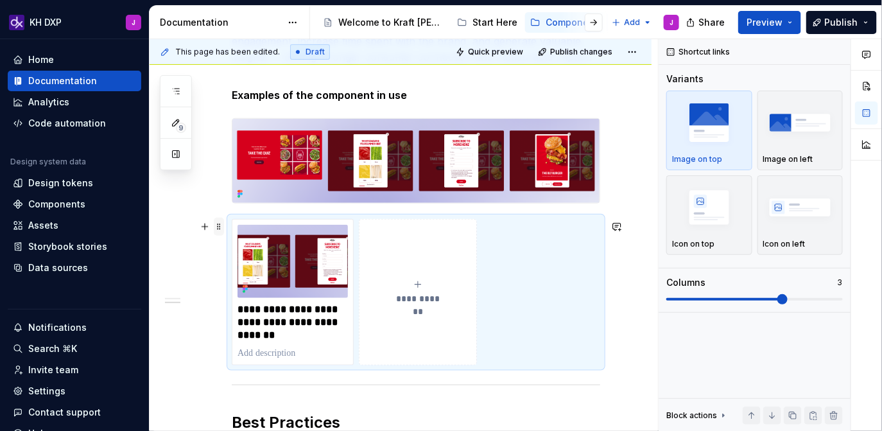
click at [219, 230] on span at bounding box center [219, 227] width 10 height 18
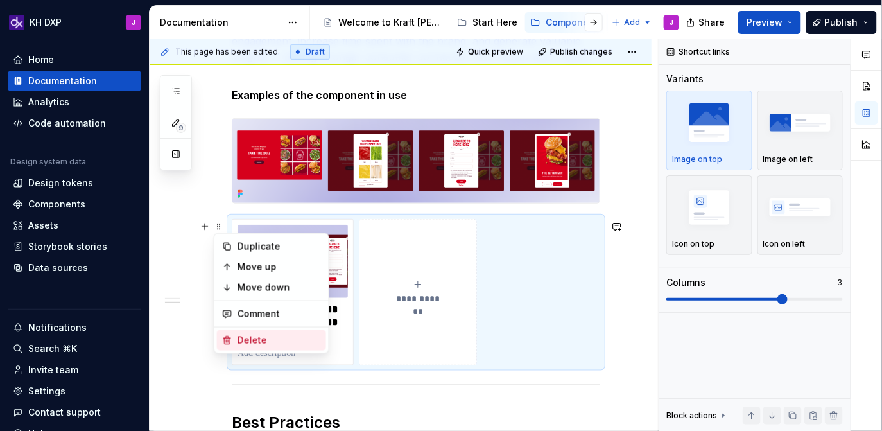
click at [249, 334] on div "Delete" at bounding box center [279, 340] width 83 height 13
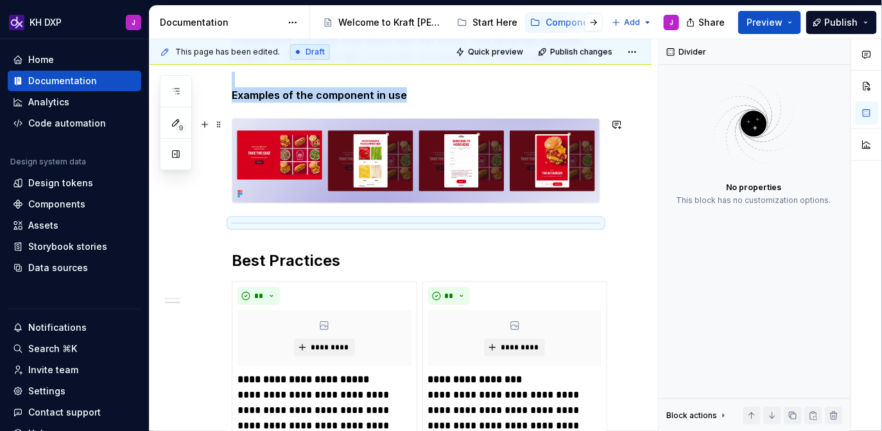
click at [342, 152] on img at bounding box center [415, 161] width 367 height 84
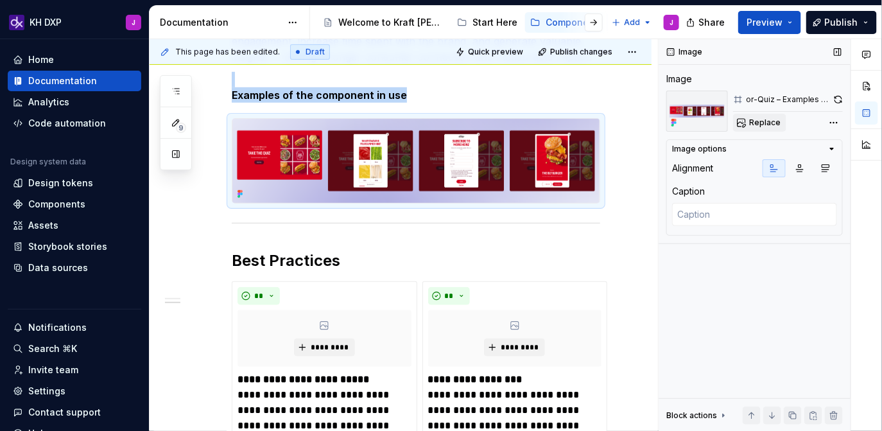
click at [758, 123] on span "Replace" at bounding box center [764, 122] width 31 height 10
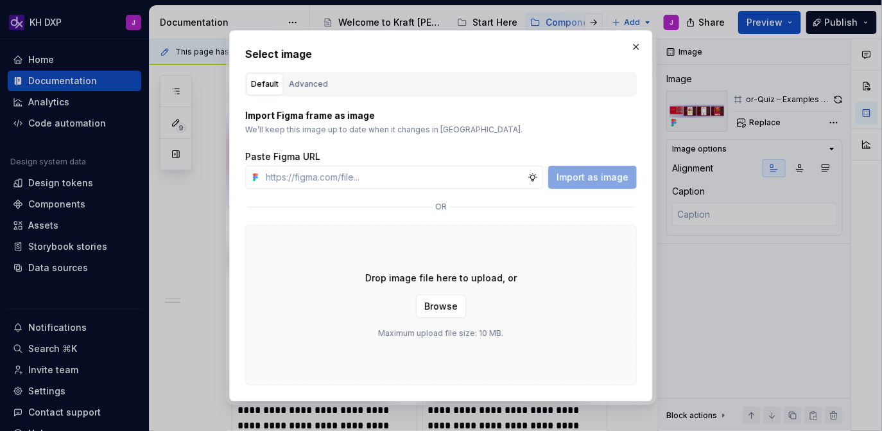
click at [442, 90] on div "Default Advanced" at bounding box center [441, 84] width 392 height 24
click at [325, 84] on div "Advanced" at bounding box center [308, 84] width 39 height 13
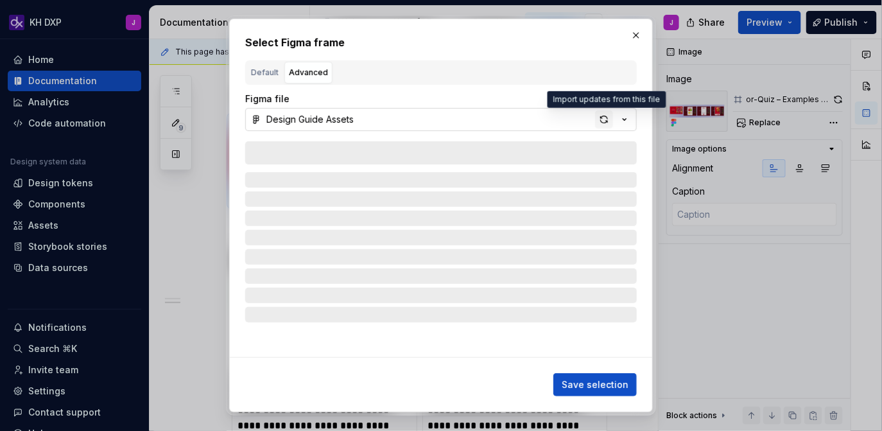
click at [604, 114] on div "button" at bounding box center [604, 119] width 18 height 18
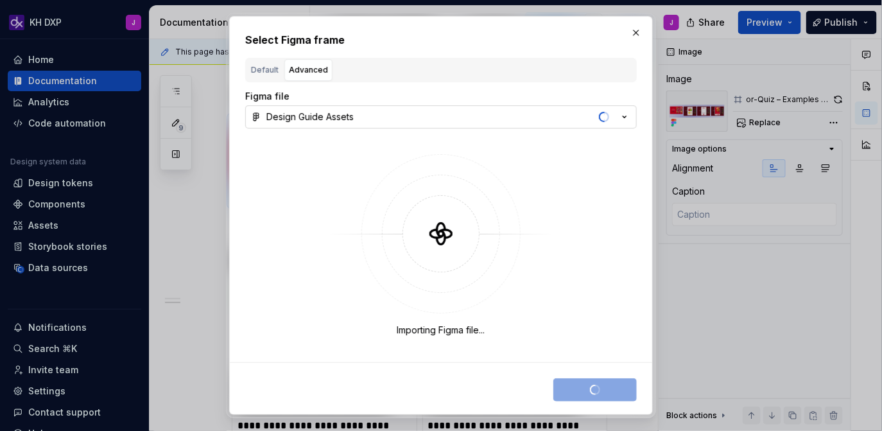
type textarea "*"
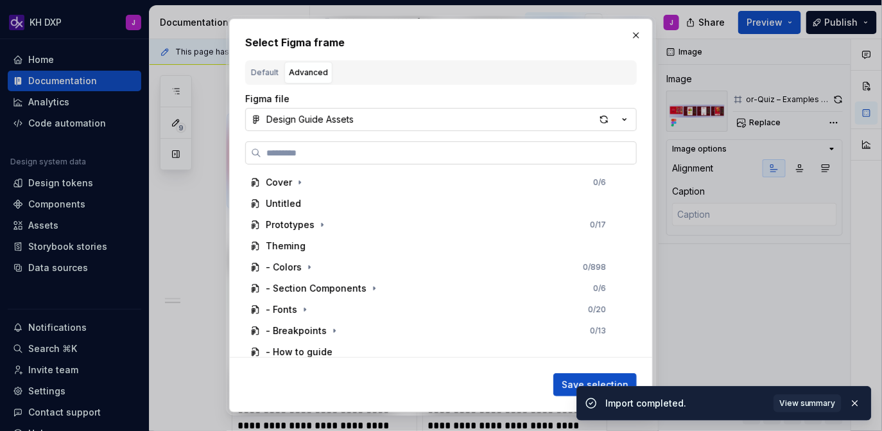
paste input "**********"
type input "**********"
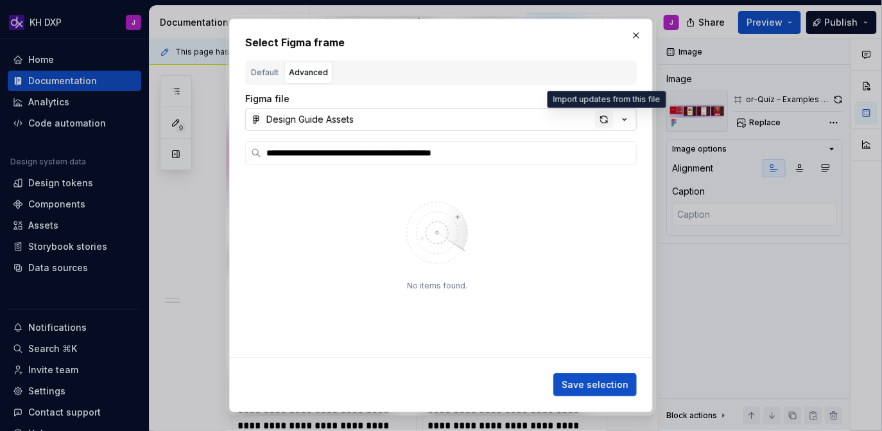
click at [602, 117] on div "button" at bounding box center [604, 119] width 18 height 18
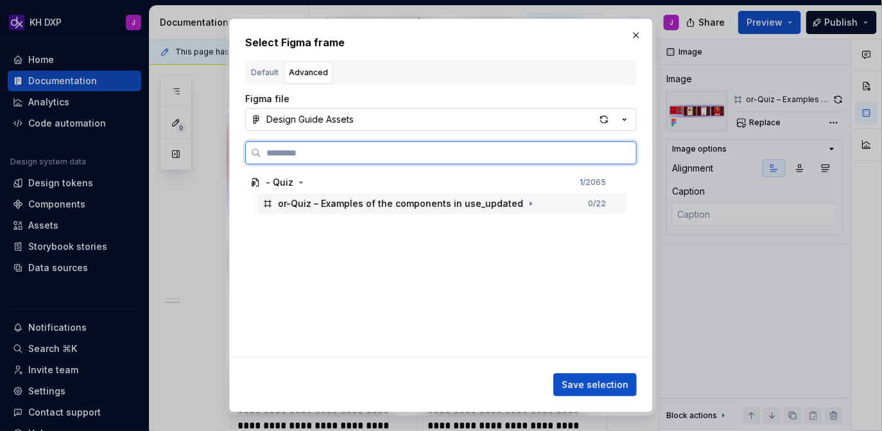
click at [460, 204] on div "or-Quiz – Examples of the components in use_updated" at bounding box center [400, 203] width 245 height 13
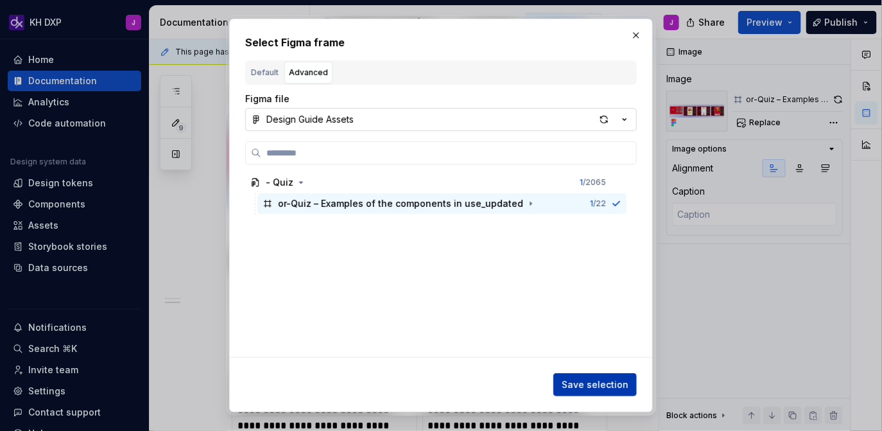
click at [593, 386] on span "Save selection" at bounding box center [595, 384] width 67 height 13
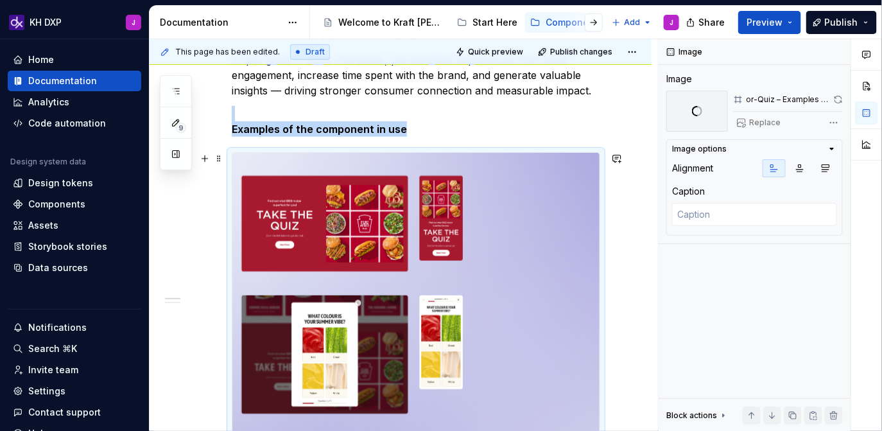
scroll to position [229, 0]
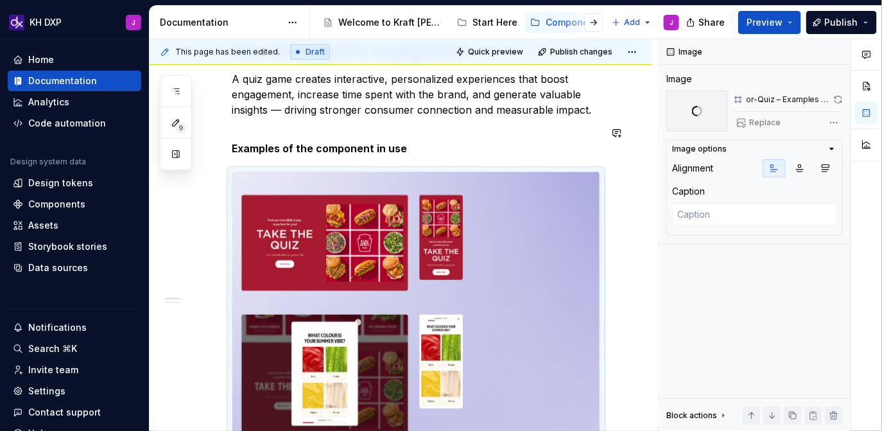
click at [405, 154] on p "Examples of the component in use" at bounding box center [416, 140] width 369 height 31
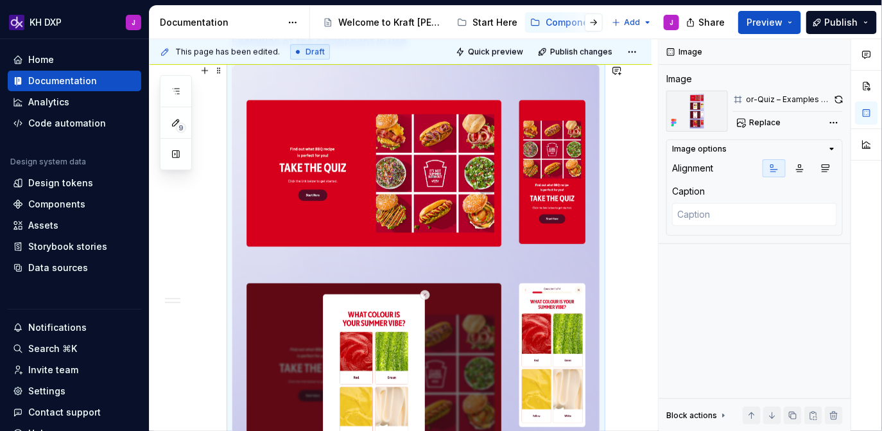
scroll to position [340, 0]
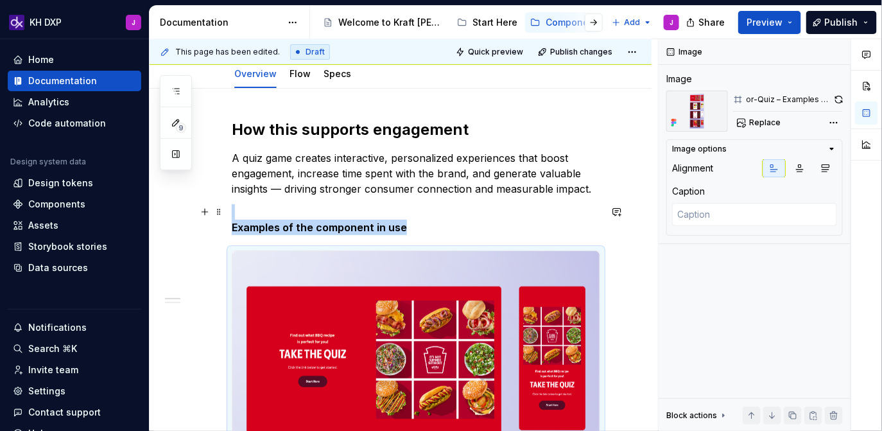
scroll to position [164, 0]
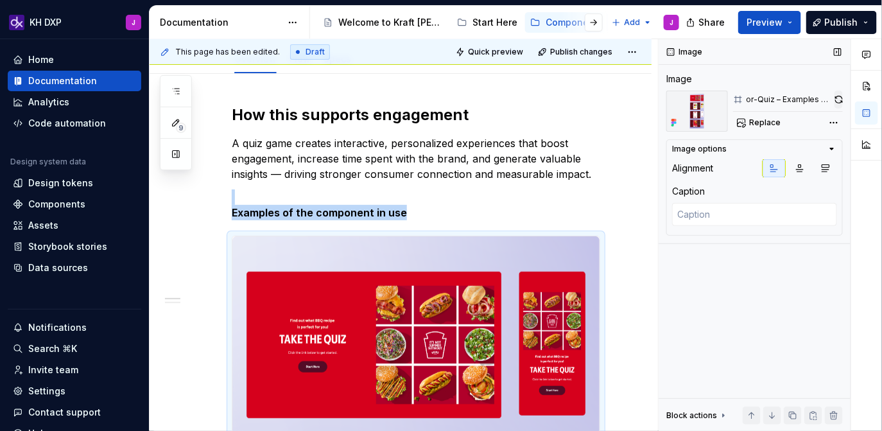
click at [841, 101] on button "button" at bounding box center [839, 100] width 8 height 18
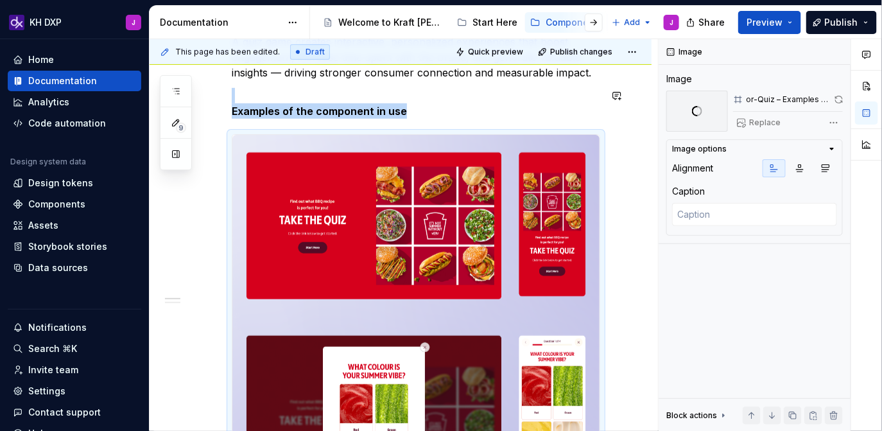
scroll to position [267, 0]
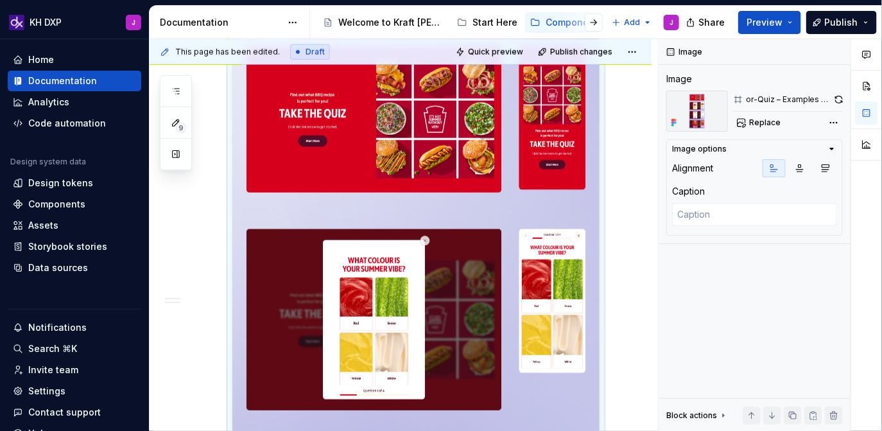
scroll to position [347, 0]
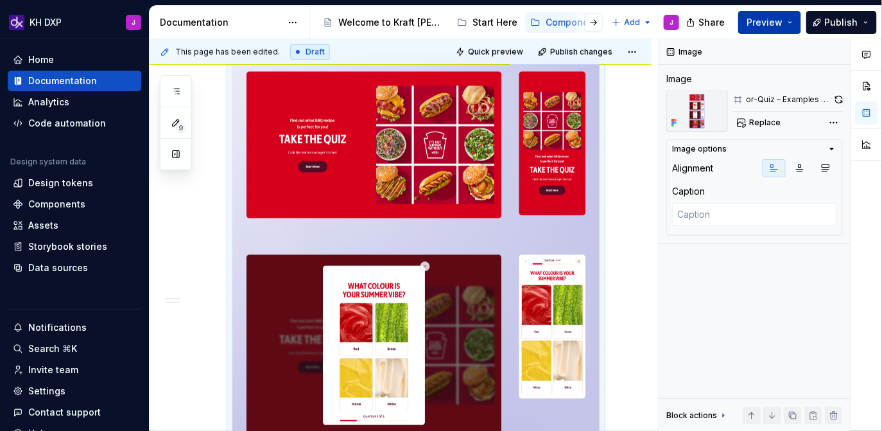
click at [785, 22] on button "Preview" at bounding box center [769, 22] width 63 height 23
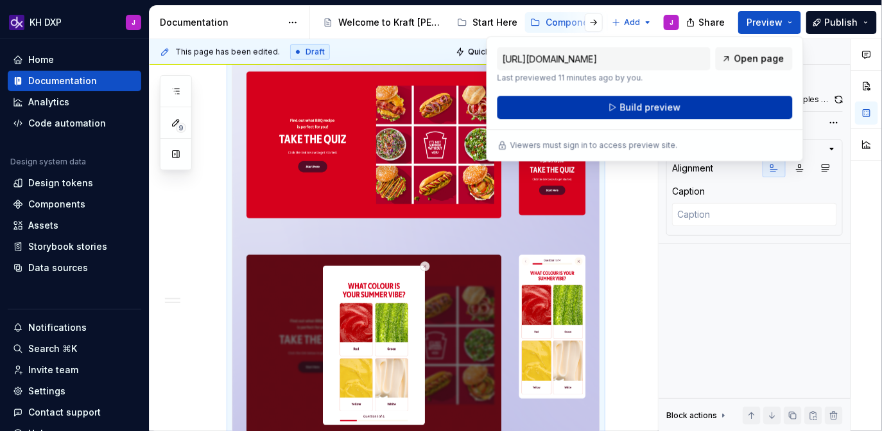
click at [691, 106] on button "Build preview" at bounding box center [645, 107] width 295 height 23
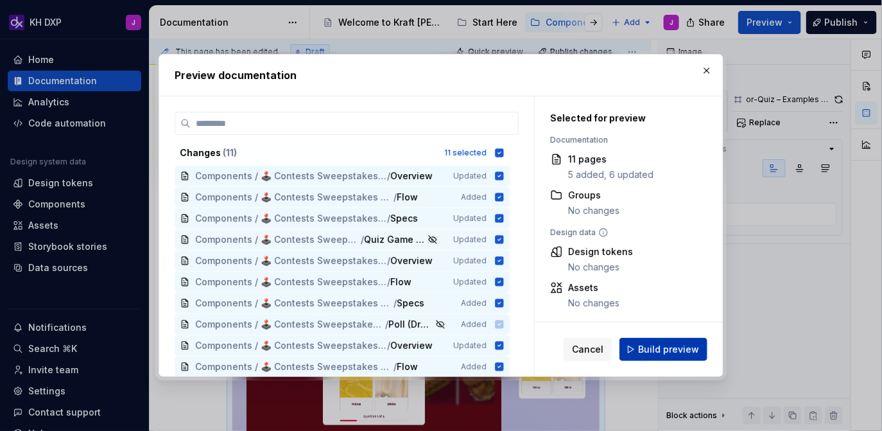
click at [682, 351] on span "Build preview" at bounding box center [668, 349] width 61 height 13
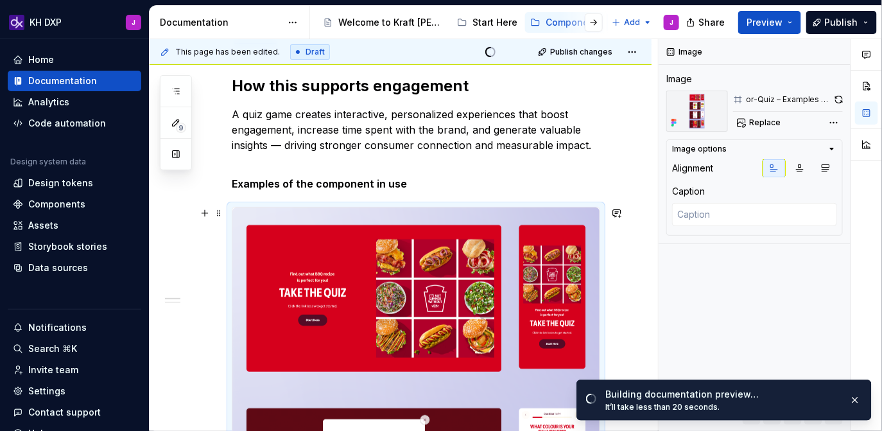
scroll to position [165, 0]
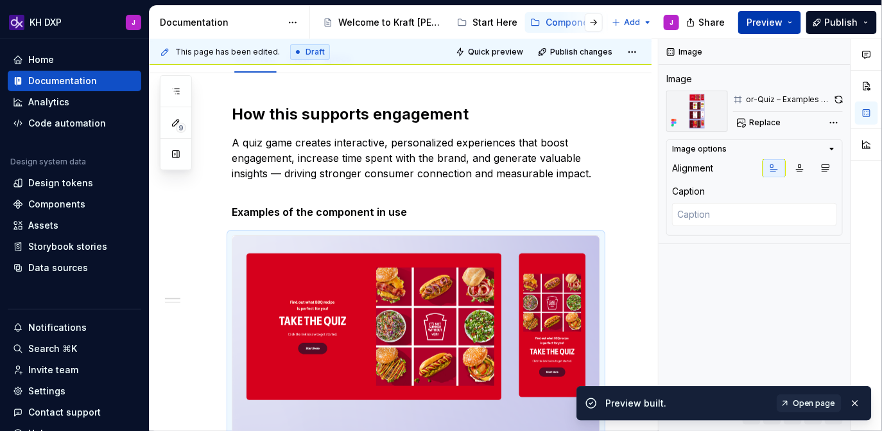
click at [786, 25] on button "Preview" at bounding box center [769, 22] width 63 height 23
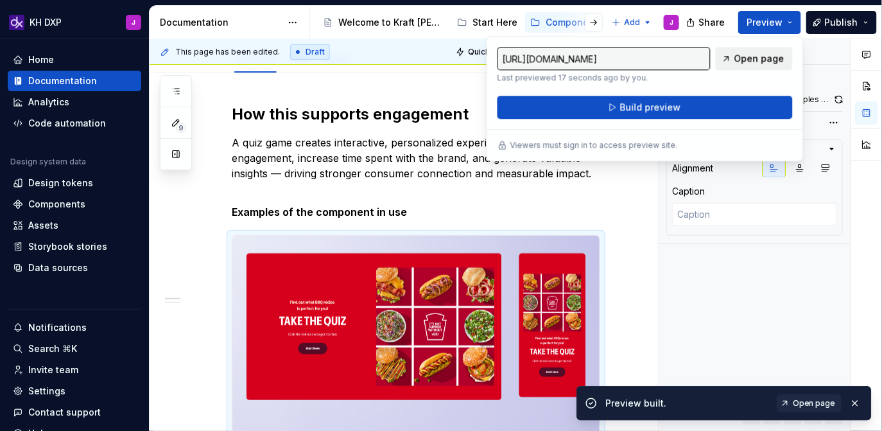
click at [765, 58] on span "Open page" at bounding box center [759, 58] width 50 height 13
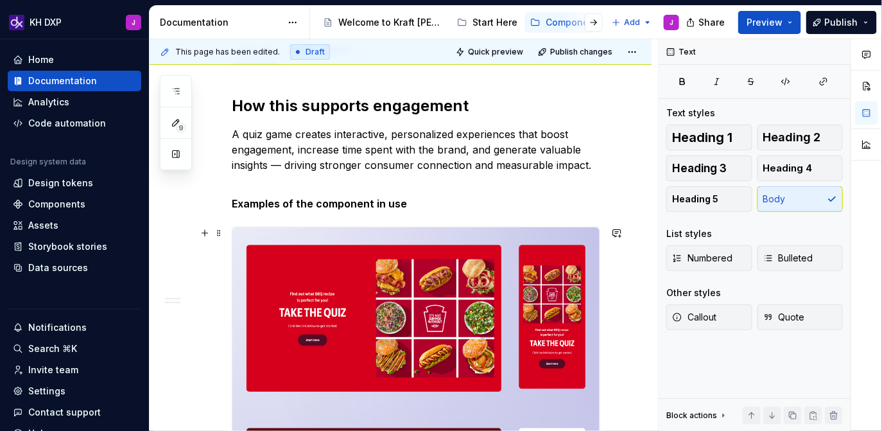
scroll to position [0, 0]
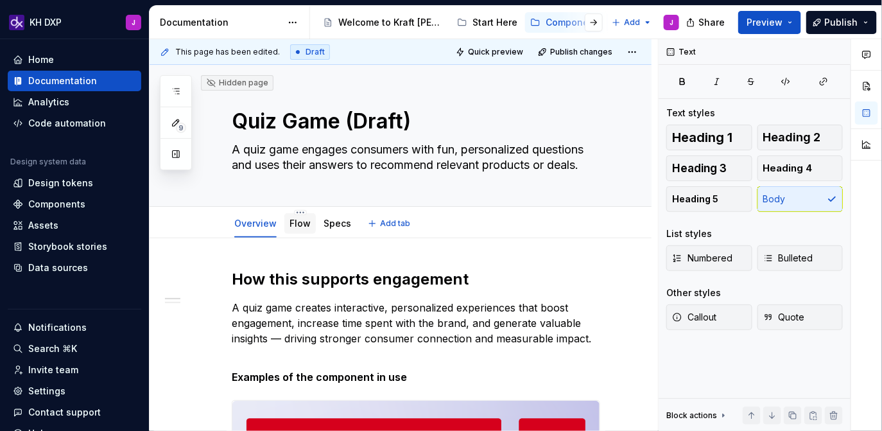
click at [299, 226] on link "Flow" at bounding box center [300, 223] width 21 height 11
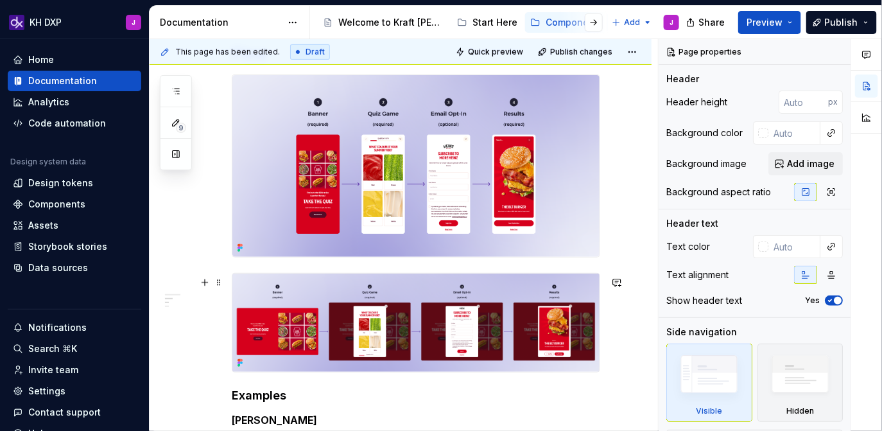
scroll to position [225, 0]
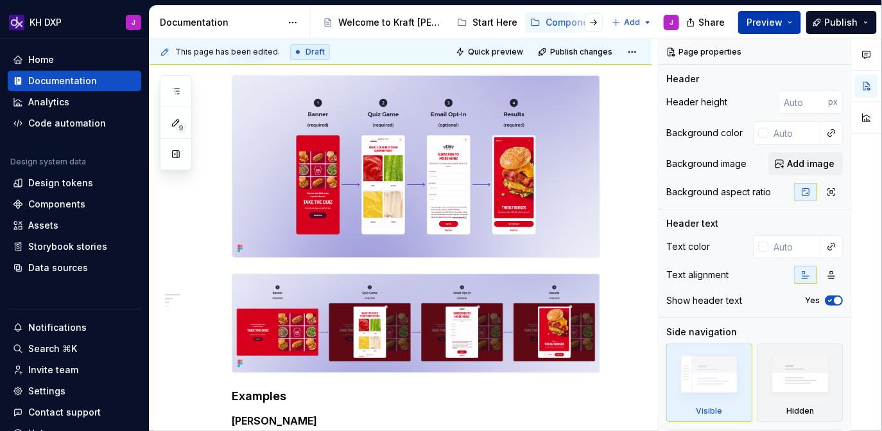
click at [793, 24] on button "Preview" at bounding box center [769, 22] width 63 height 23
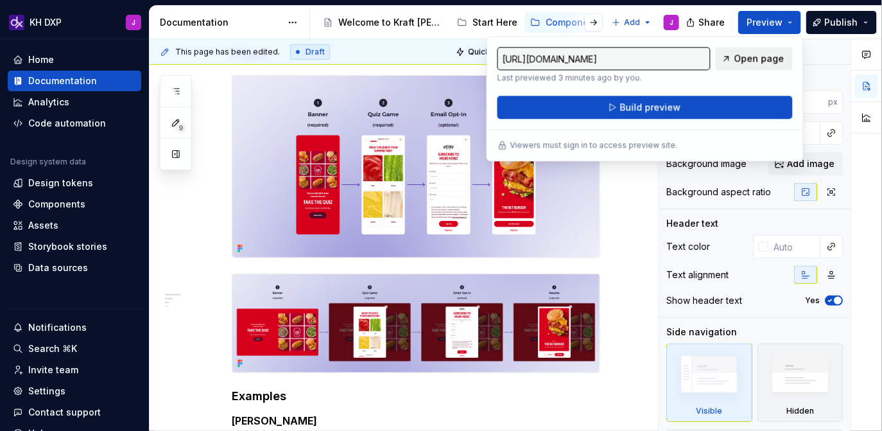
click at [761, 58] on span "Open page" at bounding box center [759, 58] width 50 height 13
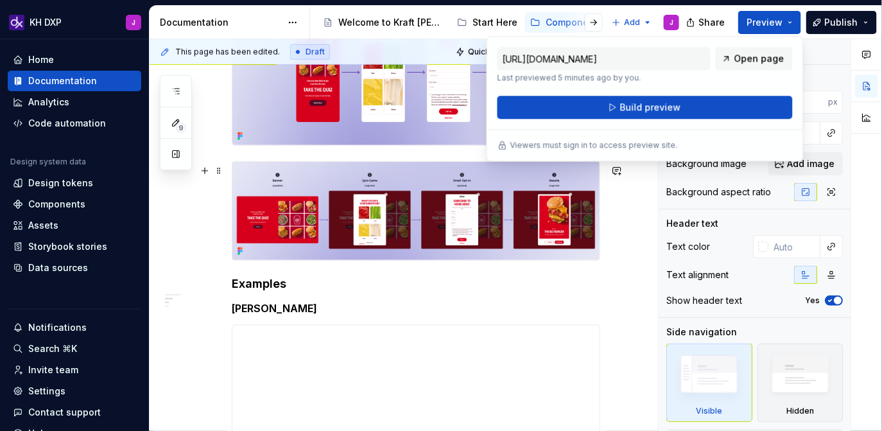
scroll to position [351, 0]
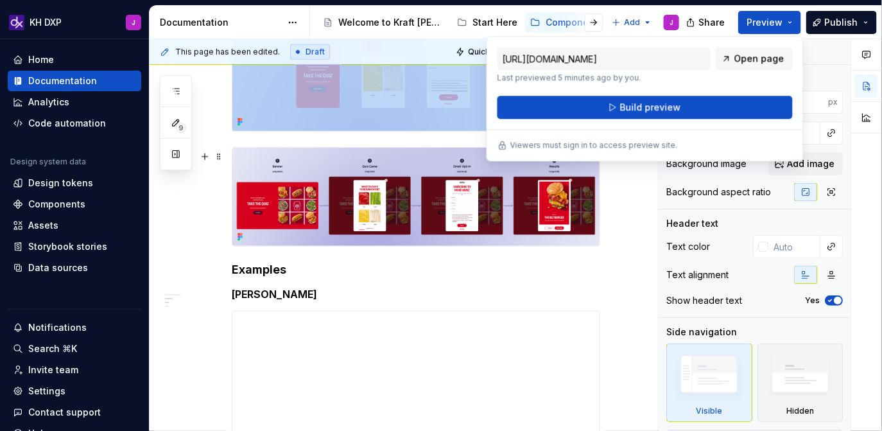
click at [328, 216] on img at bounding box center [415, 197] width 367 height 98
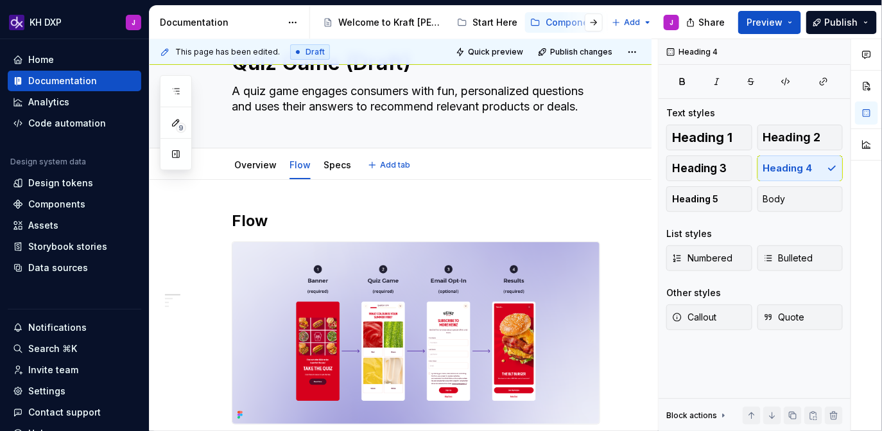
scroll to position [0, 0]
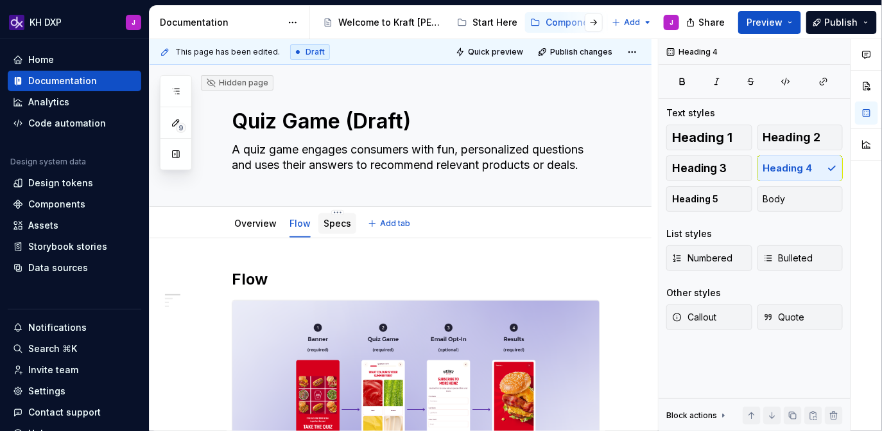
click at [330, 220] on link "Specs" at bounding box center [338, 223] width 28 height 11
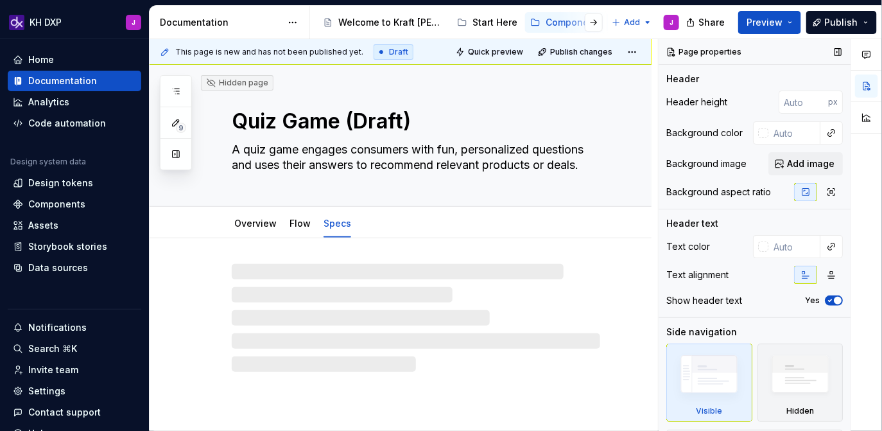
type textarea "*"
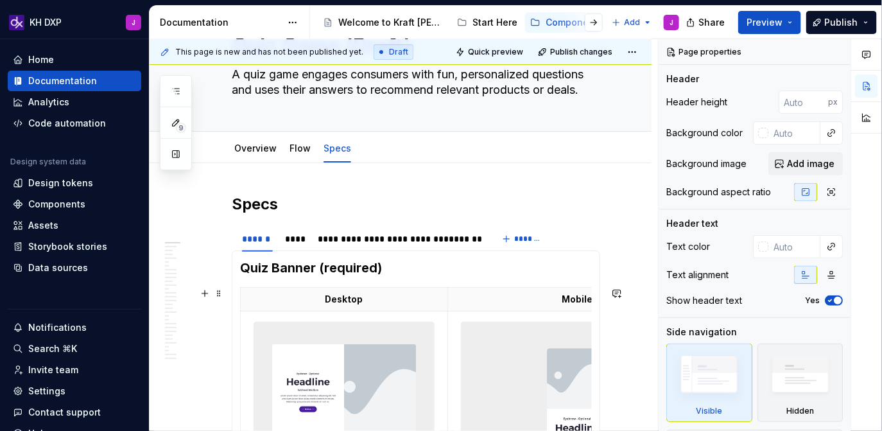
scroll to position [76, 0]
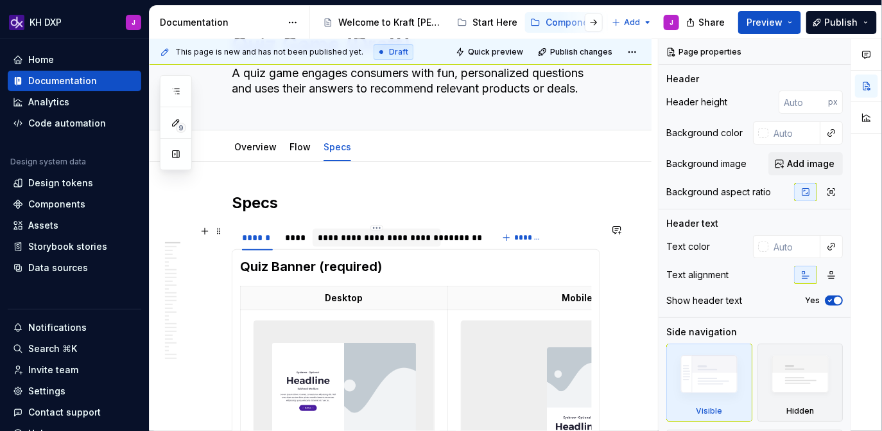
click at [386, 234] on div "**********" at bounding box center [377, 237] width 118 height 13
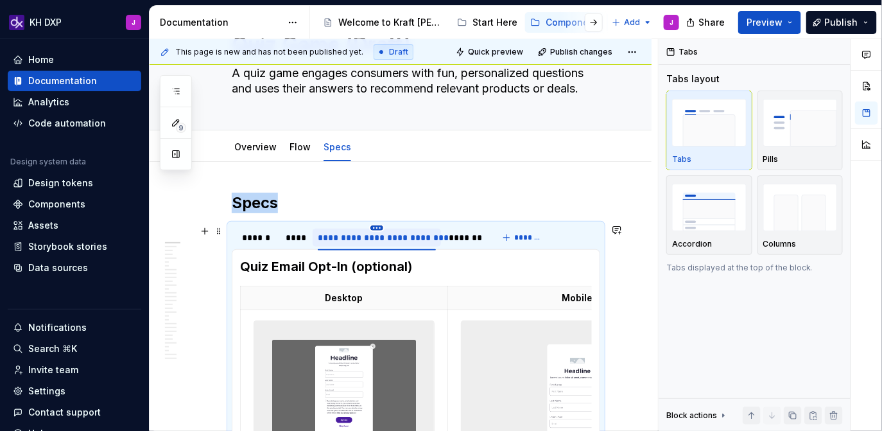
click at [377, 225] on html "KH DXP J Home Documentation Analytics Code automation Design system data Design…" at bounding box center [441, 215] width 882 height 431
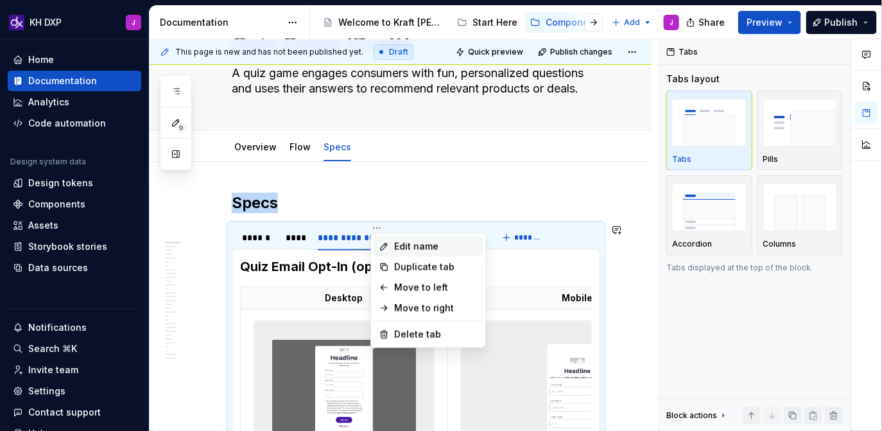
click at [403, 243] on div "Edit name" at bounding box center [435, 246] width 83 height 13
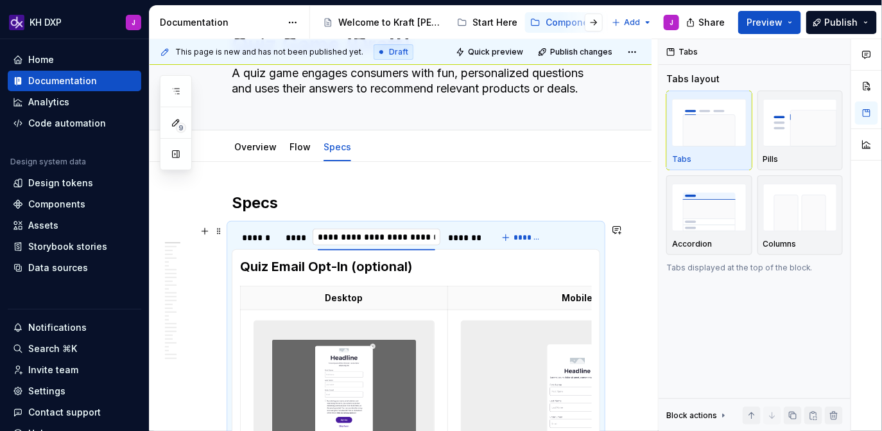
click at [338, 236] on input "**********" at bounding box center [377, 236] width 128 height 23
type input "**********"
click at [426, 193] on h2 "Specs" at bounding box center [416, 203] width 369 height 21
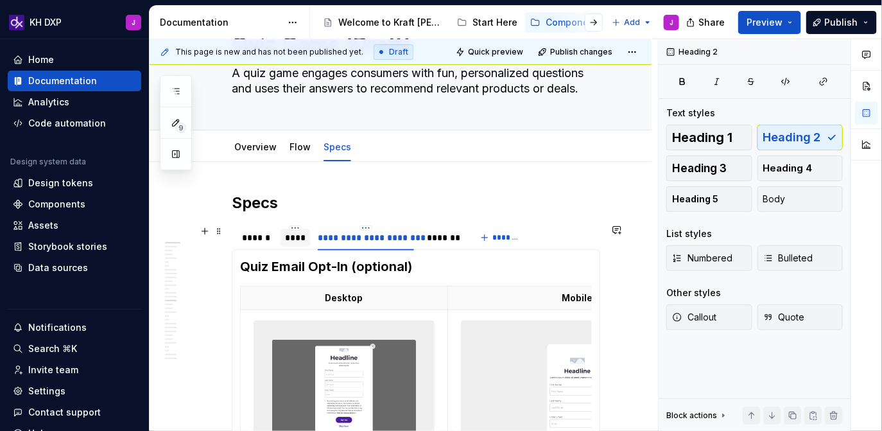
click at [300, 241] on div "****" at bounding box center [296, 237] width 20 height 13
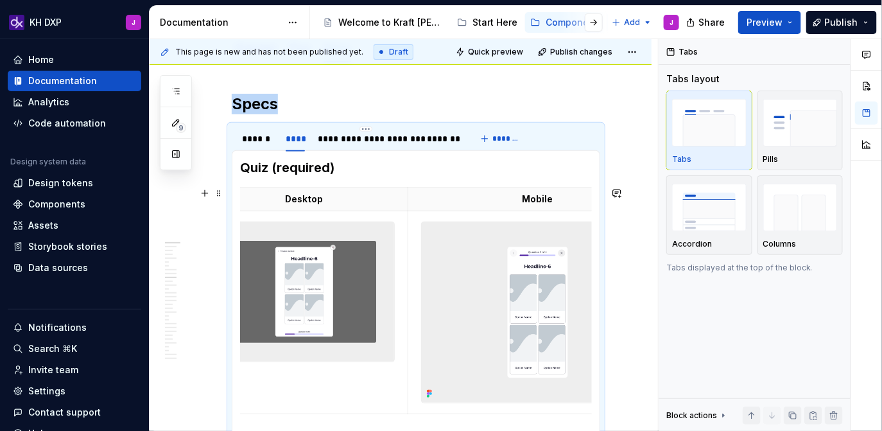
scroll to position [0, 58]
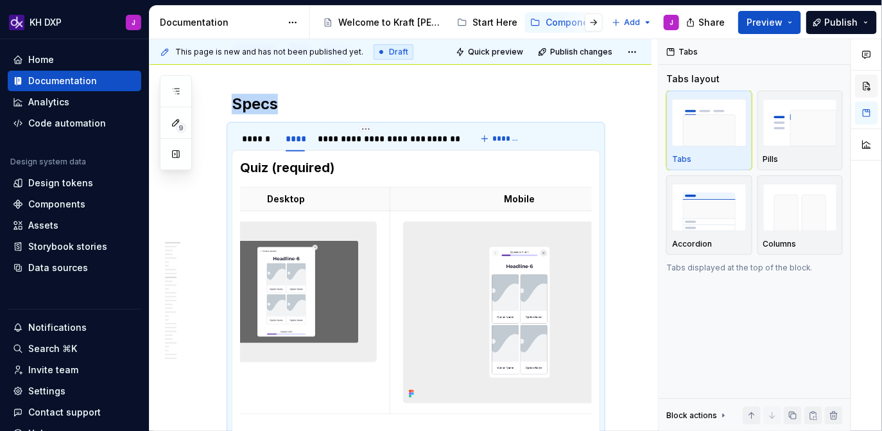
click at [868, 87] on button "button" at bounding box center [866, 85] width 23 height 23
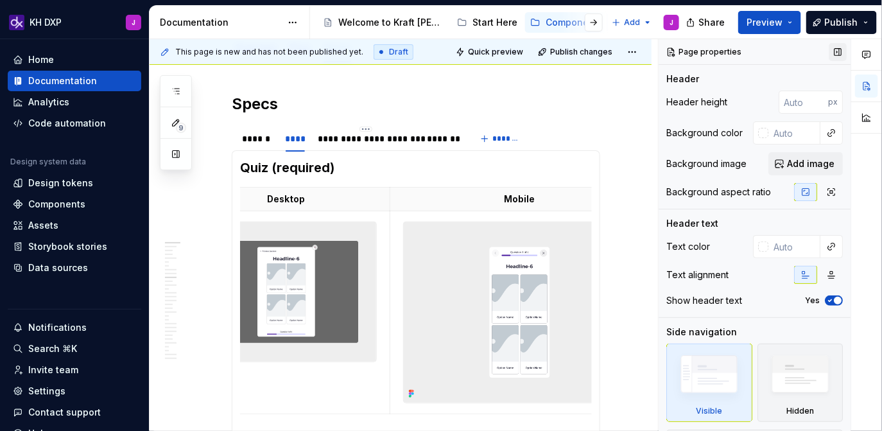
click at [840, 53] on button "button" at bounding box center [838, 52] width 18 height 18
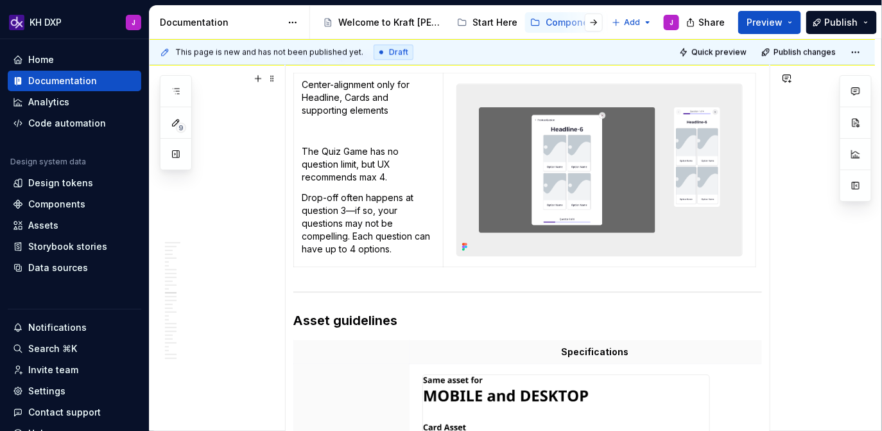
scroll to position [1106, 0]
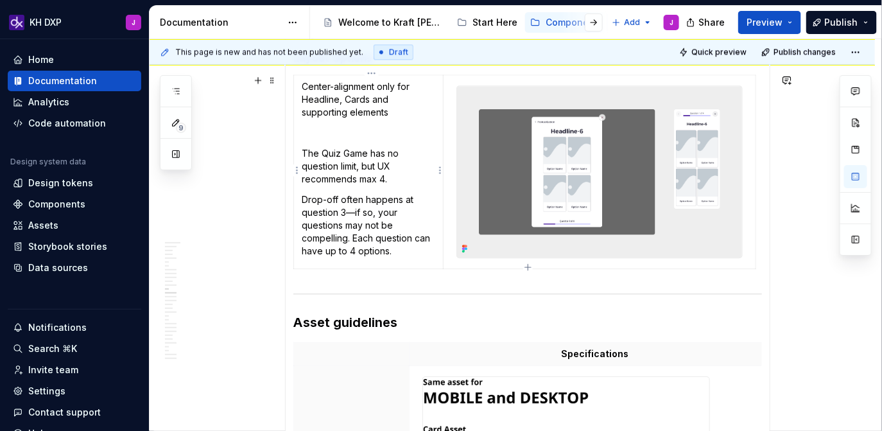
click at [393, 241] on p "Drop-off often happens at question 3—if so, your questions may not be compellin…" at bounding box center [369, 225] width 134 height 64
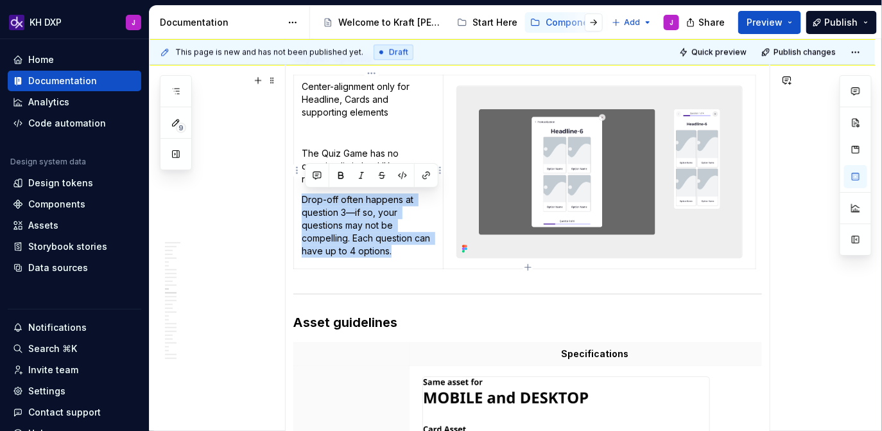
drag, startPoint x: 399, startPoint y: 252, endPoint x: 305, endPoint y: 202, distance: 106.3
click at [305, 202] on p "Drop-off often happens at question 3—if so, your questions may not be compellin…" at bounding box center [369, 225] width 134 height 64
copy p "Drop-off often happens at question 3—if so, your questions may not be compellin…"
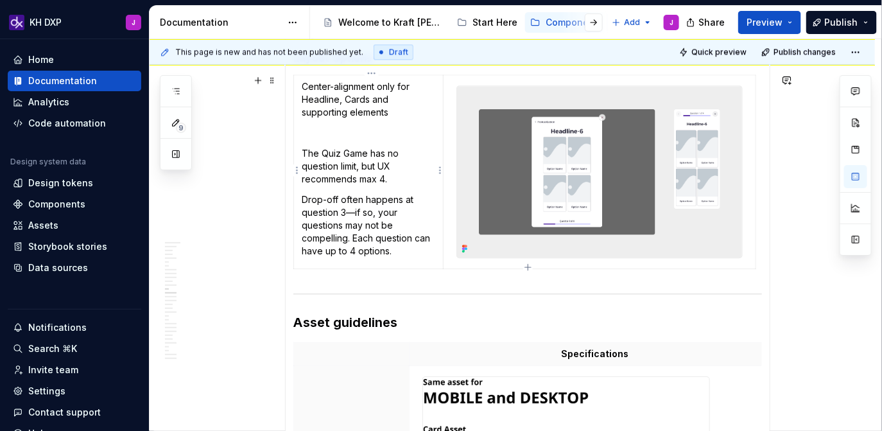
click at [375, 154] on p "The Quiz Game has no question limit, but UX recommends max 4." at bounding box center [369, 166] width 134 height 39
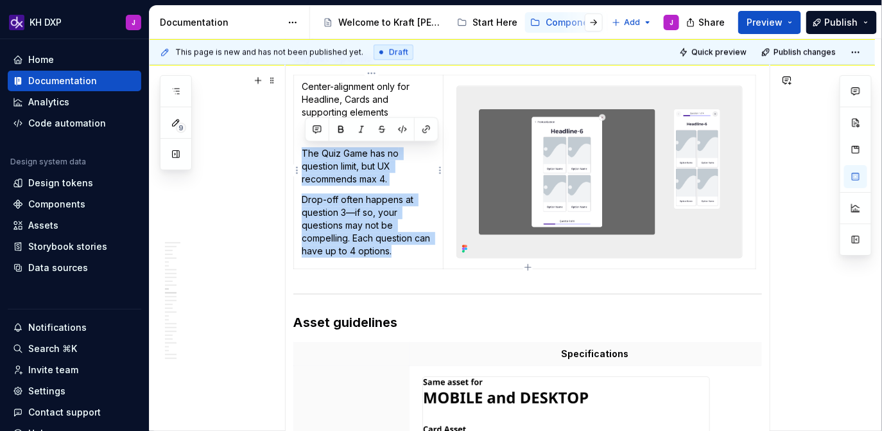
drag, startPoint x: 305, startPoint y: 148, endPoint x: 407, endPoint y: 248, distance: 143.0
click at [407, 248] on td "Center-alignment only for Headline, Cards and supporting elements The Quiz Game…" at bounding box center [369, 171] width 150 height 194
copy td "The Quiz Game has no question limit, but UX recommends max 4. Drop-off often ha…"
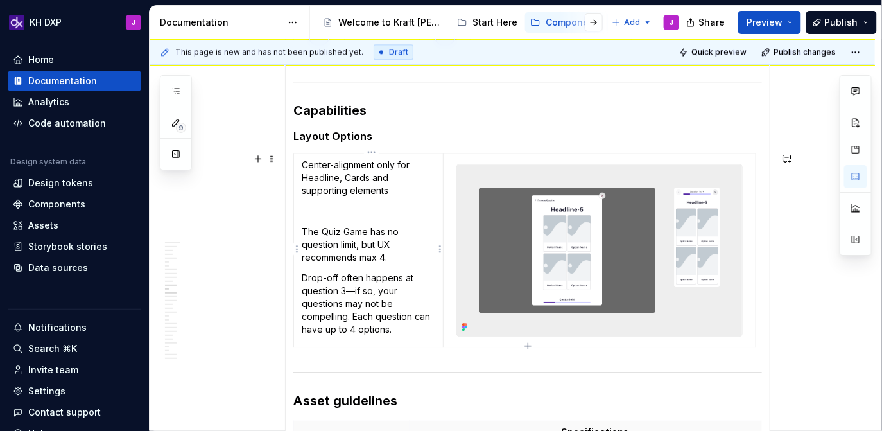
click at [349, 275] on p "Drop-off often happens at question 3—if so, your questions may not be compellin…" at bounding box center [369, 304] width 134 height 64
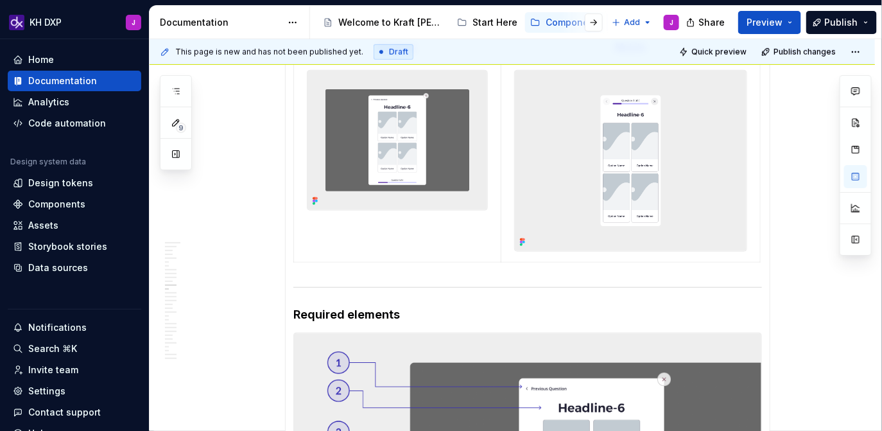
scroll to position [0, 0]
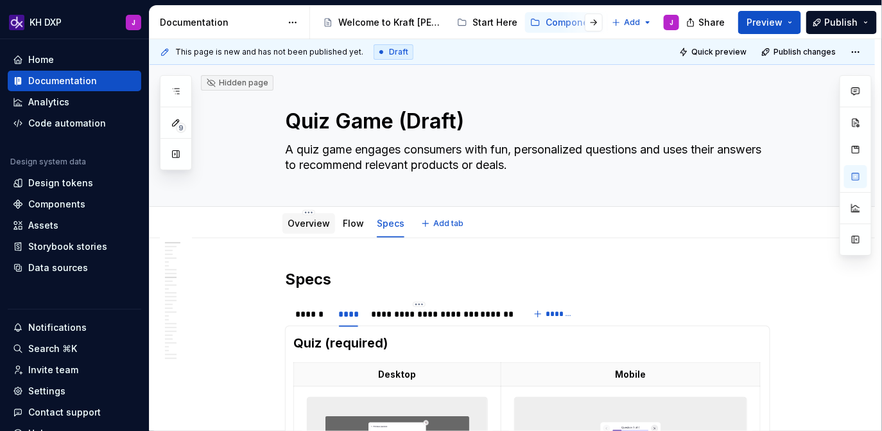
click at [310, 220] on link "Overview" at bounding box center [309, 223] width 42 height 11
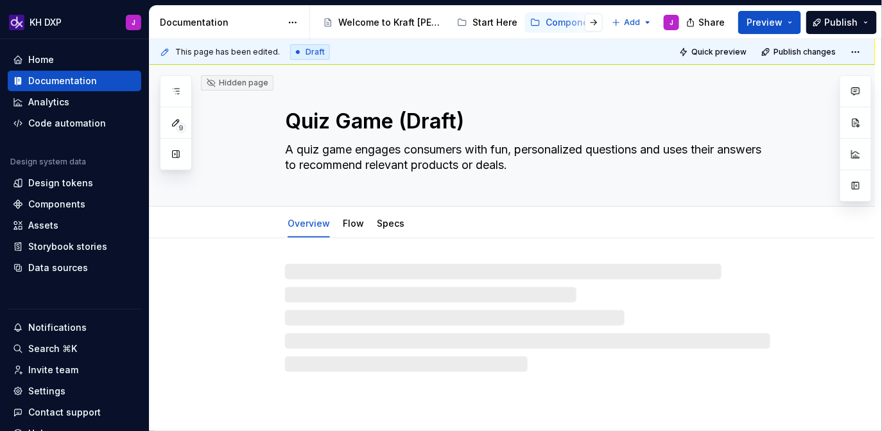
type textarea "*"
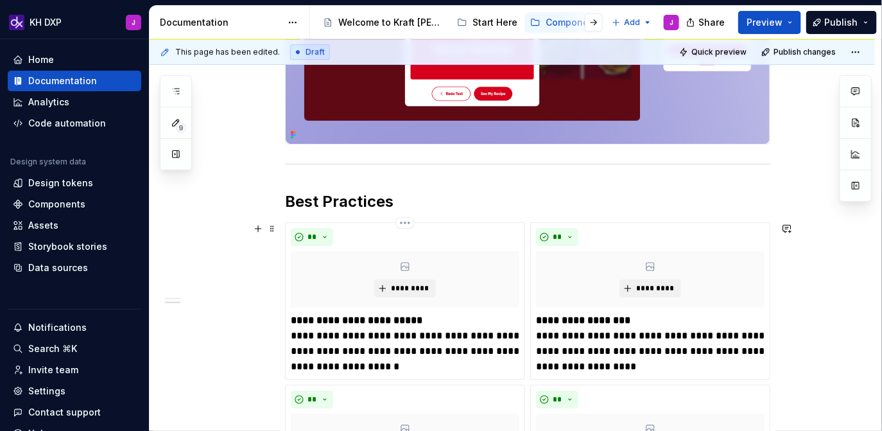
scroll to position [1366, 0]
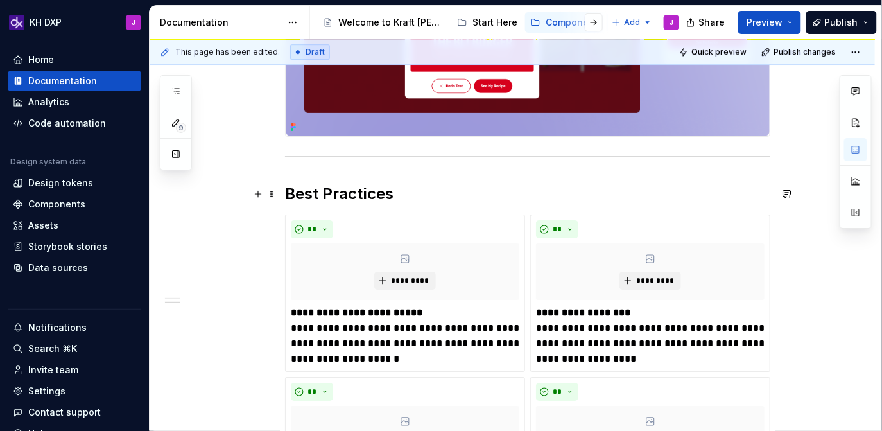
click at [290, 191] on strong "Best Practices" at bounding box center [339, 193] width 109 height 19
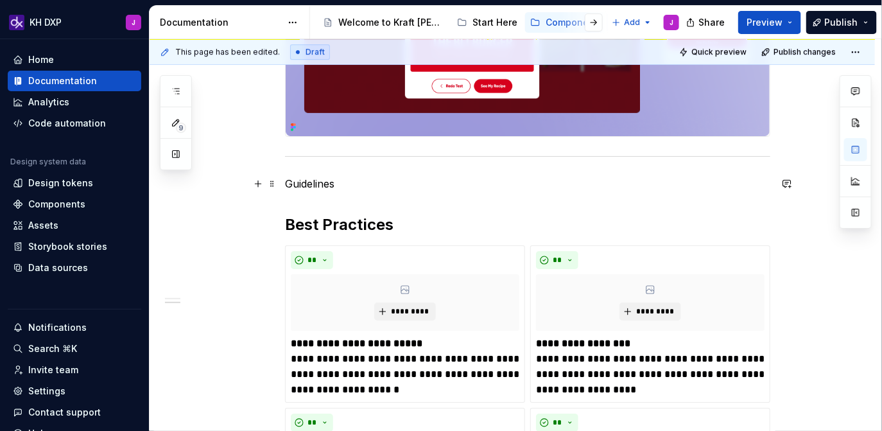
click at [326, 178] on p "Guidelines" at bounding box center [527, 183] width 485 height 15
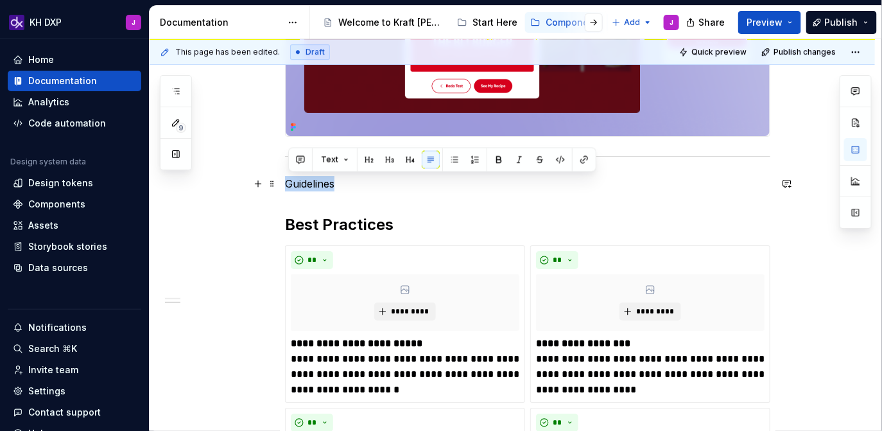
click at [326, 178] on p "Guidelines" at bounding box center [527, 183] width 485 height 15
click at [369, 162] on button "button" at bounding box center [369, 160] width 18 height 18
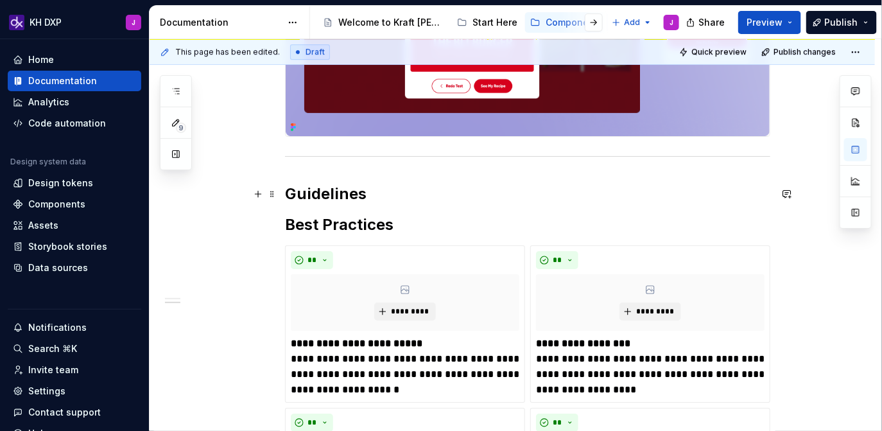
click at [392, 189] on h2 "Guidelines" at bounding box center [527, 194] width 485 height 21
click at [373, 199] on h2 "Guidelines" at bounding box center [527, 194] width 485 height 21
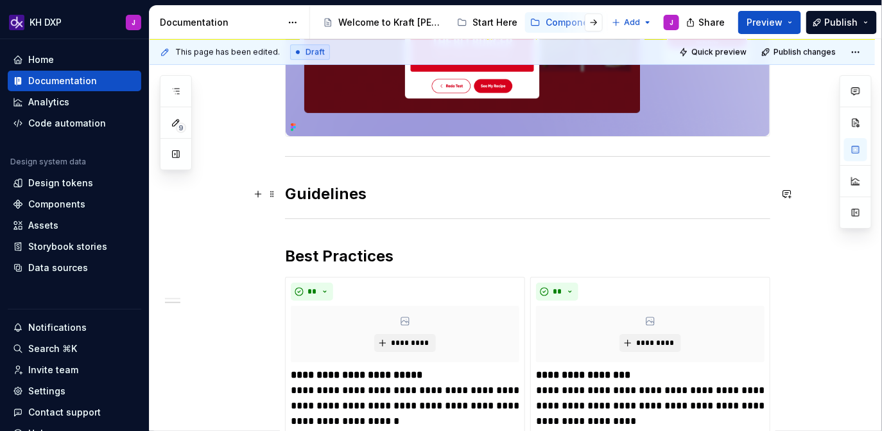
click at [421, 195] on h2 "Guidelines" at bounding box center [527, 194] width 485 height 21
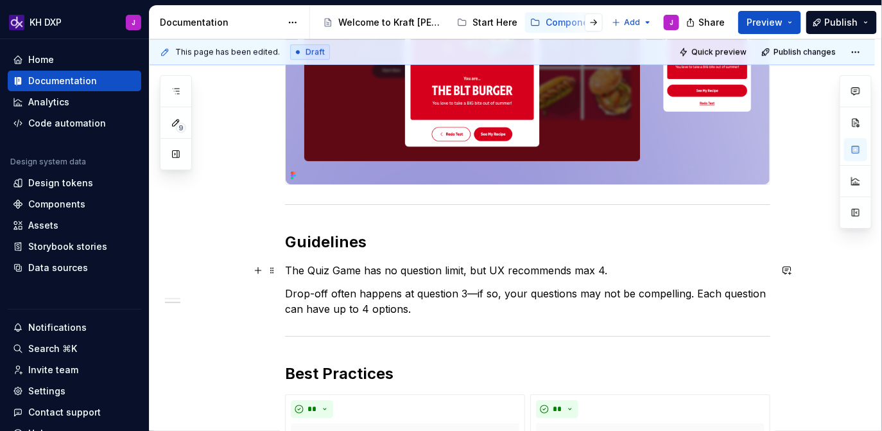
scroll to position [1351, 0]
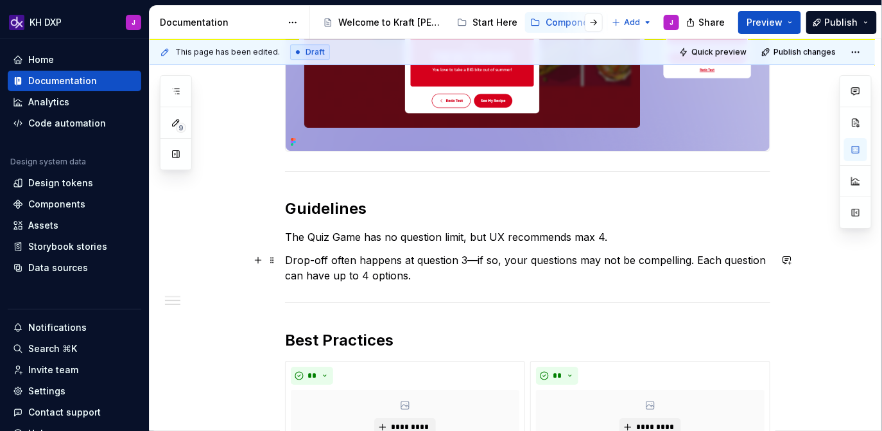
type textarea "*"
